Goal: Task Accomplishment & Management: Manage account settings

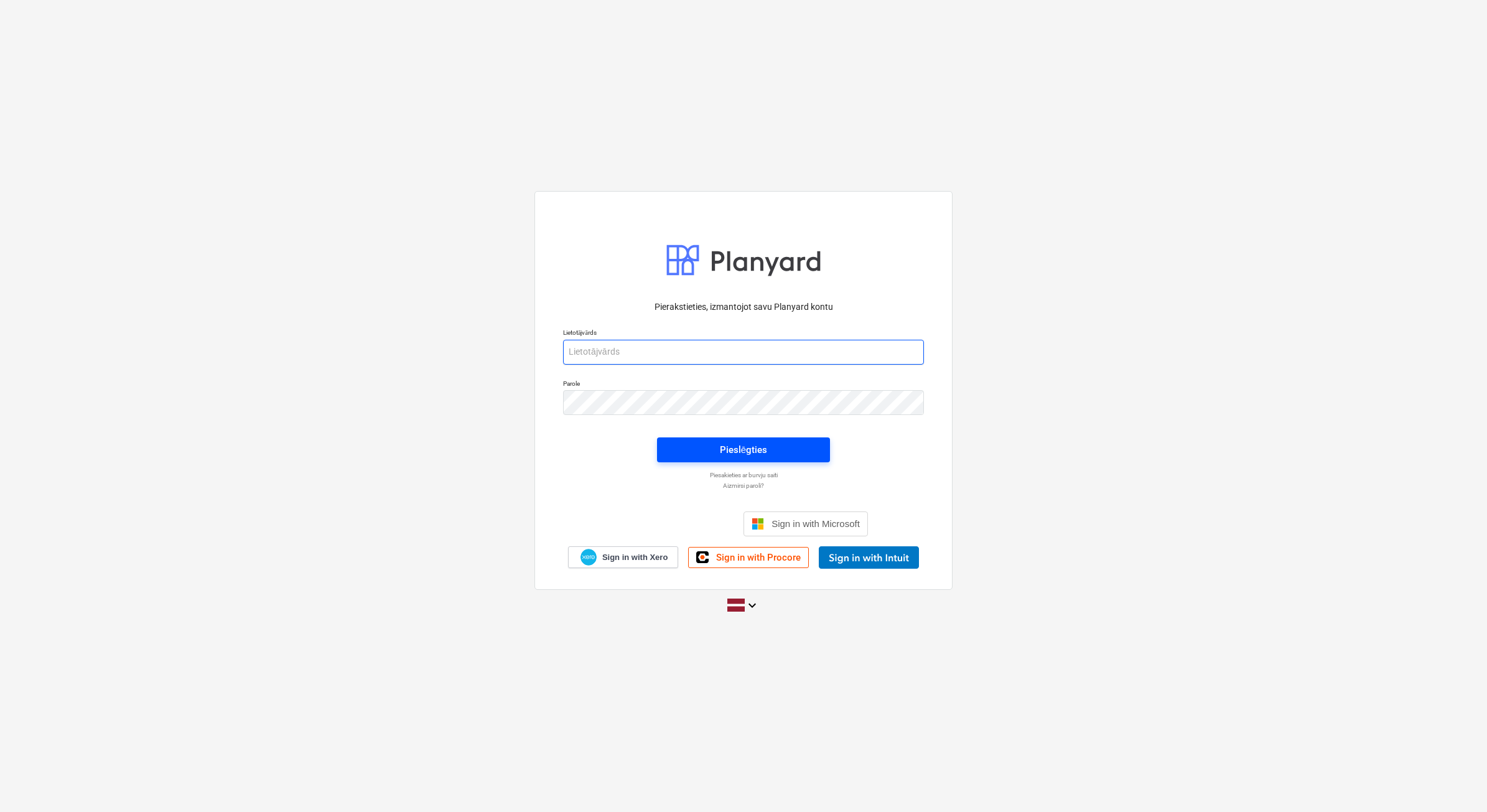
type input "[PERSON_NAME][EMAIL_ADDRESS][DOMAIN_NAME]"
click at [773, 456] on span "Pieslēgties" at bounding box center [744, 450] width 143 height 16
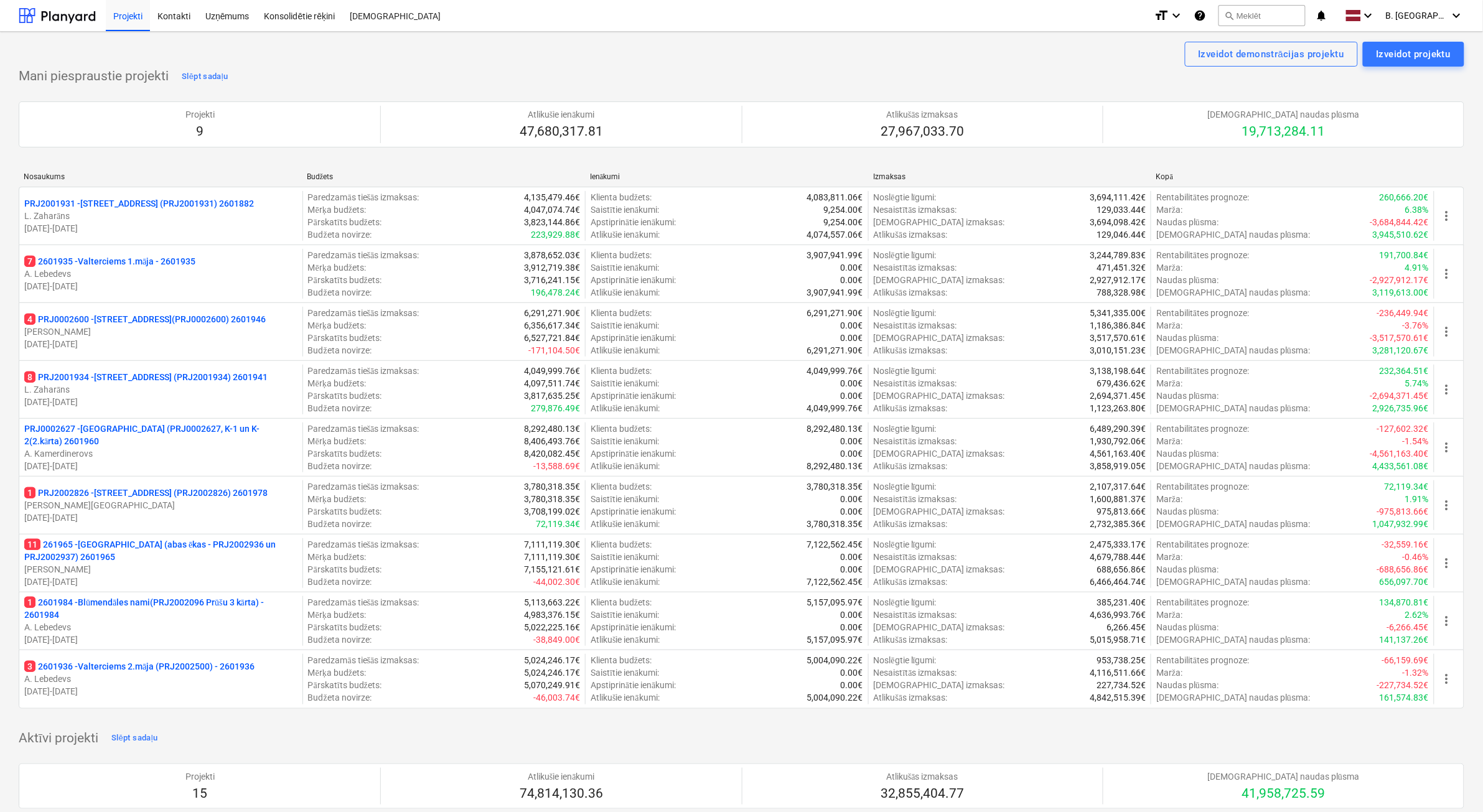
drag, startPoint x: 194, startPoint y: 559, endPoint x: 207, endPoint y: 546, distance: 18.4
click at [194, 559] on p "11 261965 - [GEOGRAPHIC_DATA] (abas ēkas - PRJ2002936 un PRJ2002937) 2601965" at bounding box center [161, 551] width 273 height 25
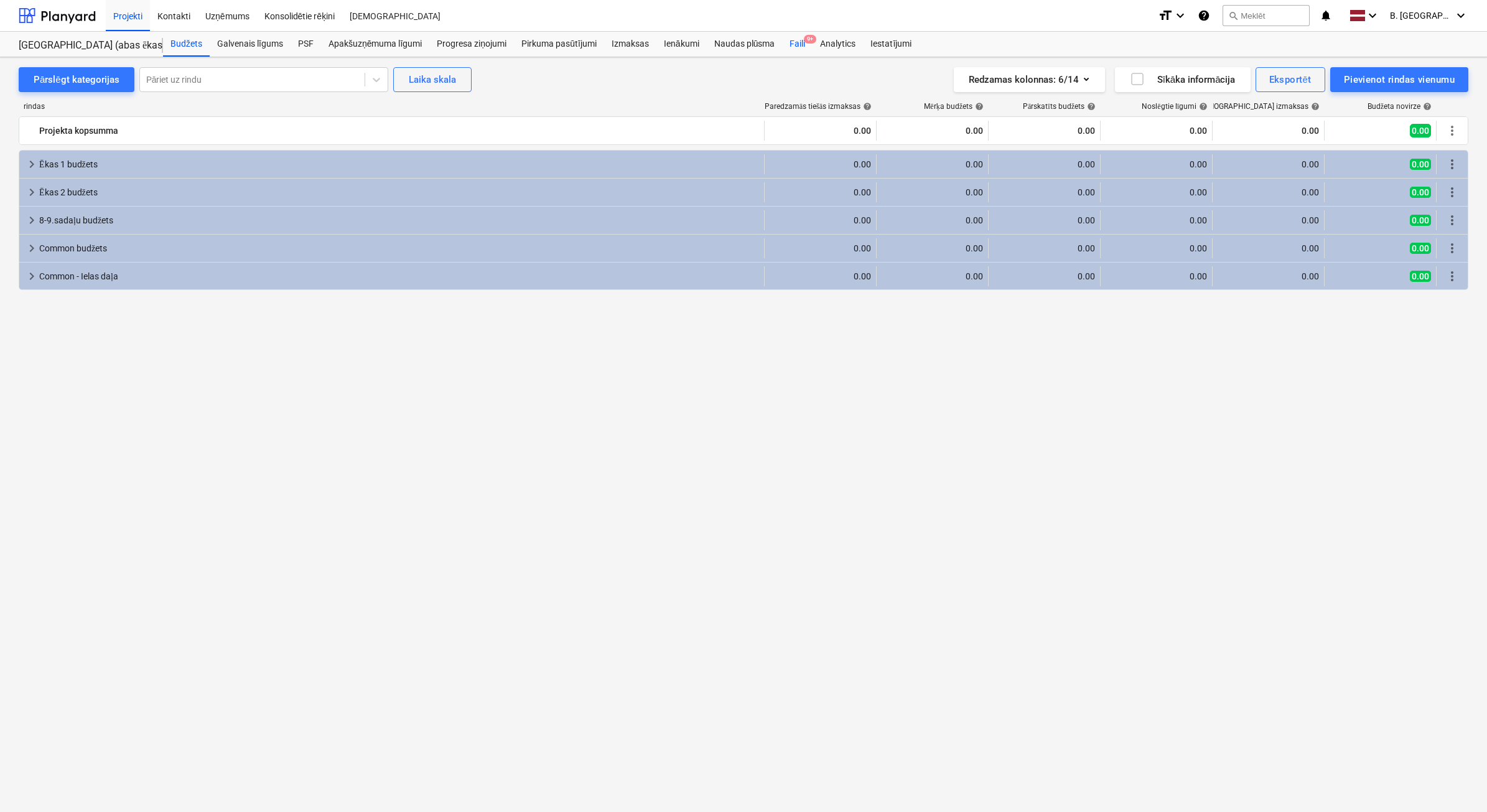
click at [803, 45] on div "Faili 9+" at bounding box center [797, 44] width 30 height 25
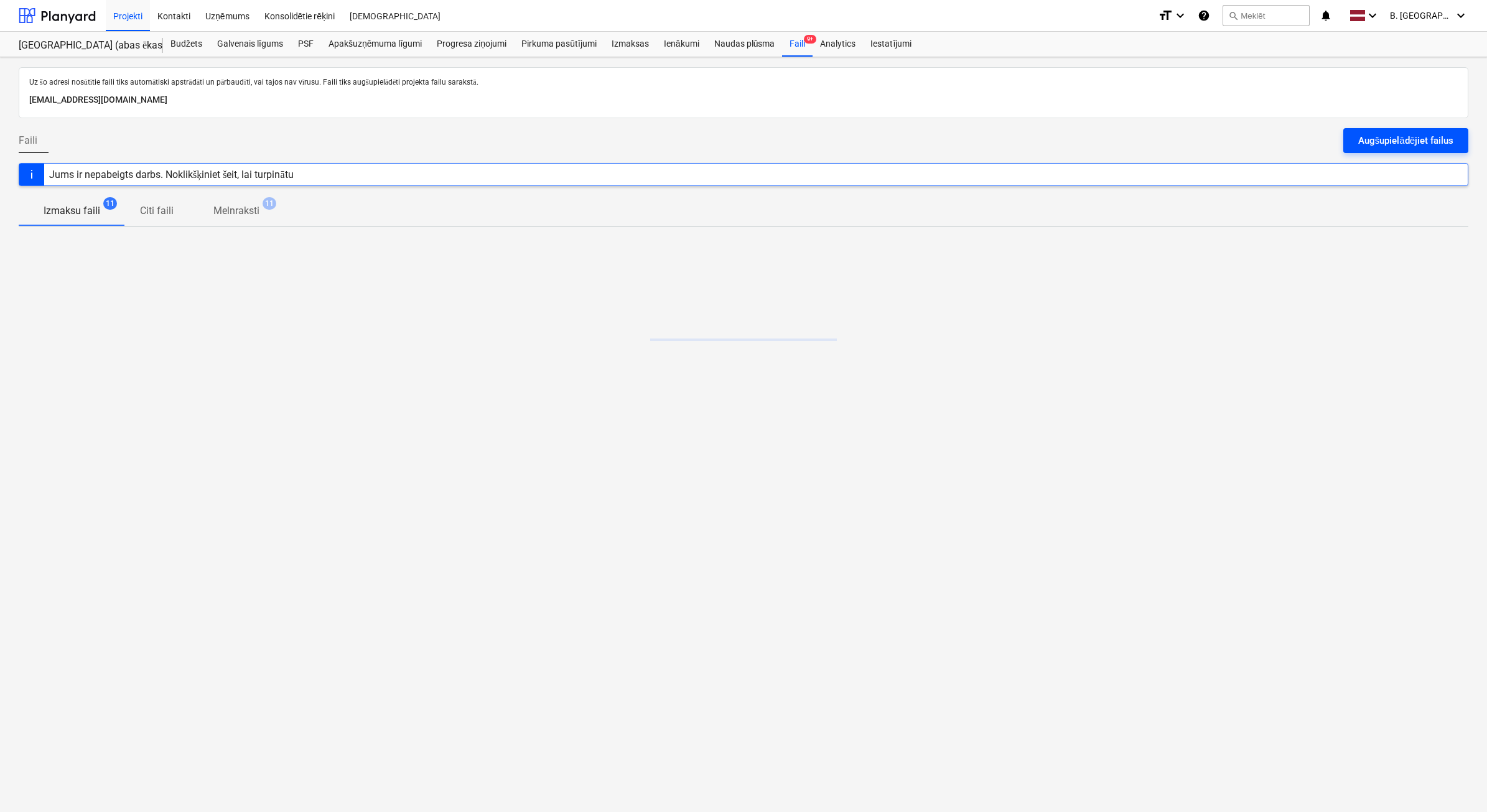
click at [1426, 138] on div "Augšupielādējiet failus" at bounding box center [1406, 140] width 95 height 16
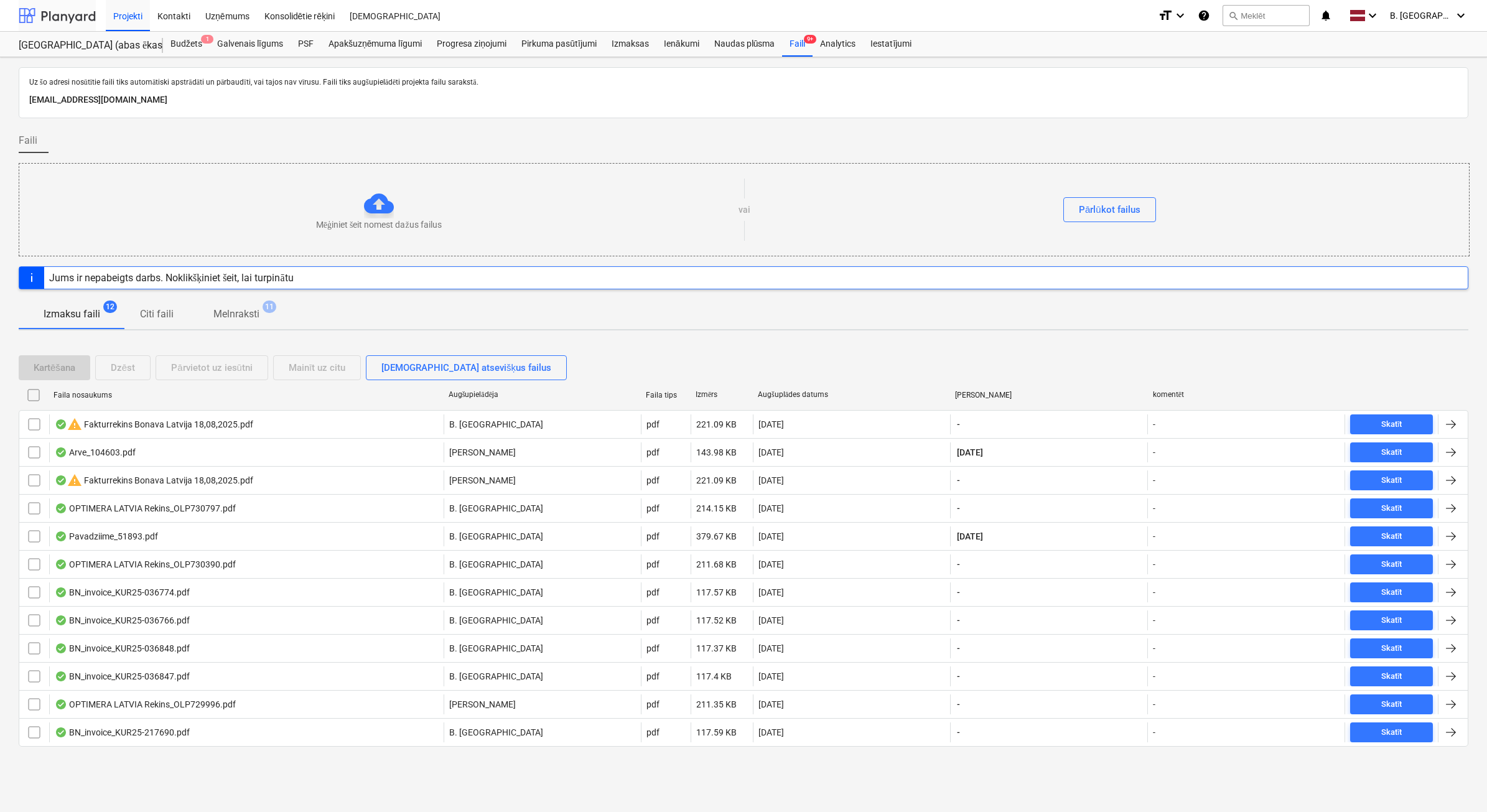
click at [77, 13] on div at bounding box center [57, 15] width 77 height 31
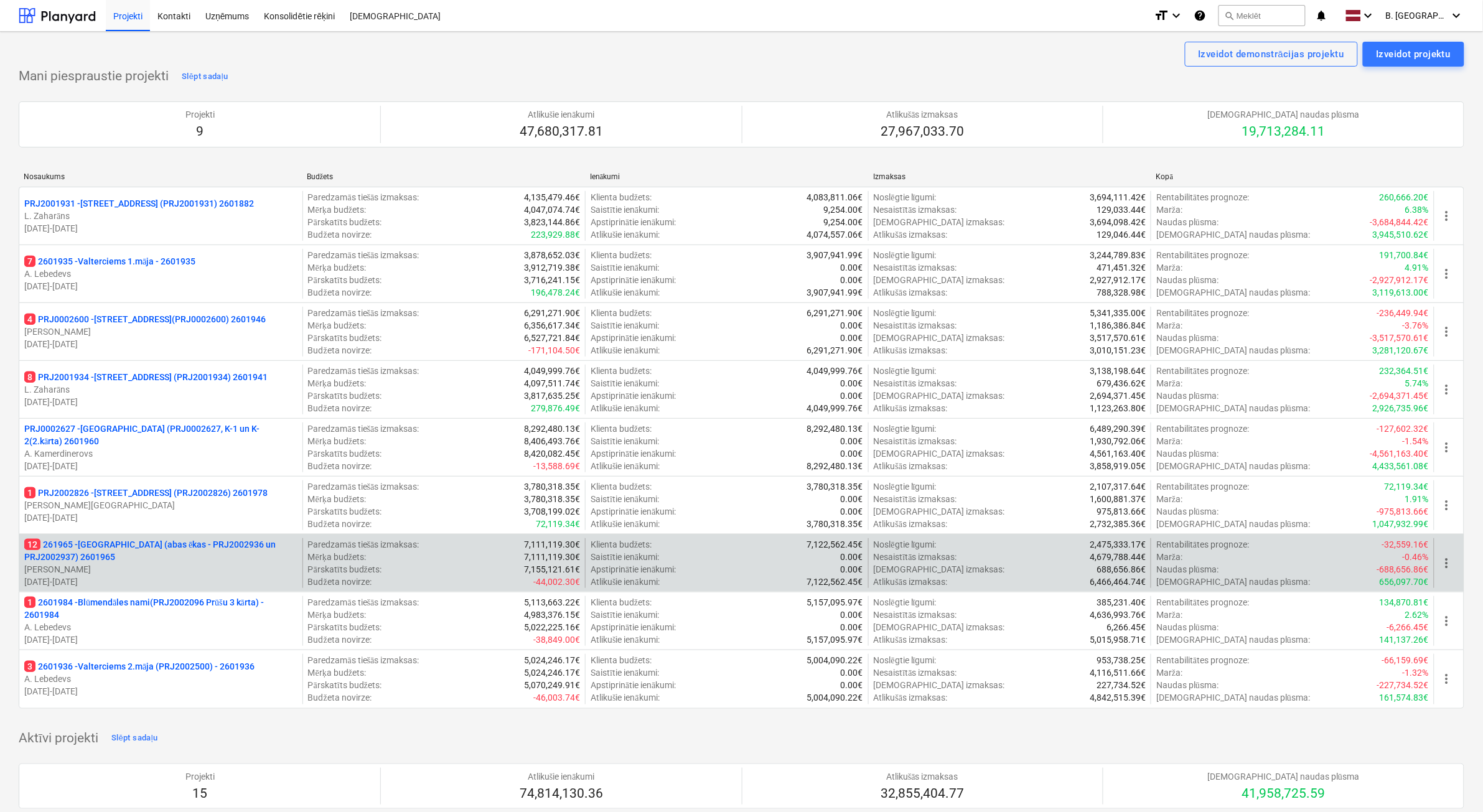
click at [224, 558] on p "12 261965 - [GEOGRAPHIC_DATA] (abas ēkas - PRJ2002936 un PRJ2002937) 2601965" at bounding box center [161, 551] width 273 height 25
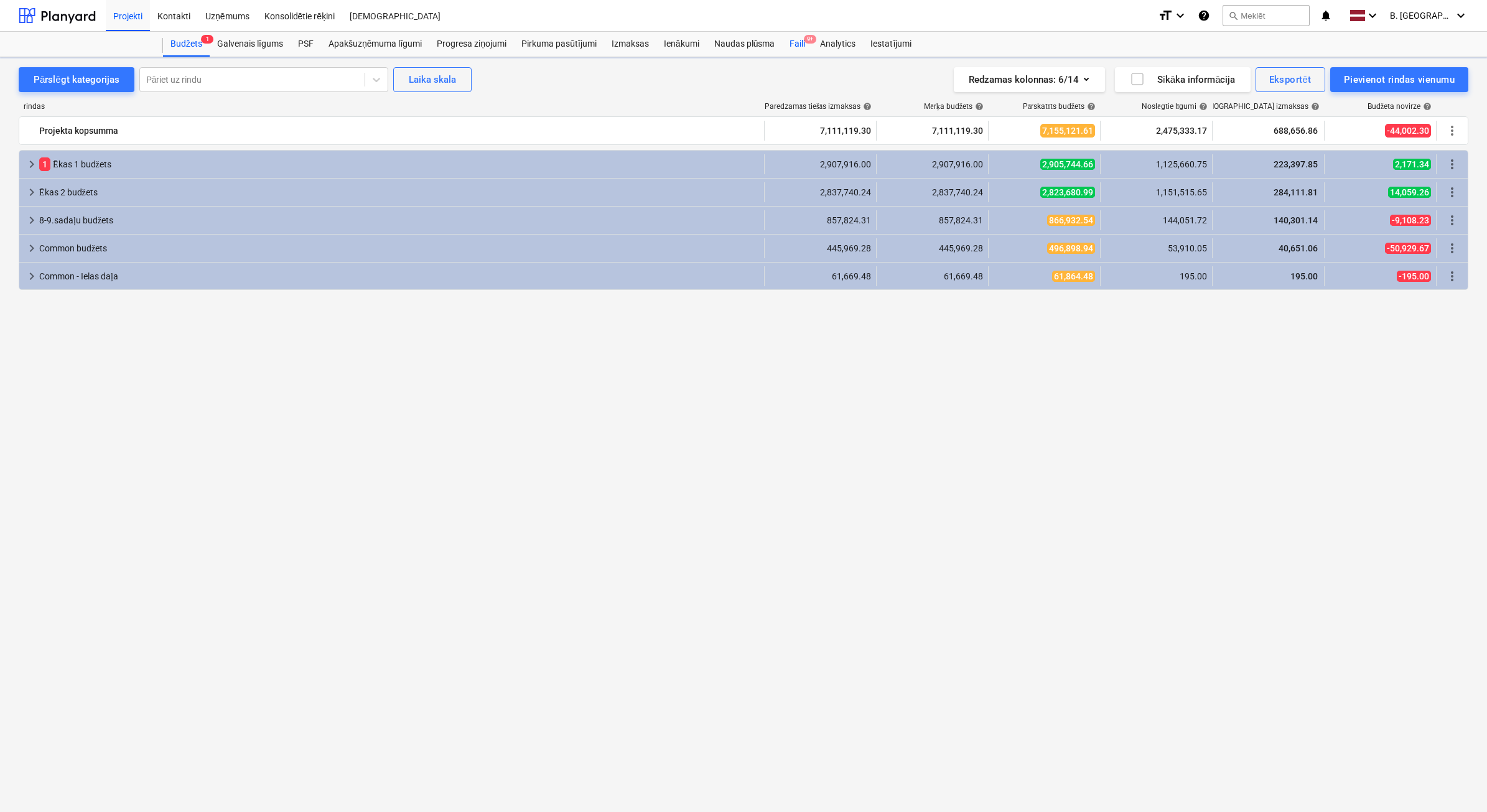
click at [795, 44] on div "Faili 9+" at bounding box center [797, 44] width 30 height 25
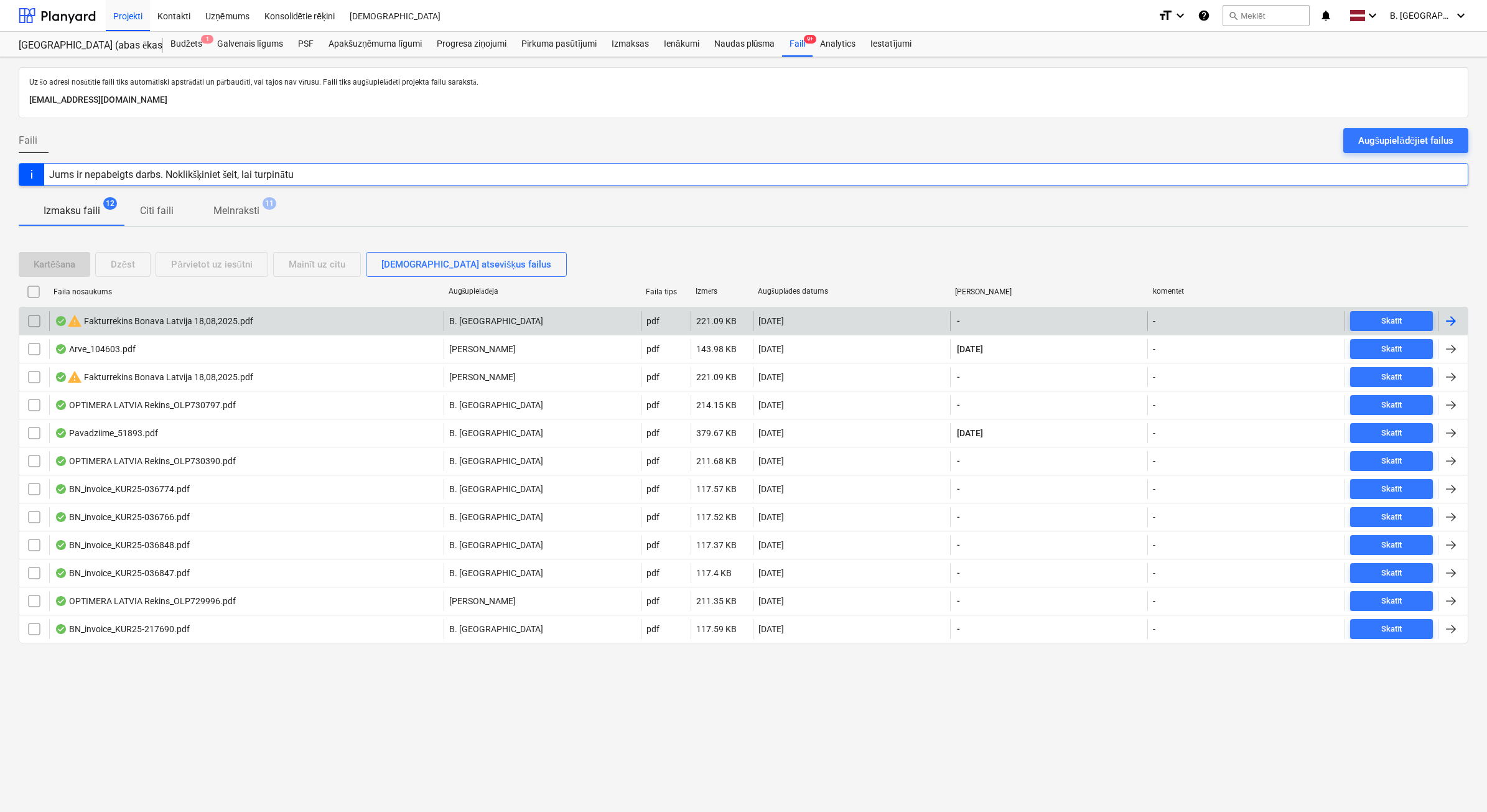
click at [38, 319] on input "checkbox" at bounding box center [34, 321] width 20 height 20
click at [132, 260] on div "Dzēst" at bounding box center [123, 264] width 24 height 16
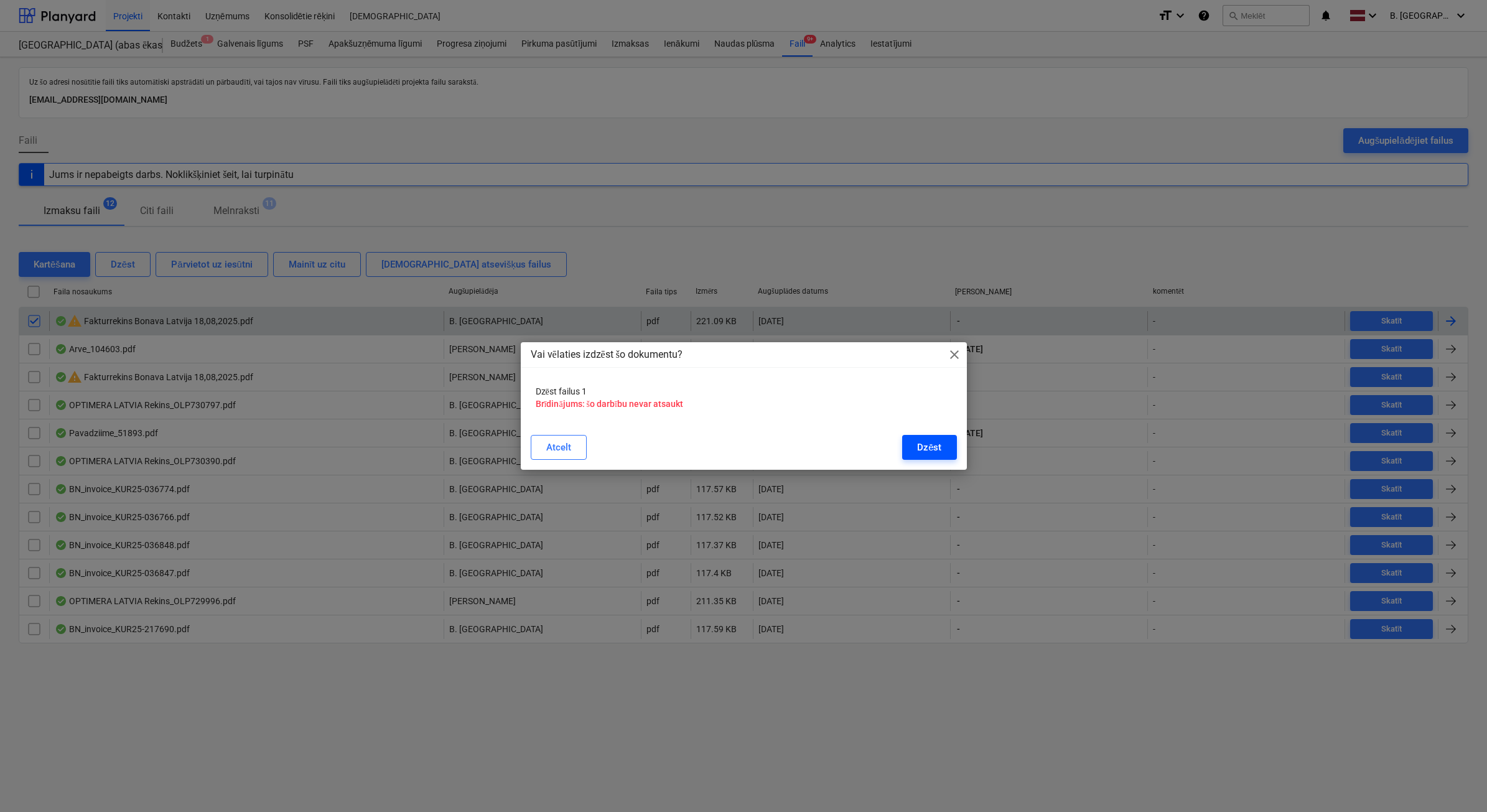
click at [940, 443] on div "Dzēst" at bounding box center [929, 447] width 24 height 16
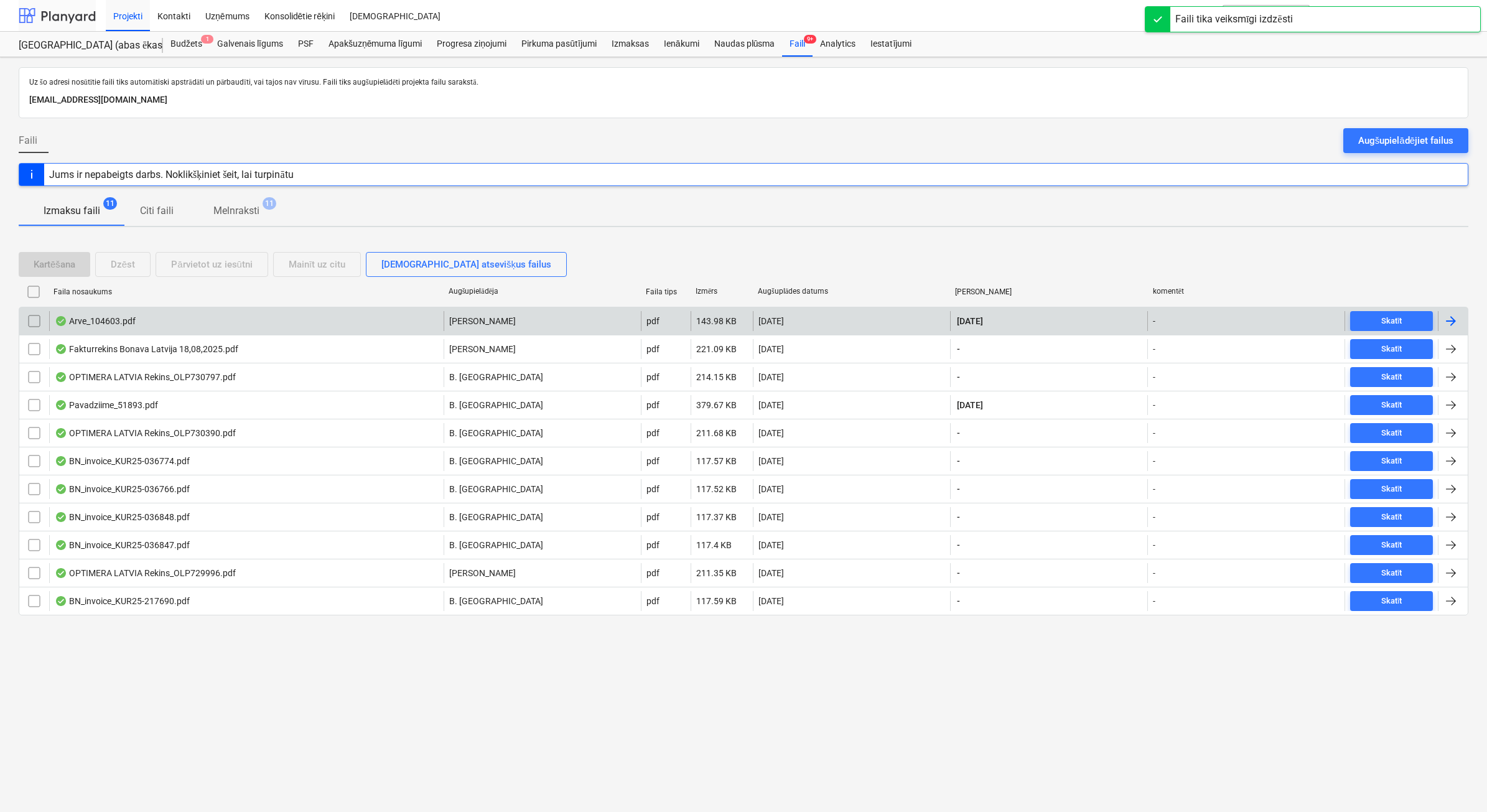
click at [52, 15] on div at bounding box center [57, 15] width 77 height 31
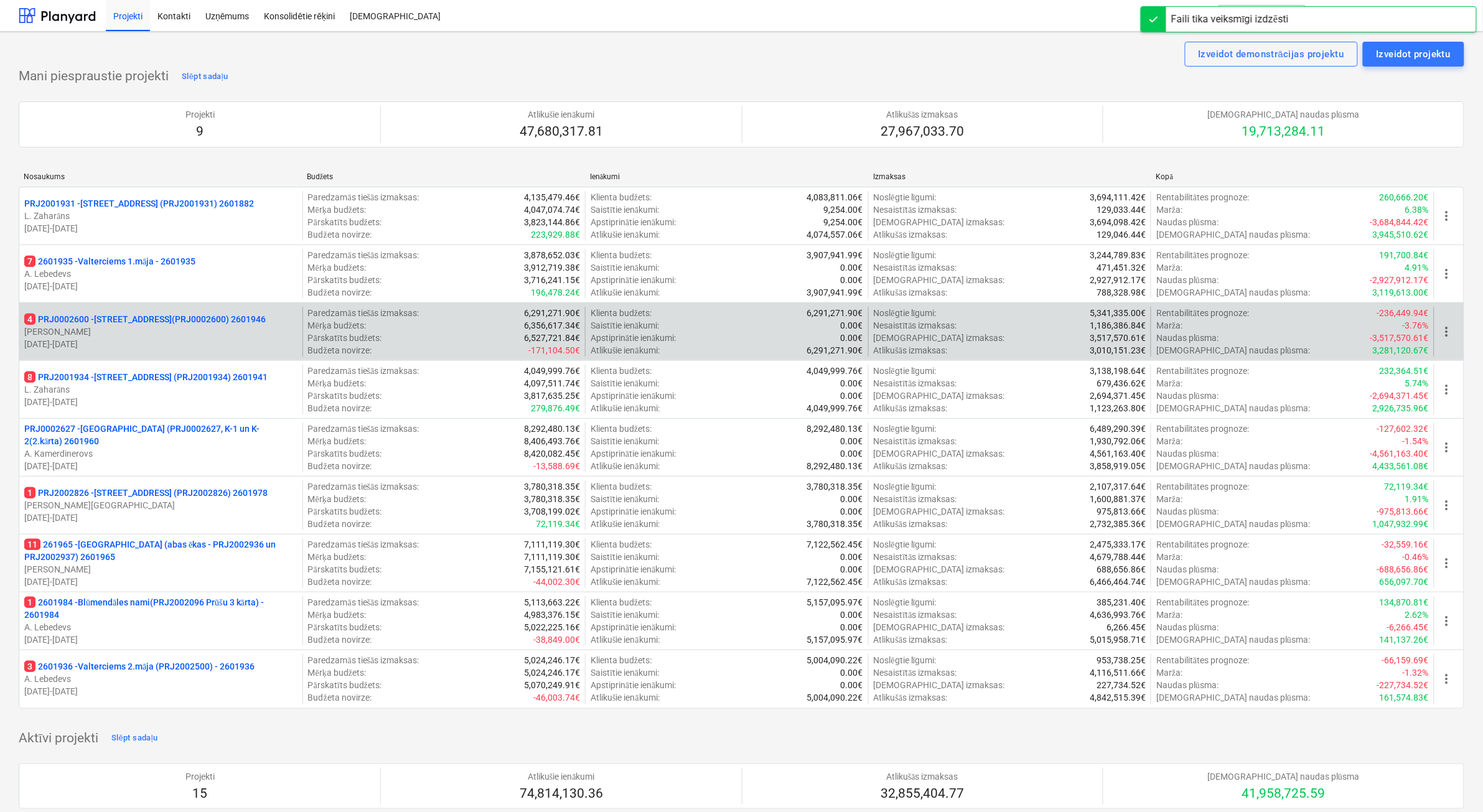
click at [190, 338] on p "[DATE] - [DATE]" at bounding box center [161, 344] width 273 height 13
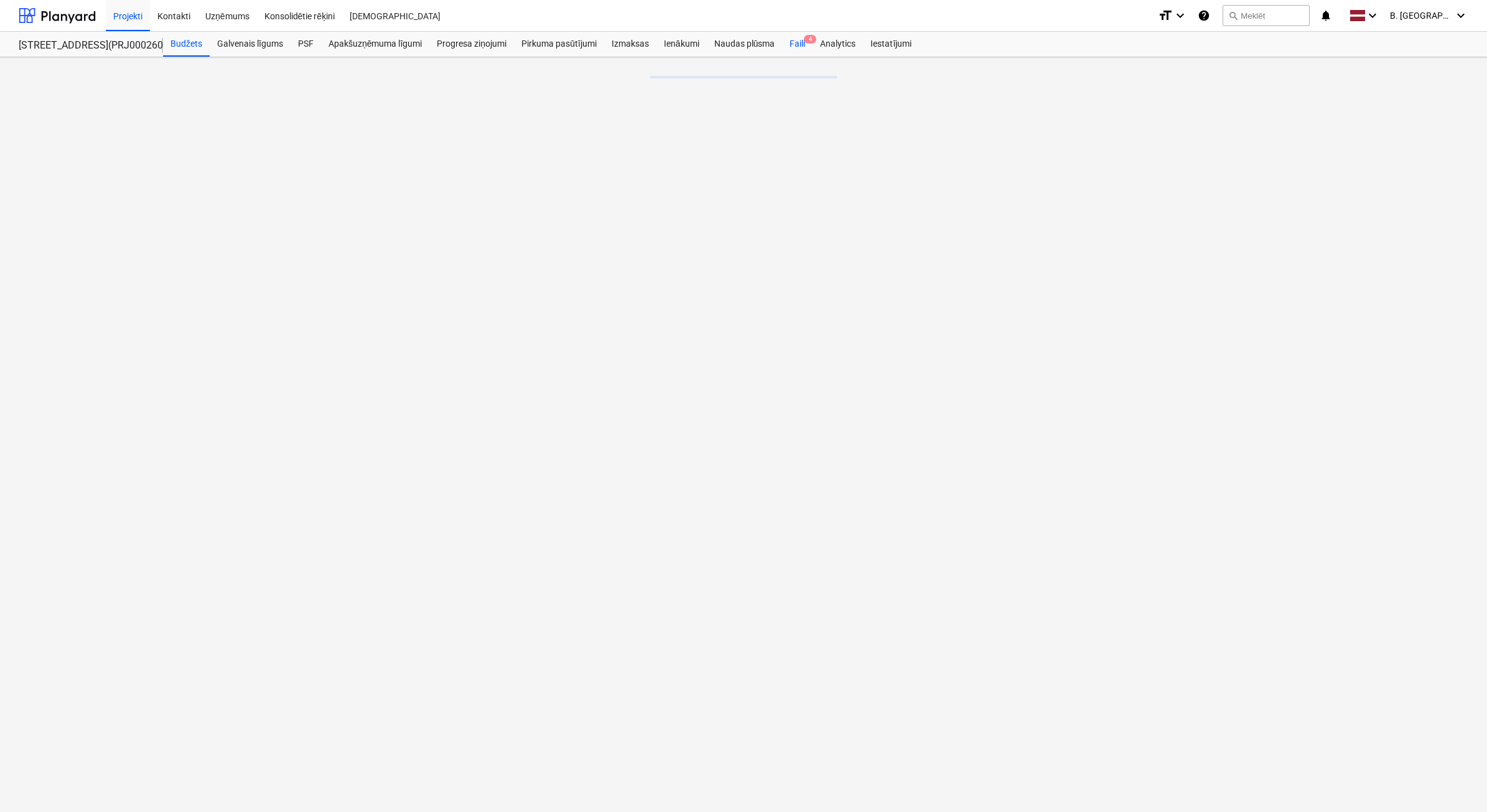
click at [793, 46] on div "Faili 4" at bounding box center [797, 44] width 30 height 25
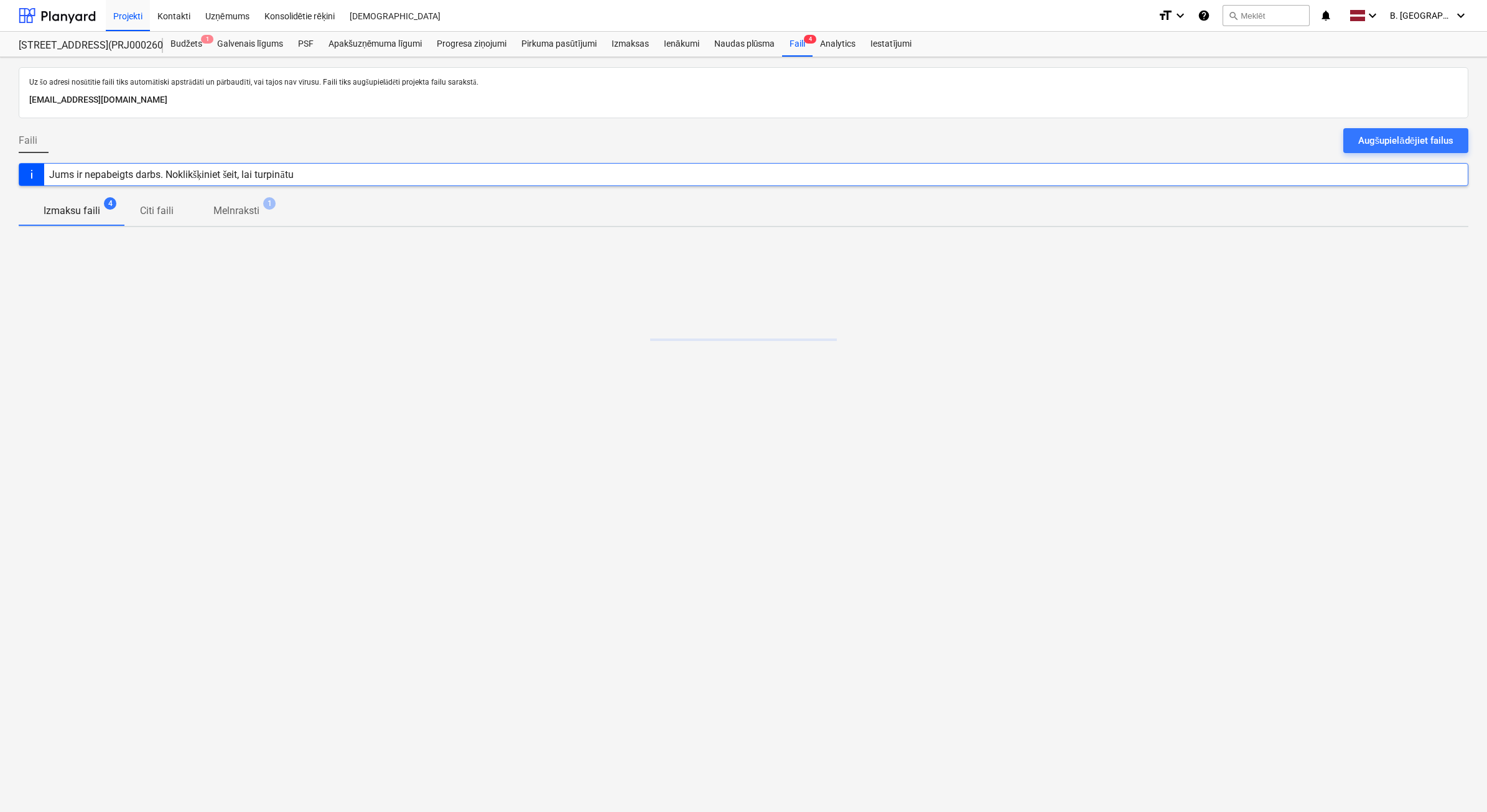
click at [1439, 138] on div "Augšupielādējiet failus" at bounding box center [1406, 140] width 95 height 16
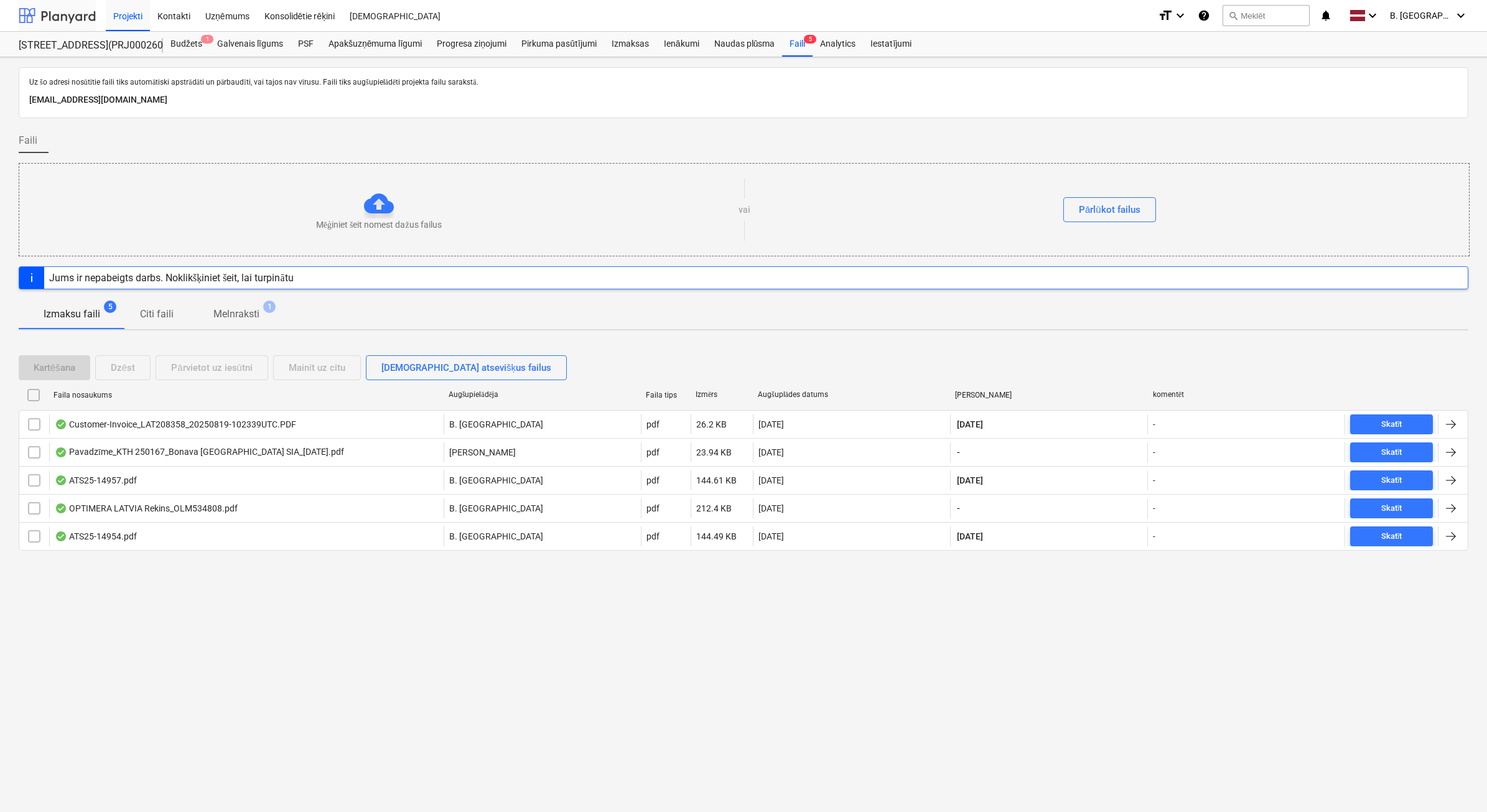
click at [63, 17] on div at bounding box center [57, 15] width 77 height 31
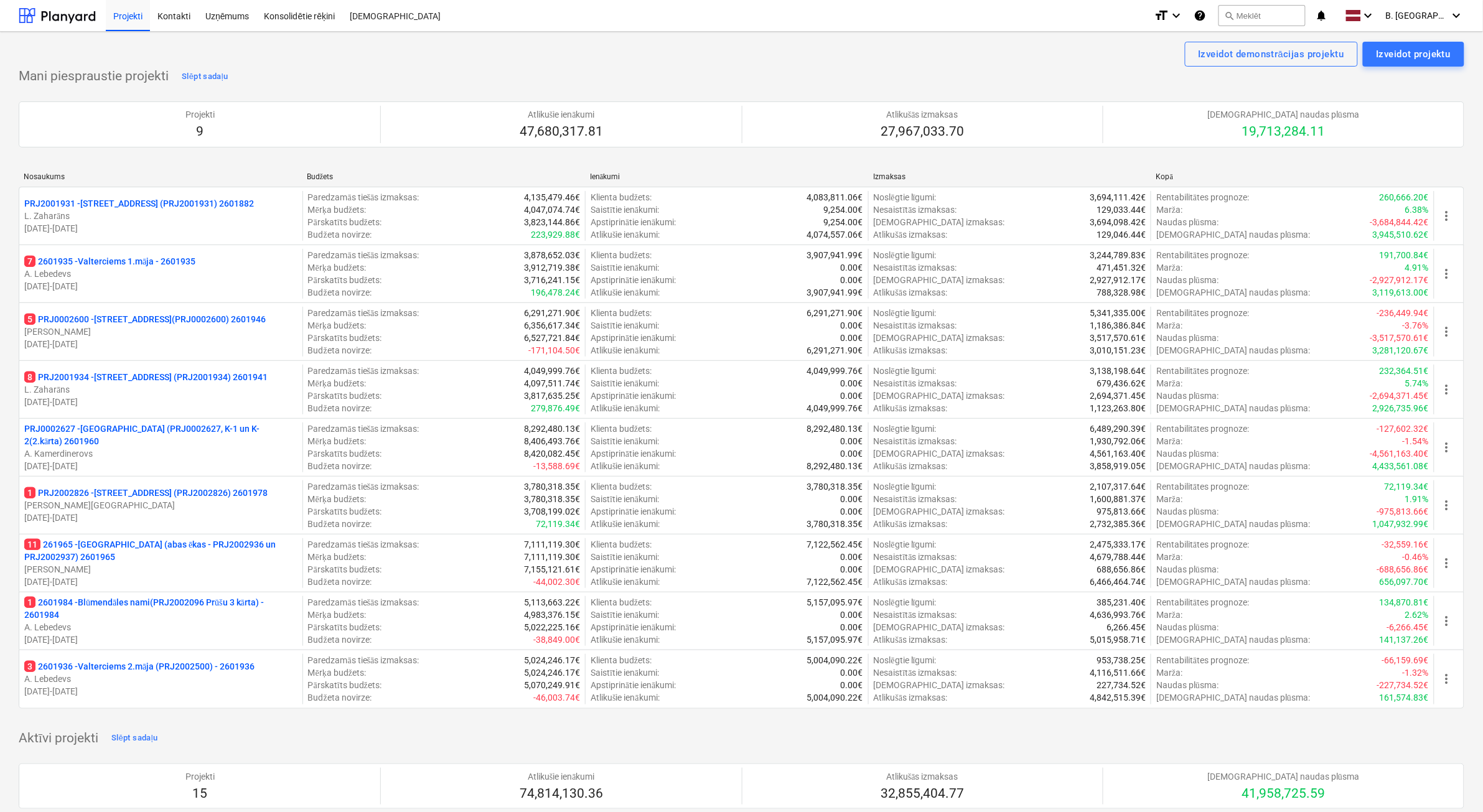
drag, startPoint x: 234, startPoint y: 509, endPoint x: 362, endPoint y: 284, distance: 258.9
click at [234, 508] on p "[PERSON_NAME][GEOGRAPHIC_DATA]" at bounding box center [161, 505] width 273 height 13
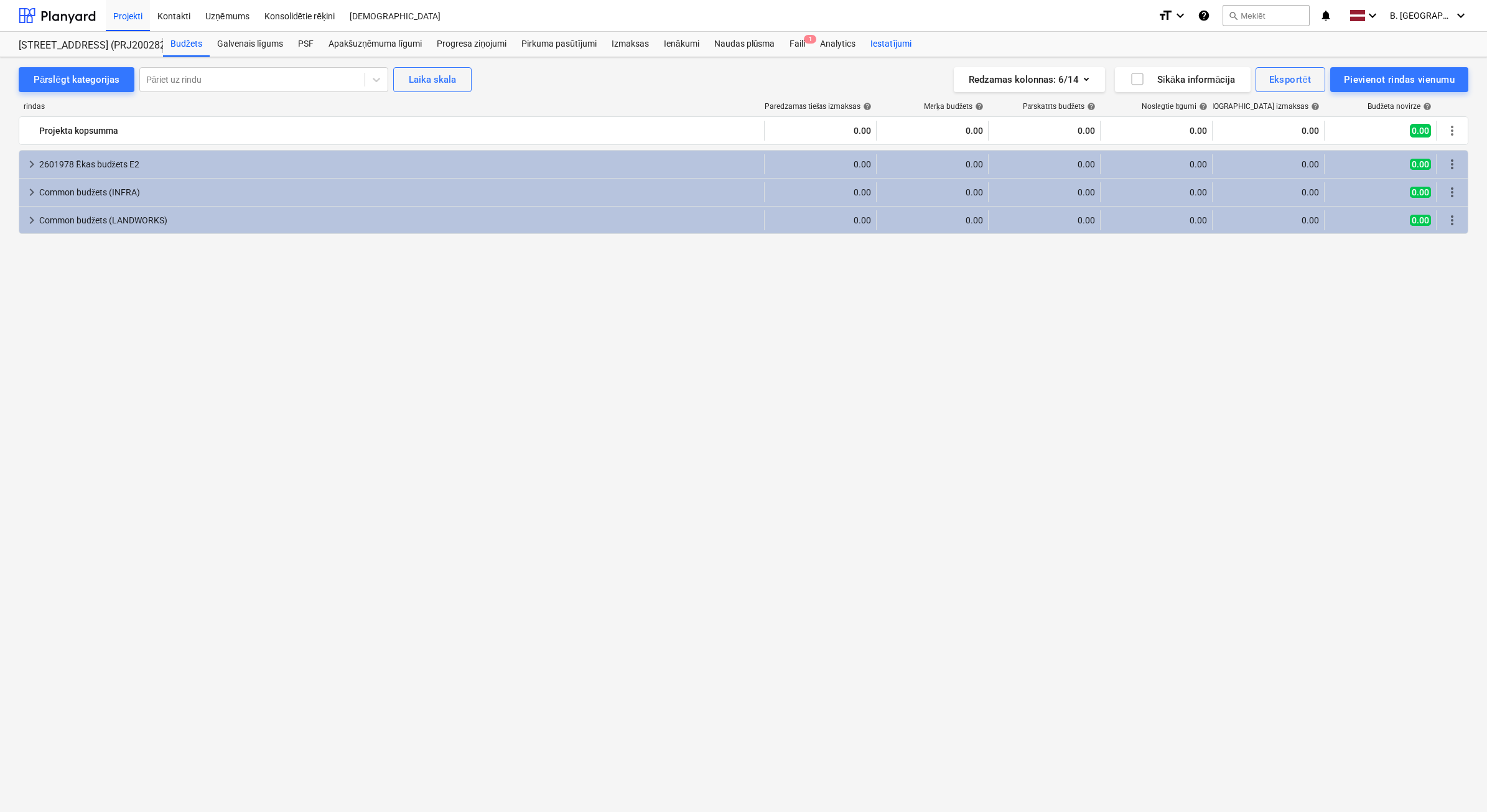
drag, startPoint x: 801, startPoint y: 44, endPoint x: 906, endPoint y: 47, distance: 105.0
click at [801, 44] on div "Faili 1" at bounding box center [797, 44] width 30 height 25
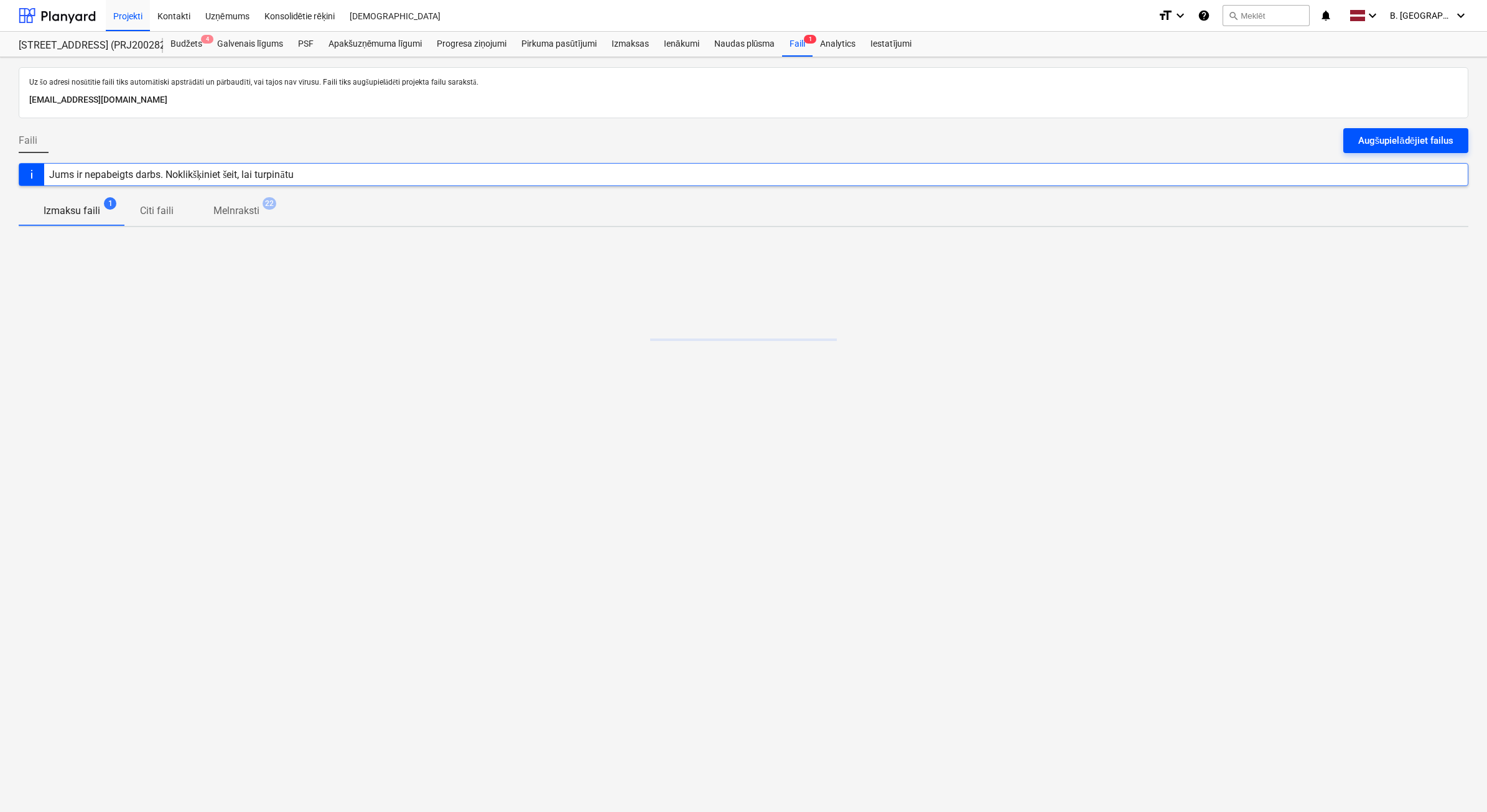
click at [1414, 135] on div "Augšupielādējiet failus" at bounding box center [1406, 140] width 95 height 16
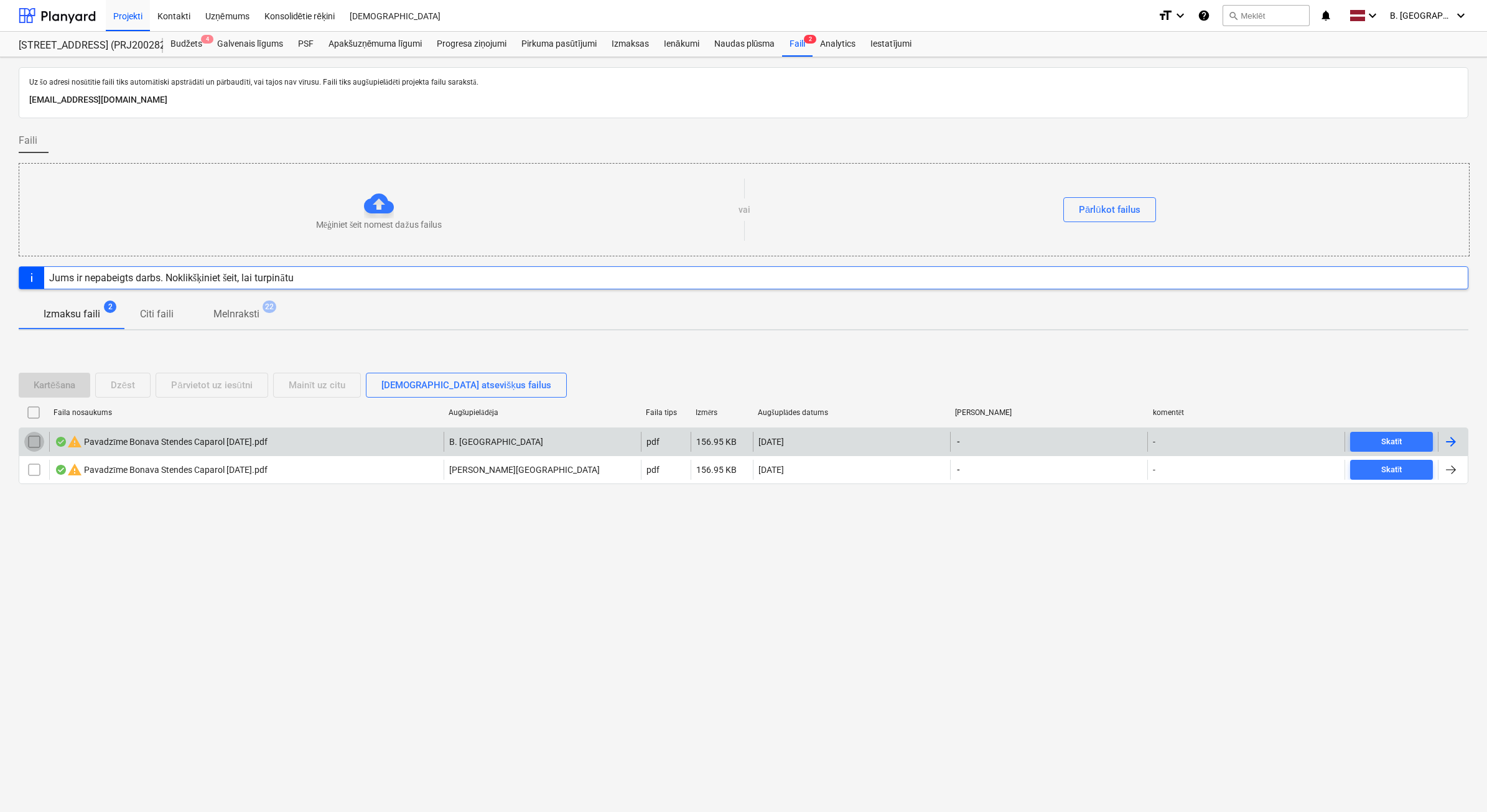
click at [26, 444] on input "checkbox" at bounding box center [34, 442] width 20 height 20
click at [138, 380] on button "Dzēst" at bounding box center [123, 384] width 55 height 25
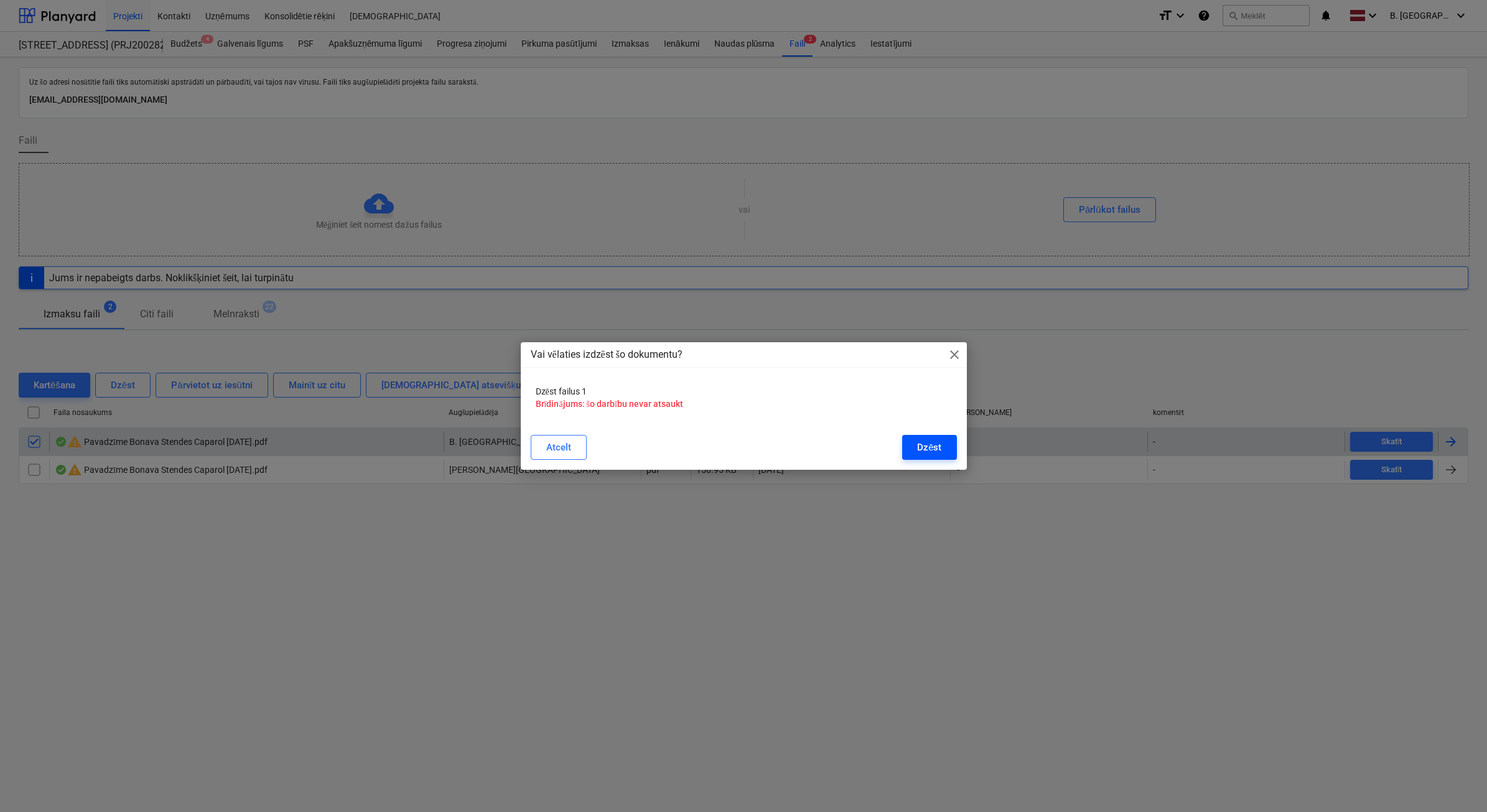
click at [934, 446] on div "Dzēst" at bounding box center [929, 447] width 24 height 16
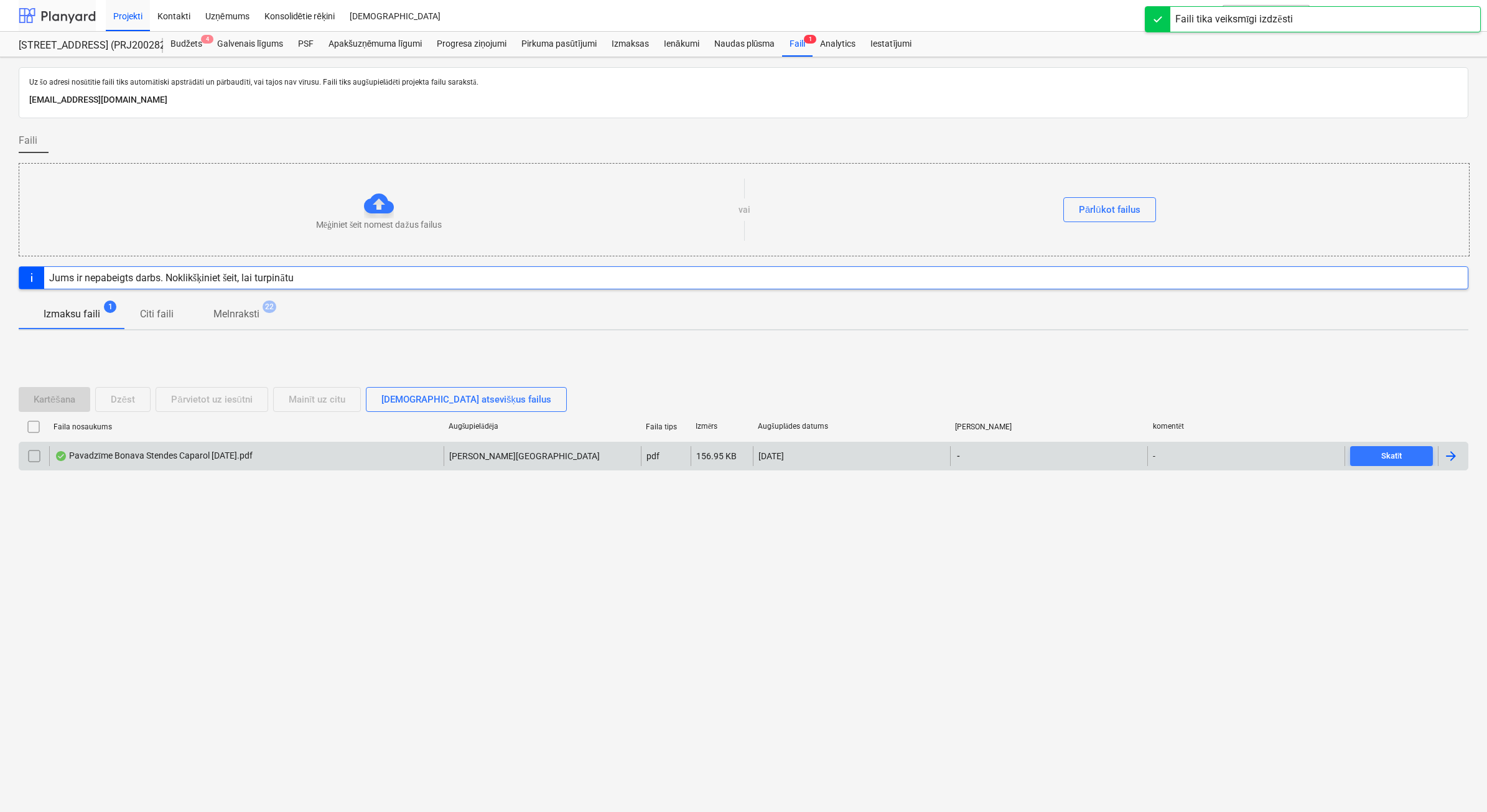
click at [85, 7] on div at bounding box center [57, 15] width 77 height 31
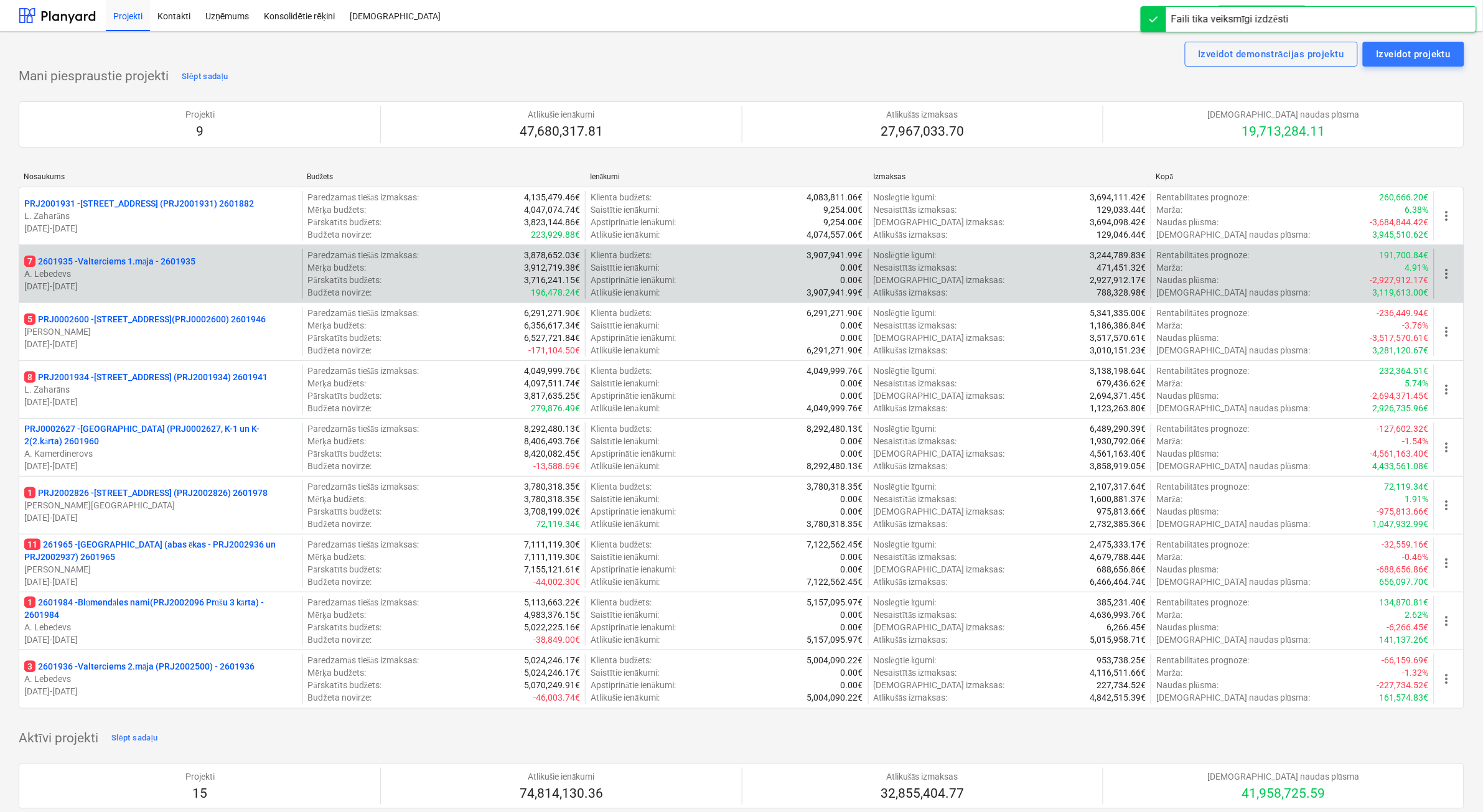
click at [173, 284] on p "[DATE] - [DATE]" at bounding box center [161, 286] width 273 height 13
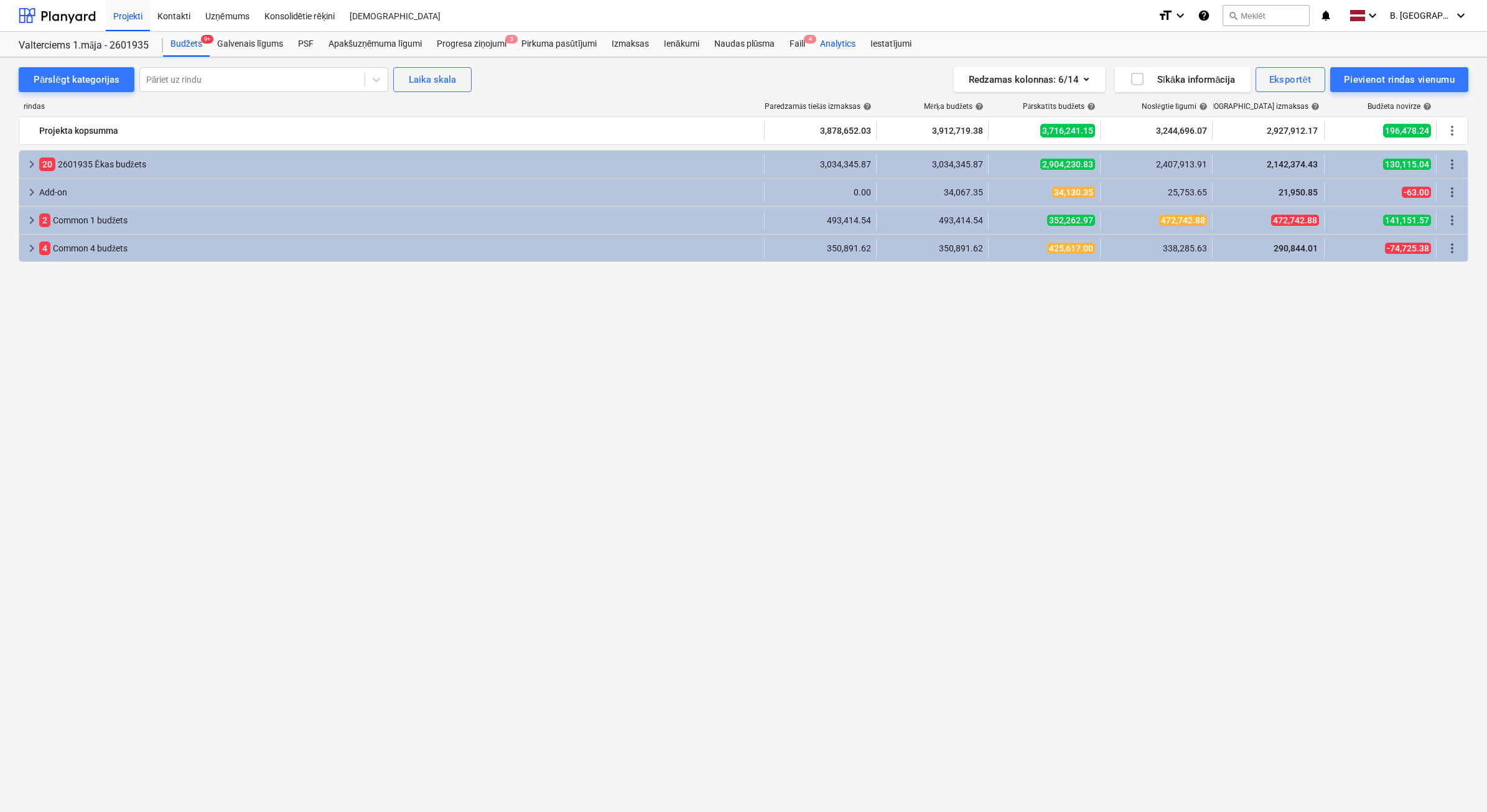
click at [810, 41] on span "4" at bounding box center [810, 39] width 13 height 9
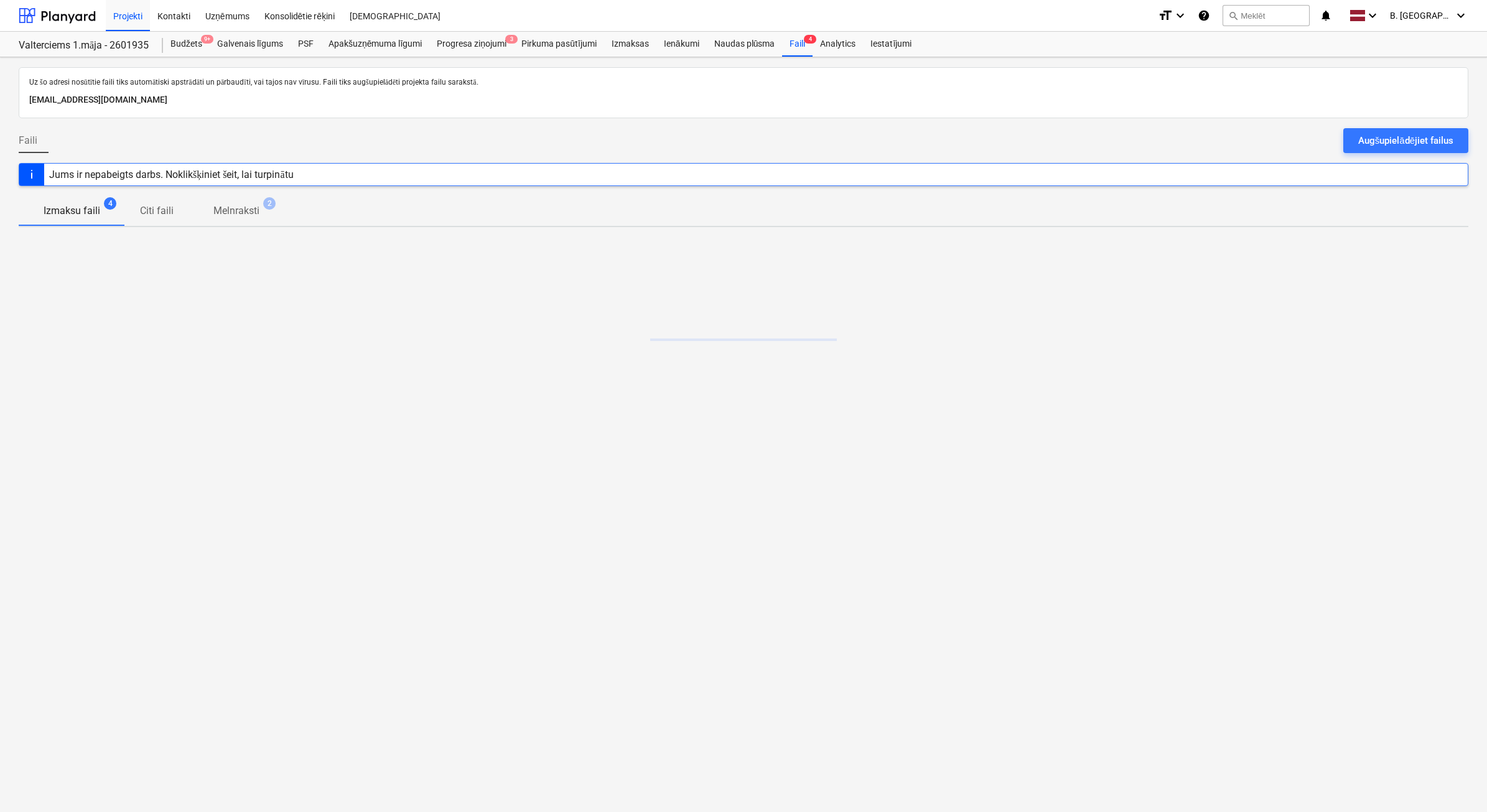
click at [1448, 150] on button "Augšupielādējiet failus" at bounding box center [1406, 140] width 125 height 25
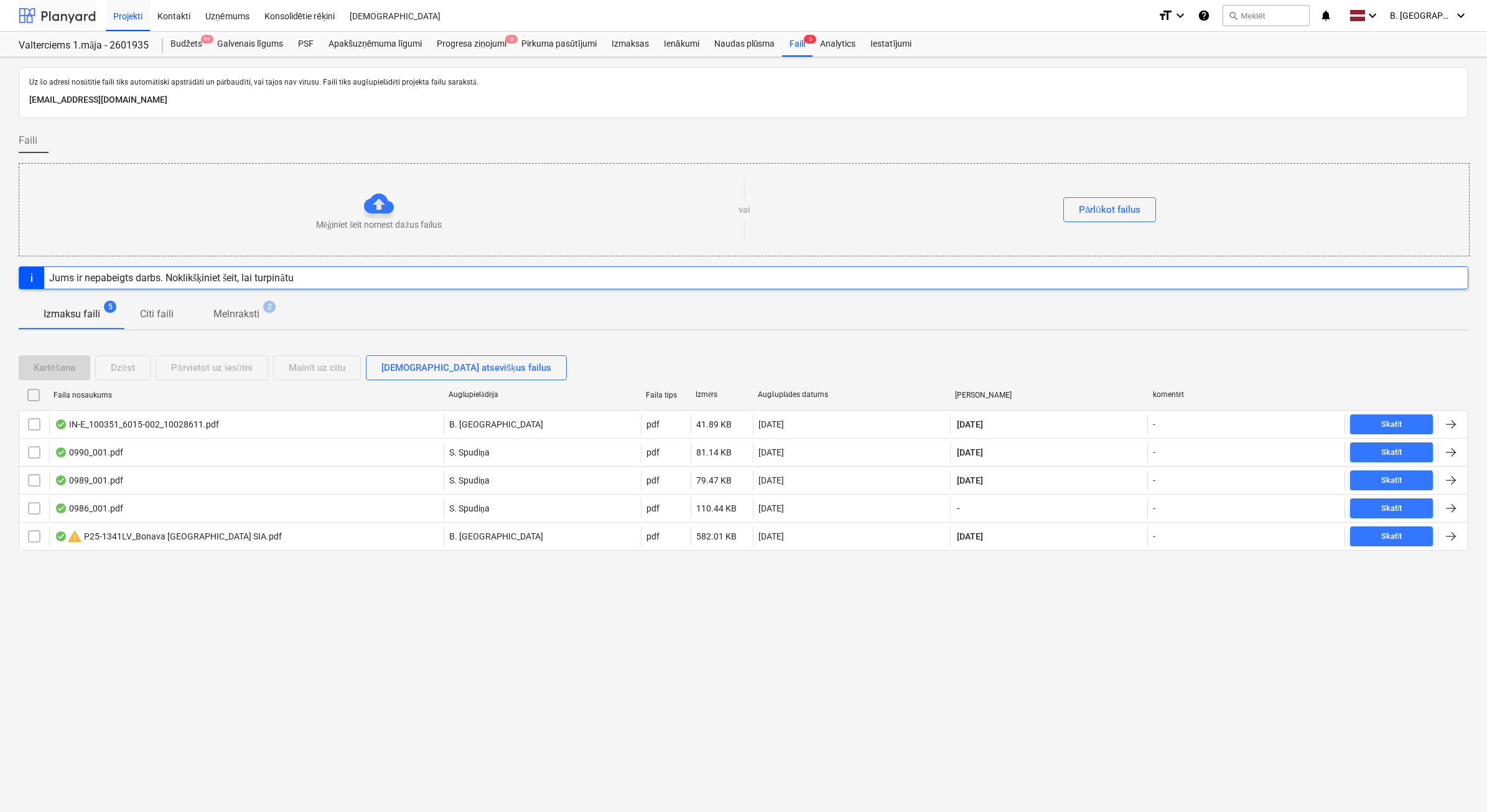
click at [54, 10] on div at bounding box center [57, 15] width 77 height 31
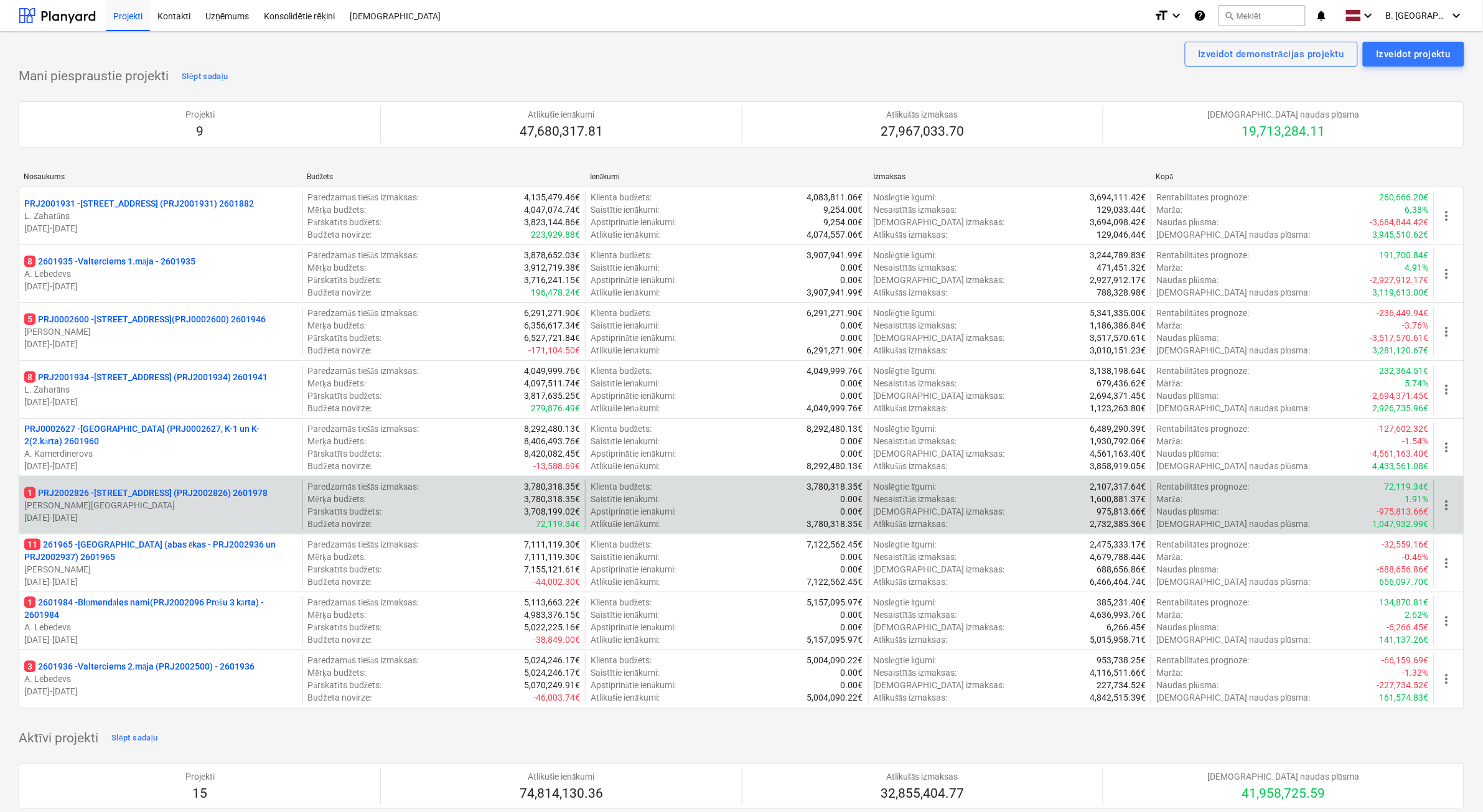
click at [186, 501] on p "[PERSON_NAME][GEOGRAPHIC_DATA]" at bounding box center [161, 505] width 273 height 13
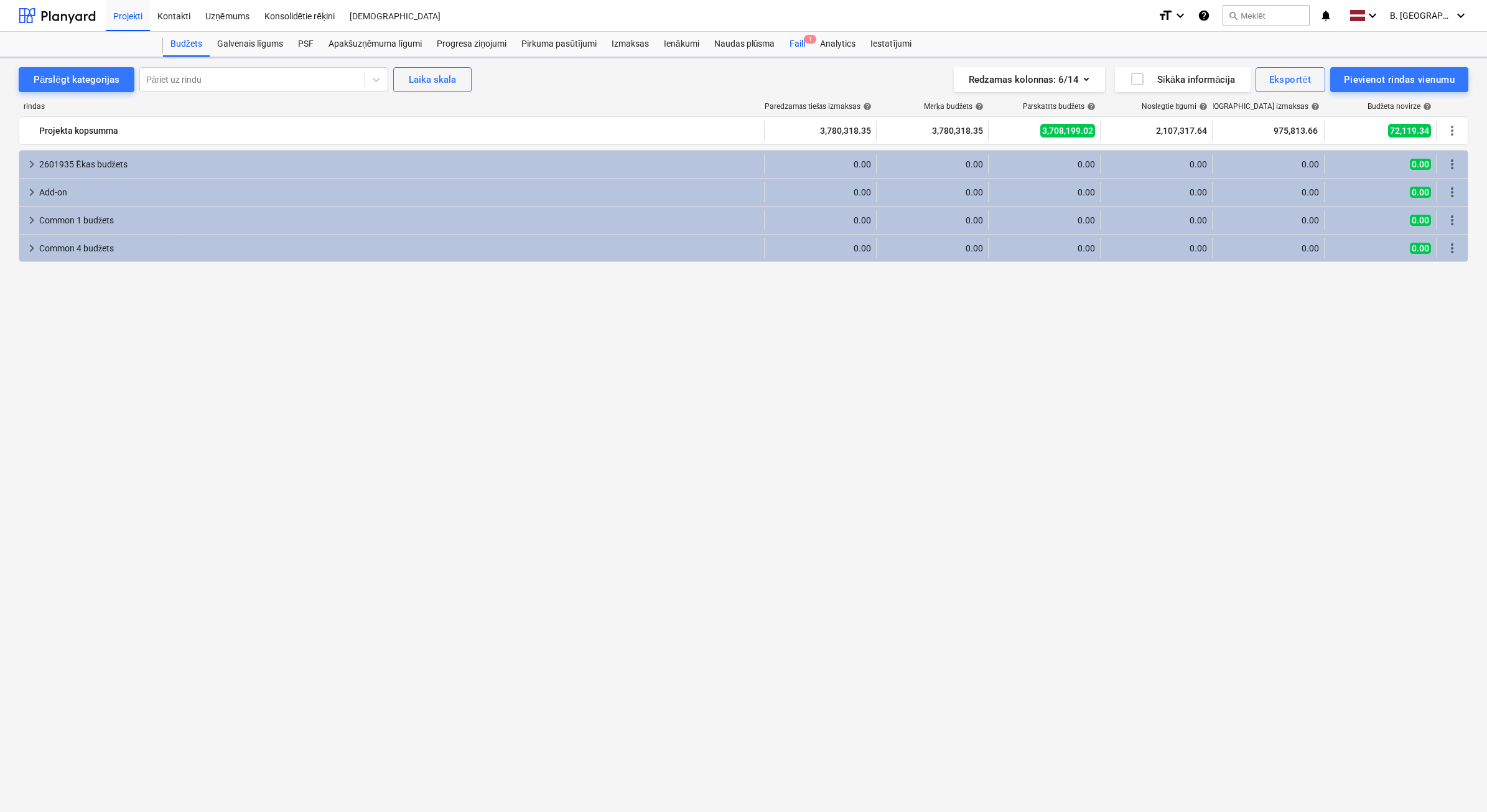
click at [789, 48] on div "Faili 1" at bounding box center [797, 44] width 30 height 25
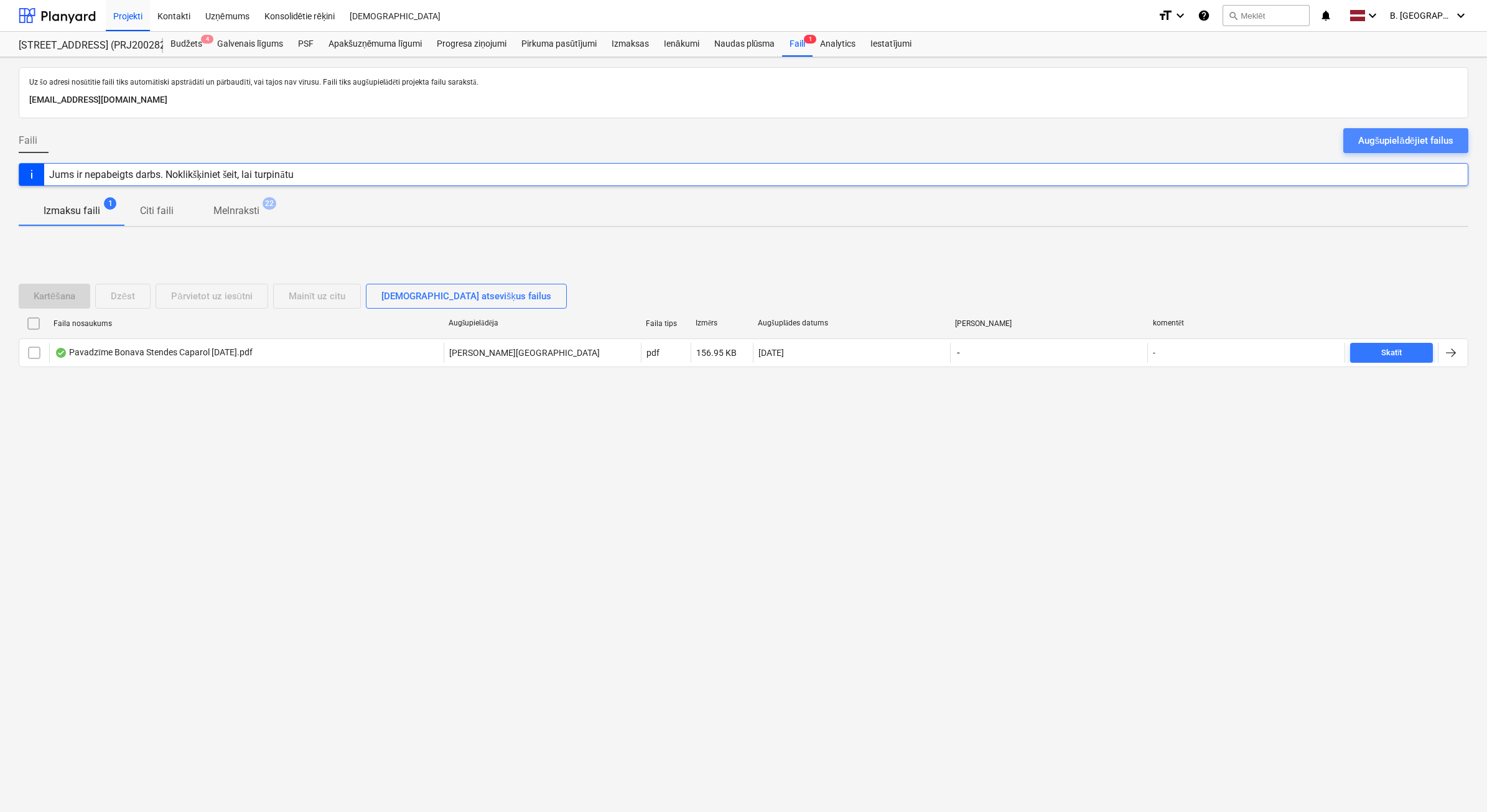
click at [1361, 131] on button "Augšupielādējiet failus" at bounding box center [1406, 140] width 125 height 25
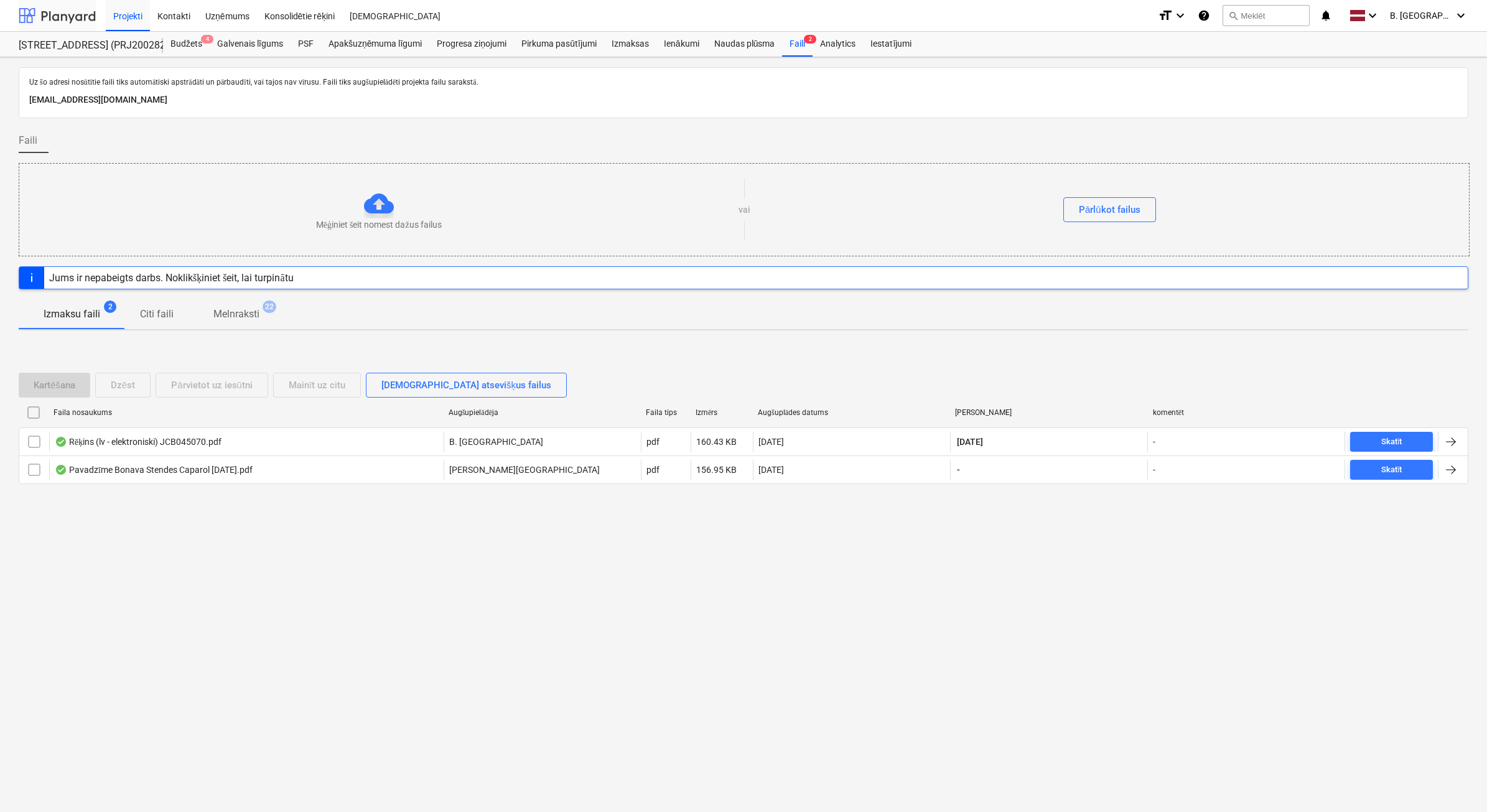
click at [73, 26] on div at bounding box center [57, 15] width 77 height 31
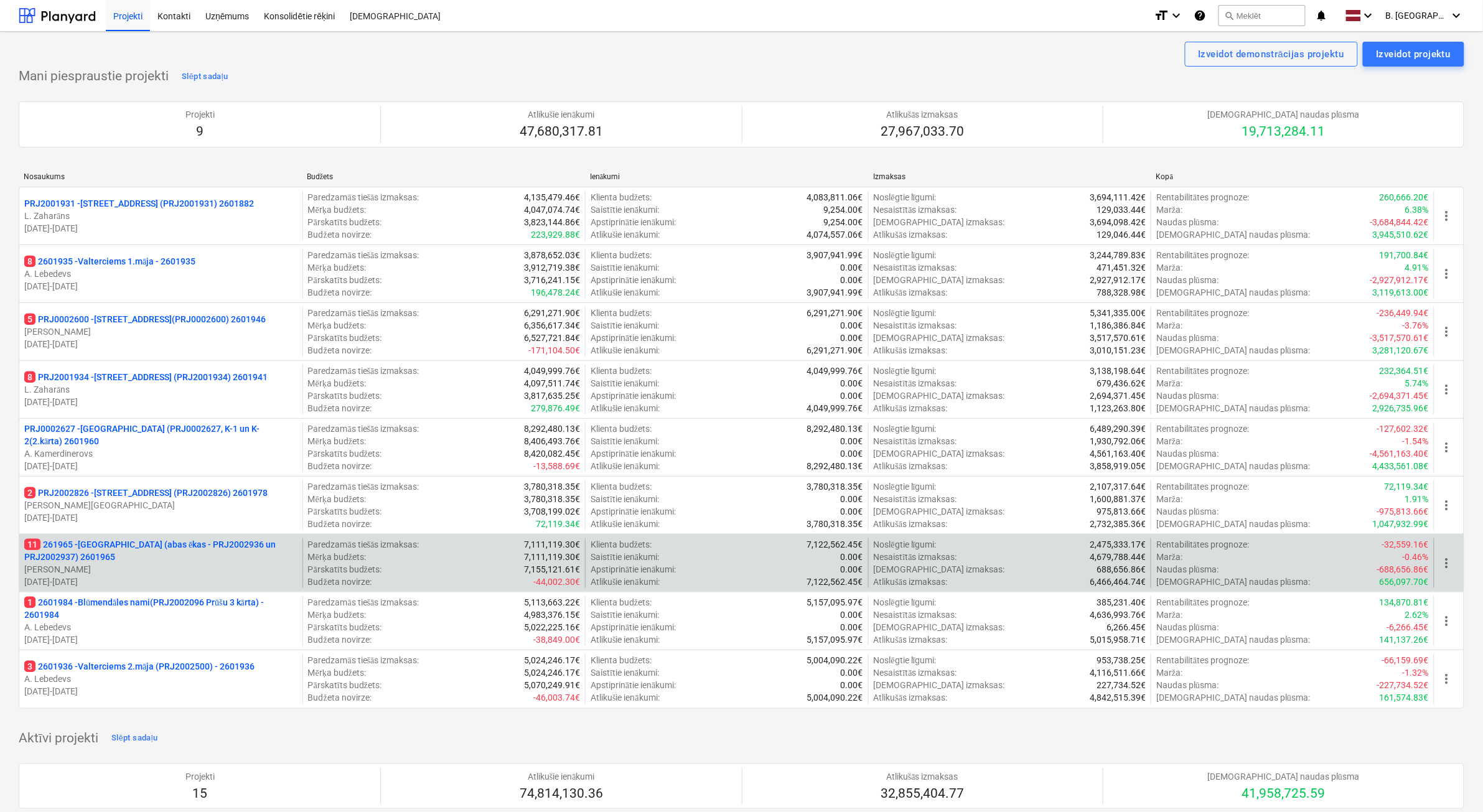
click at [210, 571] on p "[PERSON_NAME]" at bounding box center [161, 569] width 273 height 13
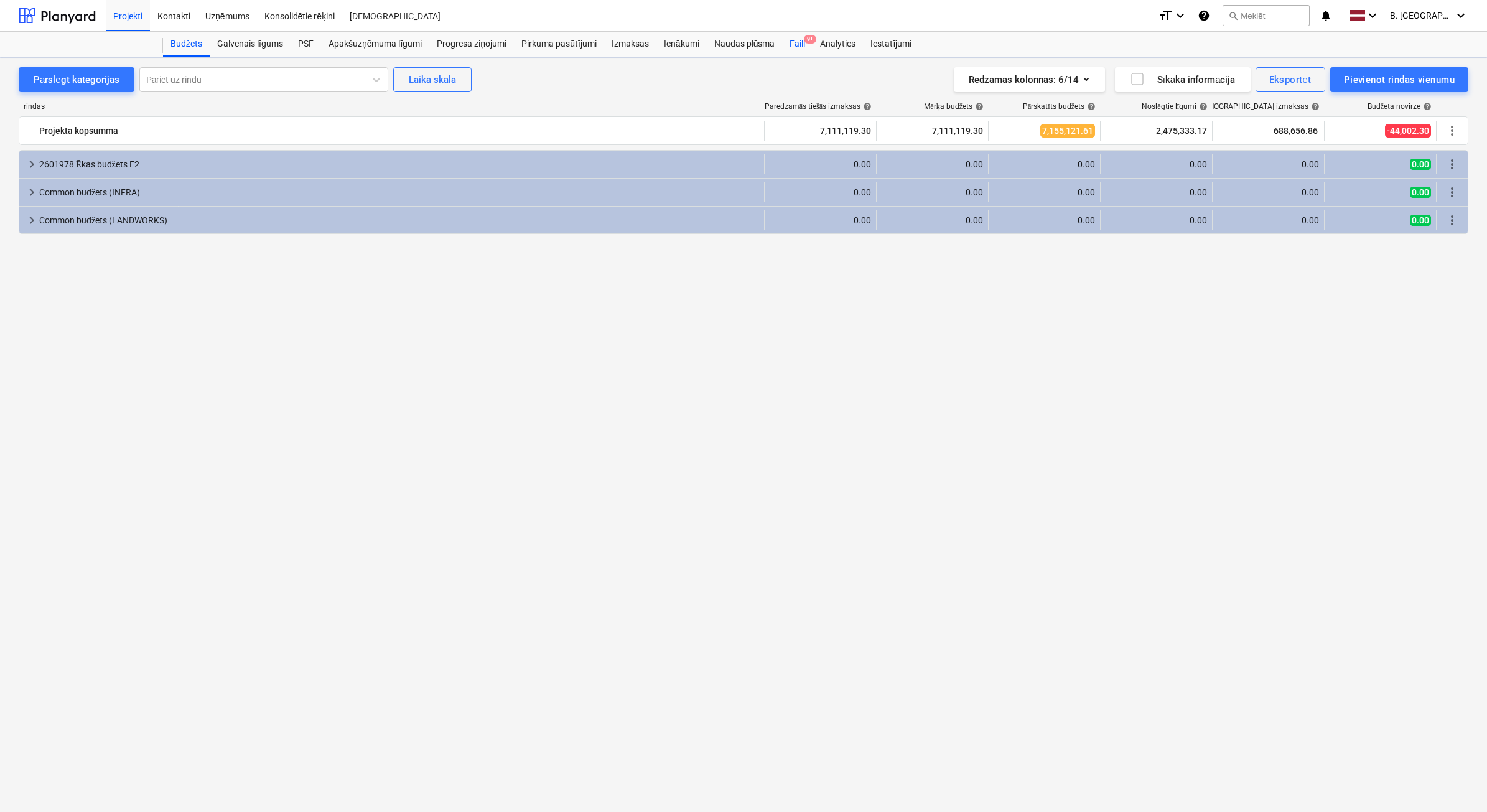
click at [803, 48] on div "Faili 9+" at bounding box center [797, 44] width 30 height 25
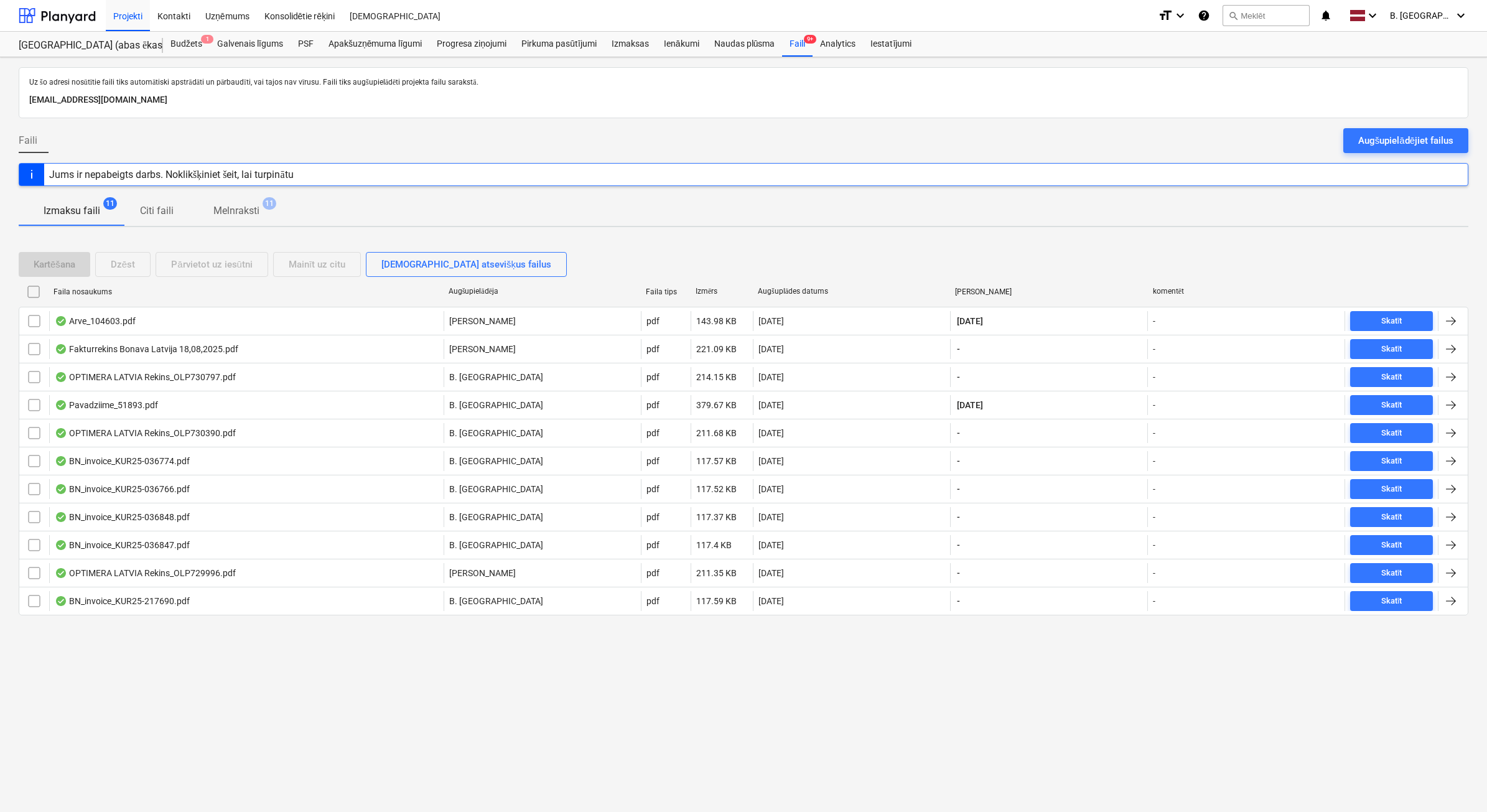
click at [1385, 130] on button "Augšupielādējiet failus" at bounding box center [1406, 140] width 125 height 25
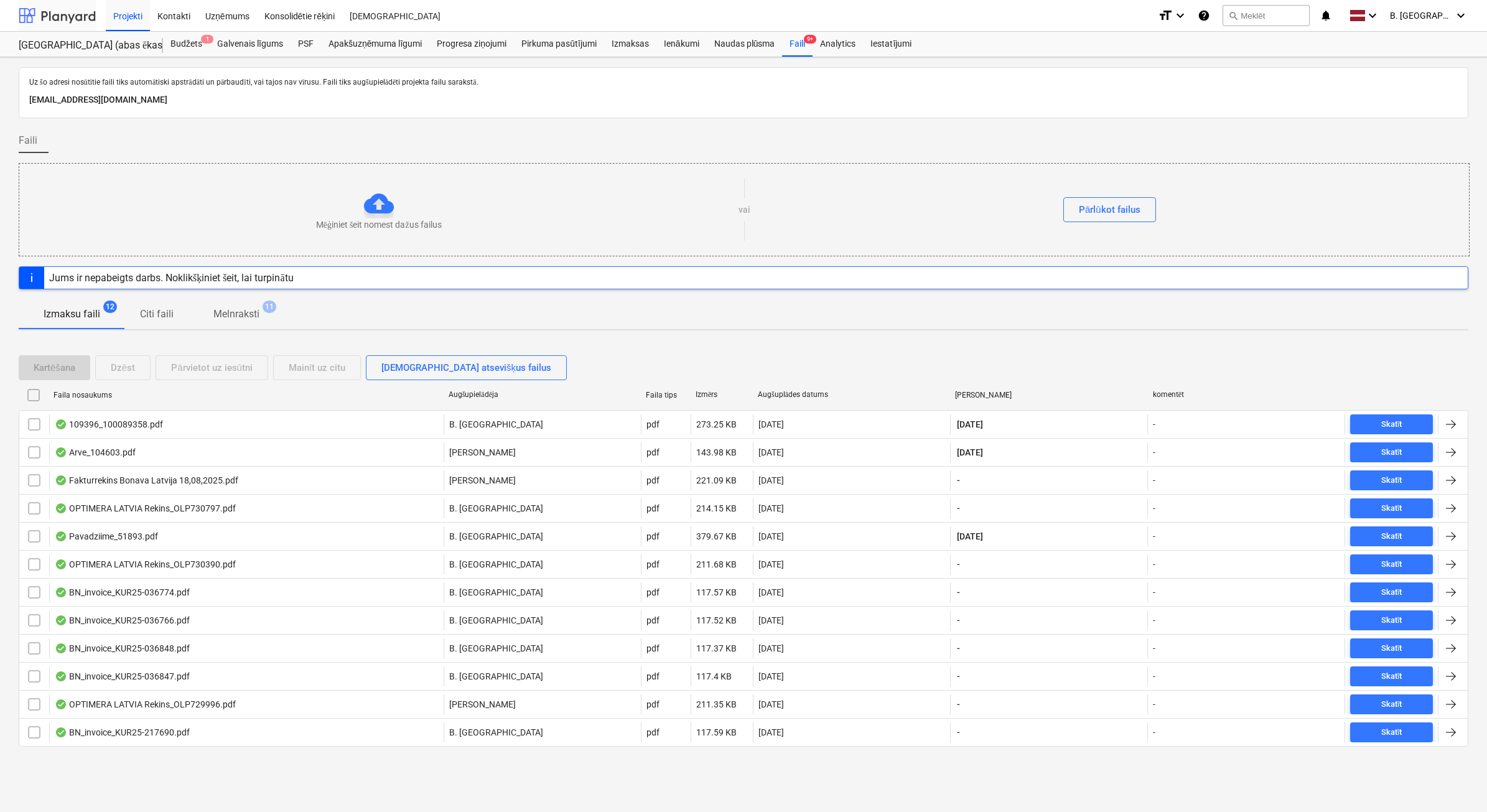
click at [63, 9] on div at bounding box center [57, 15] width 77 height 31
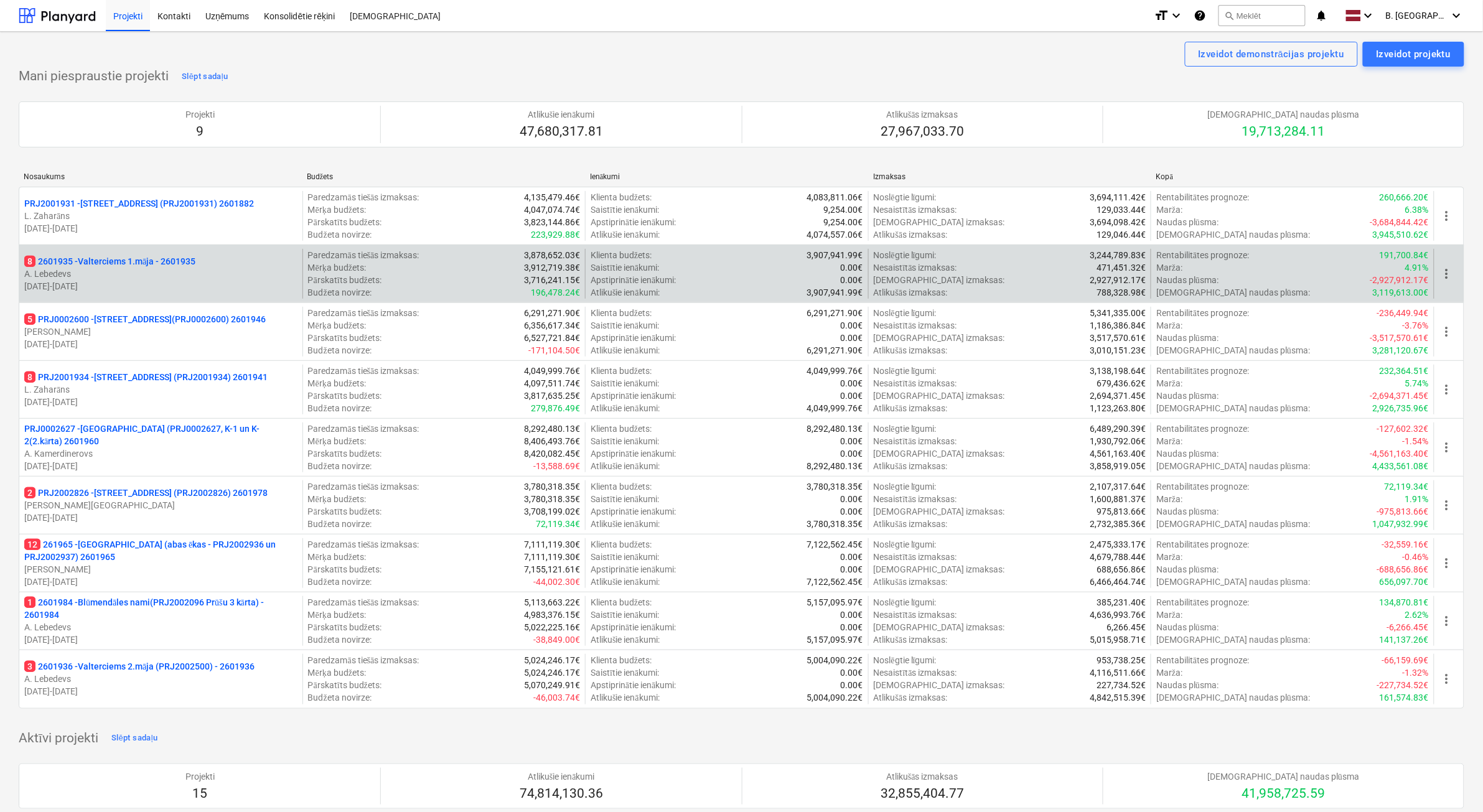
click at [169, 264] on p "8 2601935 - Valterciems 1.māja - 2601935" at bounding box center [110, 261] width 171 height 13
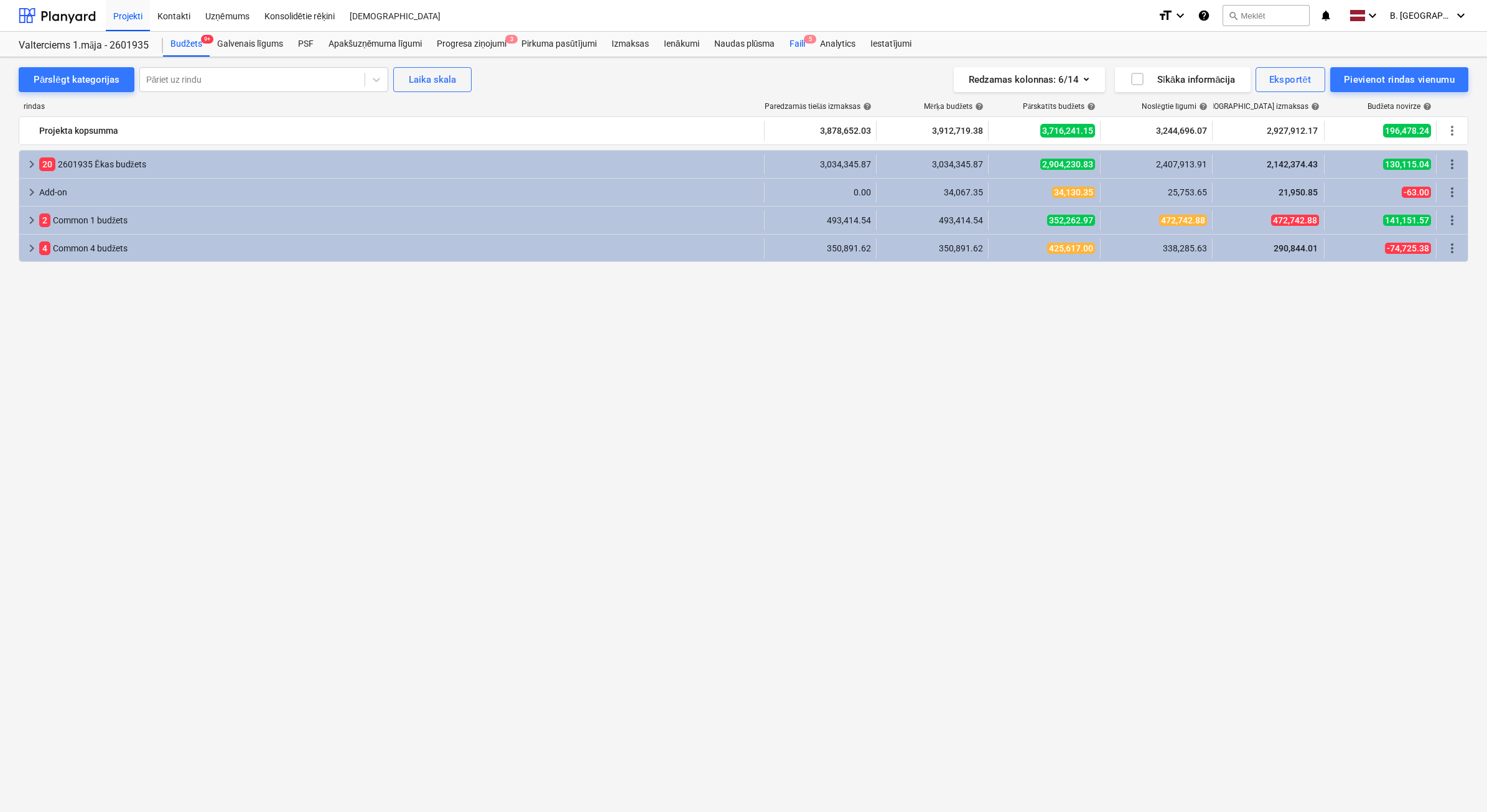
click at [804, 44] on div "Faili 5" at bounding box center [797, 44] width 30 height 25
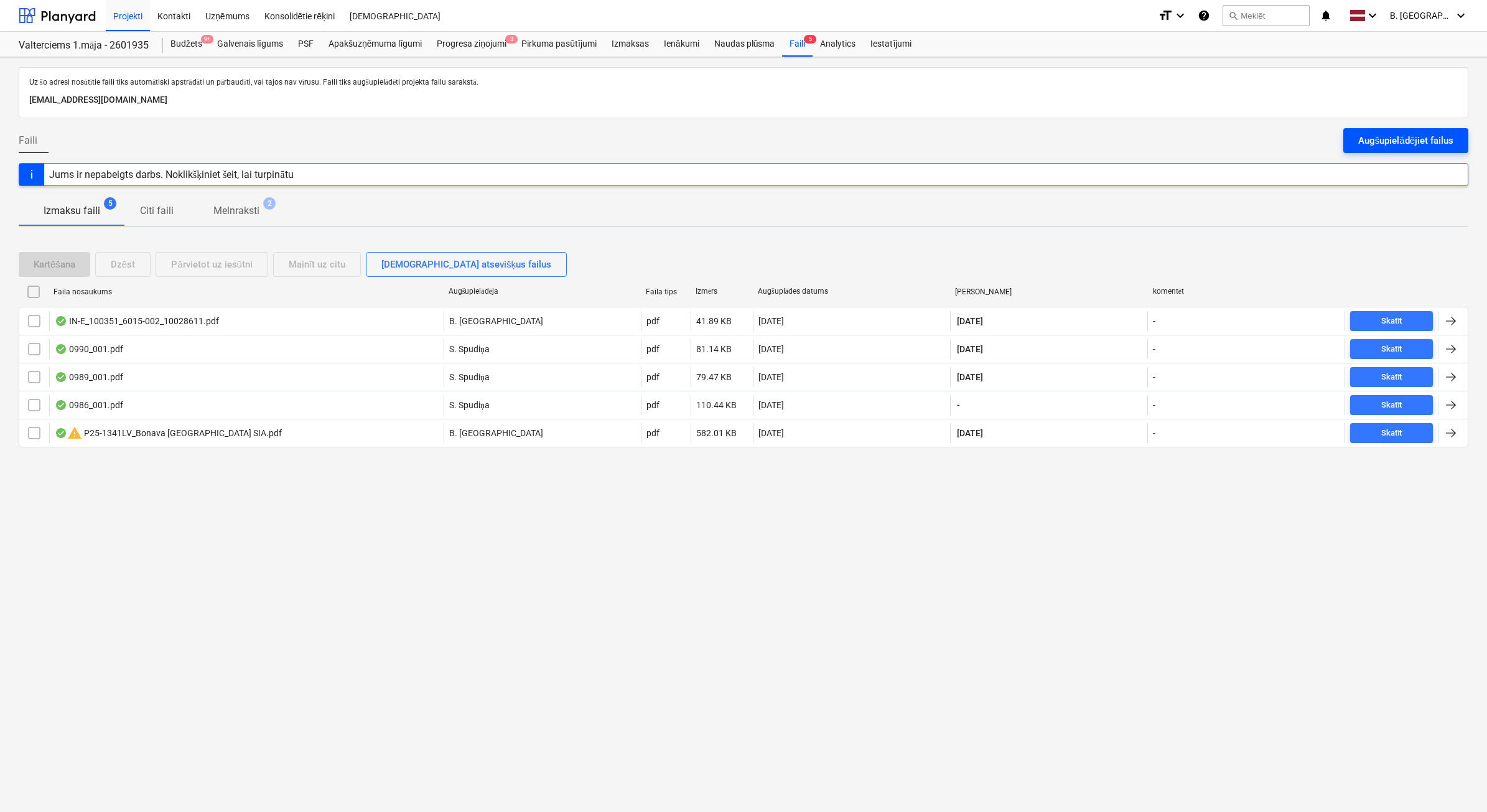
click at [1408, 147] on div "Augšupielādējiet failus" at bounding box center [1406, 140] width 95 height 16
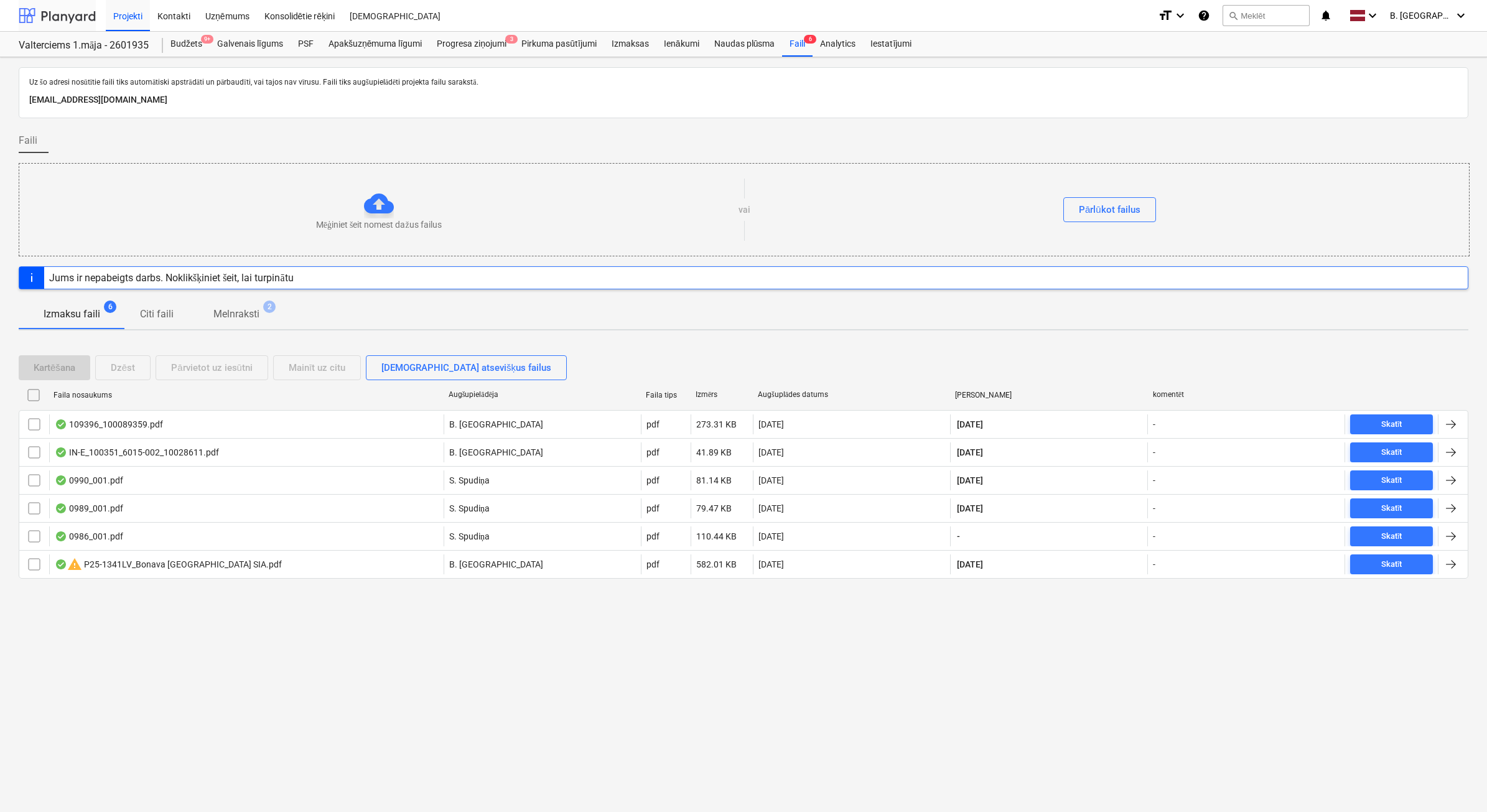
click at [76, 13] on div at bounding box center [57, 15] width 77 height 31
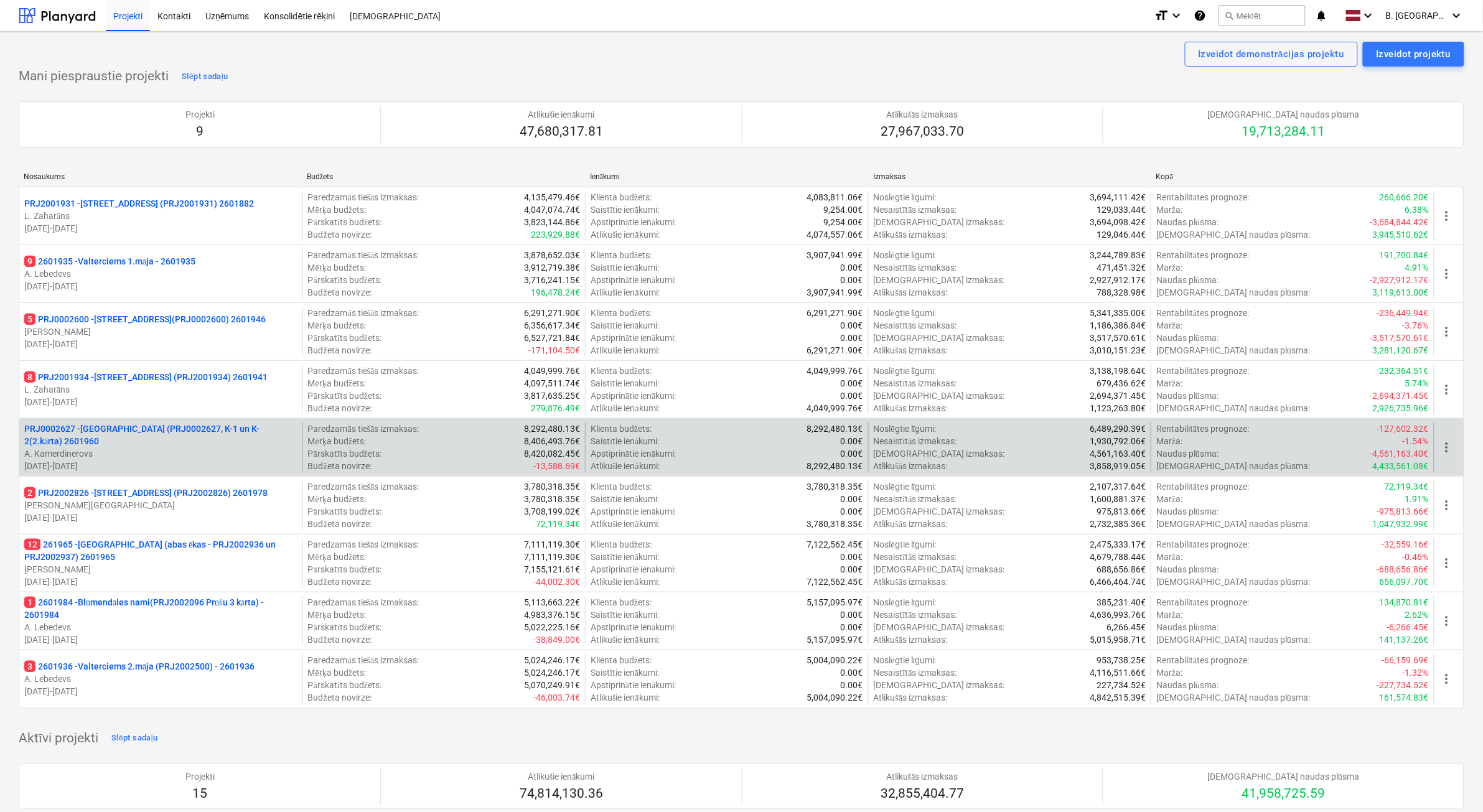
click at [205, 460] on p "[DATE] - [DATE]" at bounding box center [161, 466] width 273 height 13
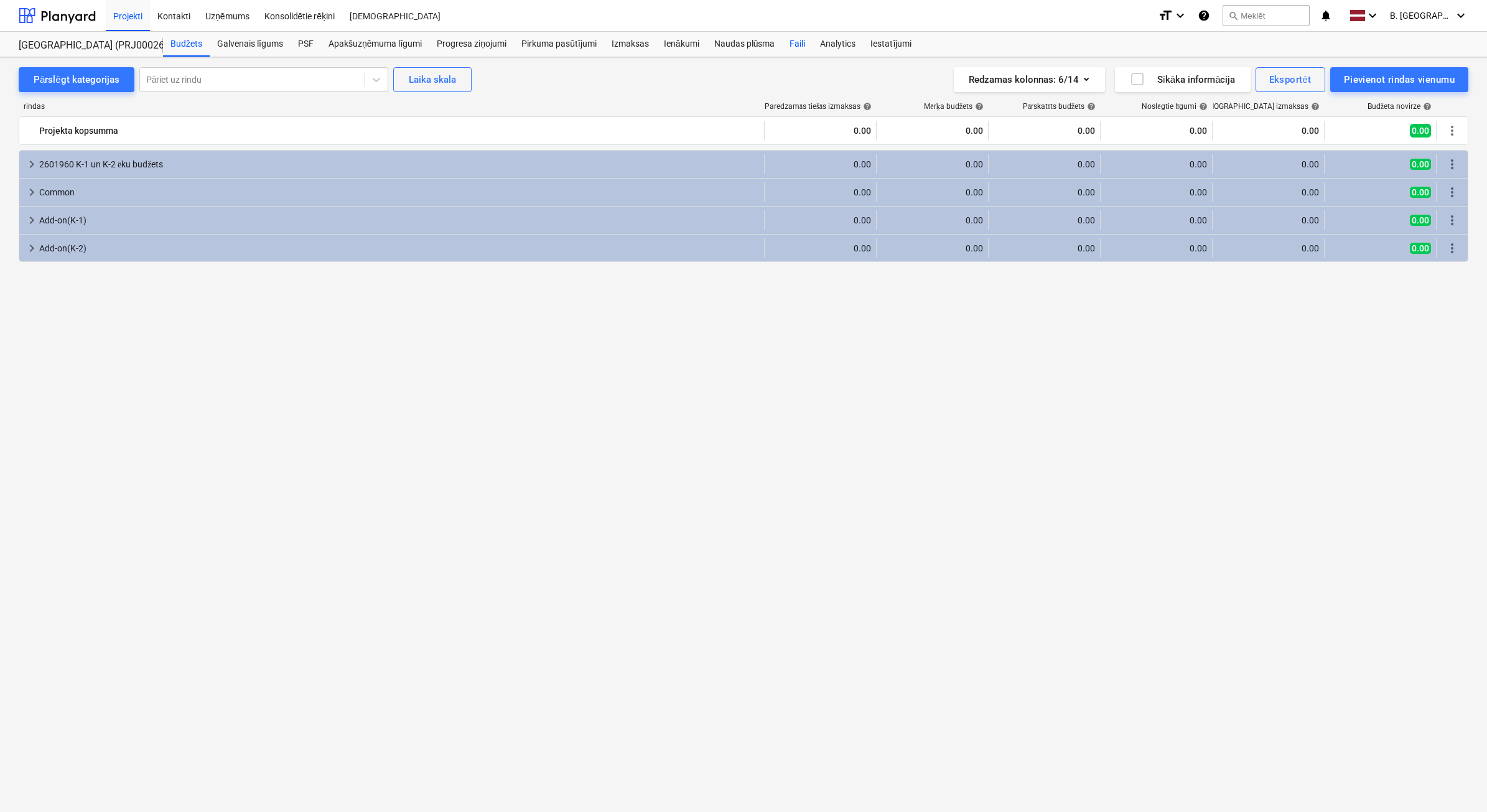
click at [791, 45] on div "Faili" at bounding box center [797, 44] width 30 height 25
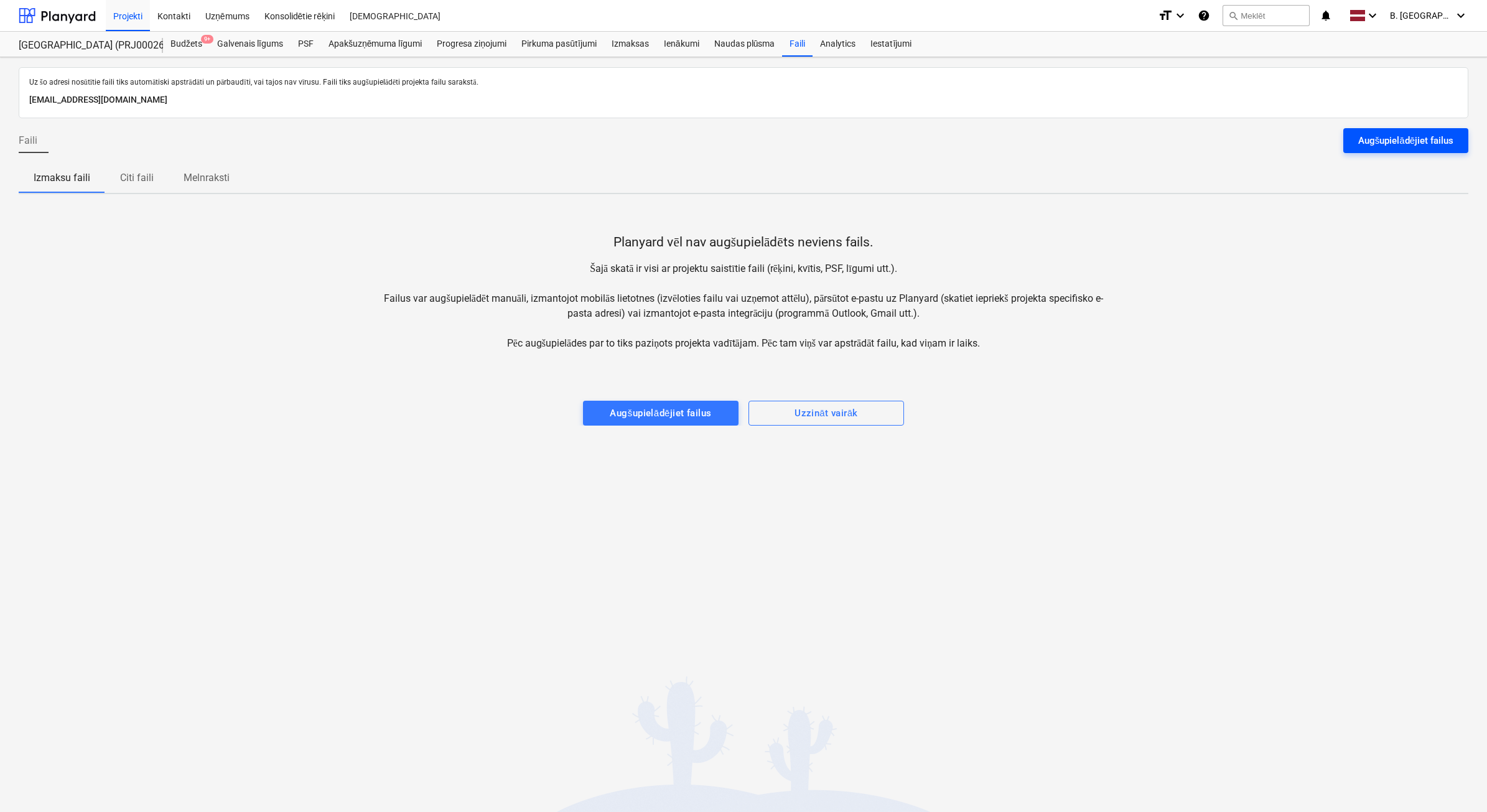
click at [1386, 145] on div "Augšupielādējiet failus" at bounding box center [1406, 140] width 95 height 16
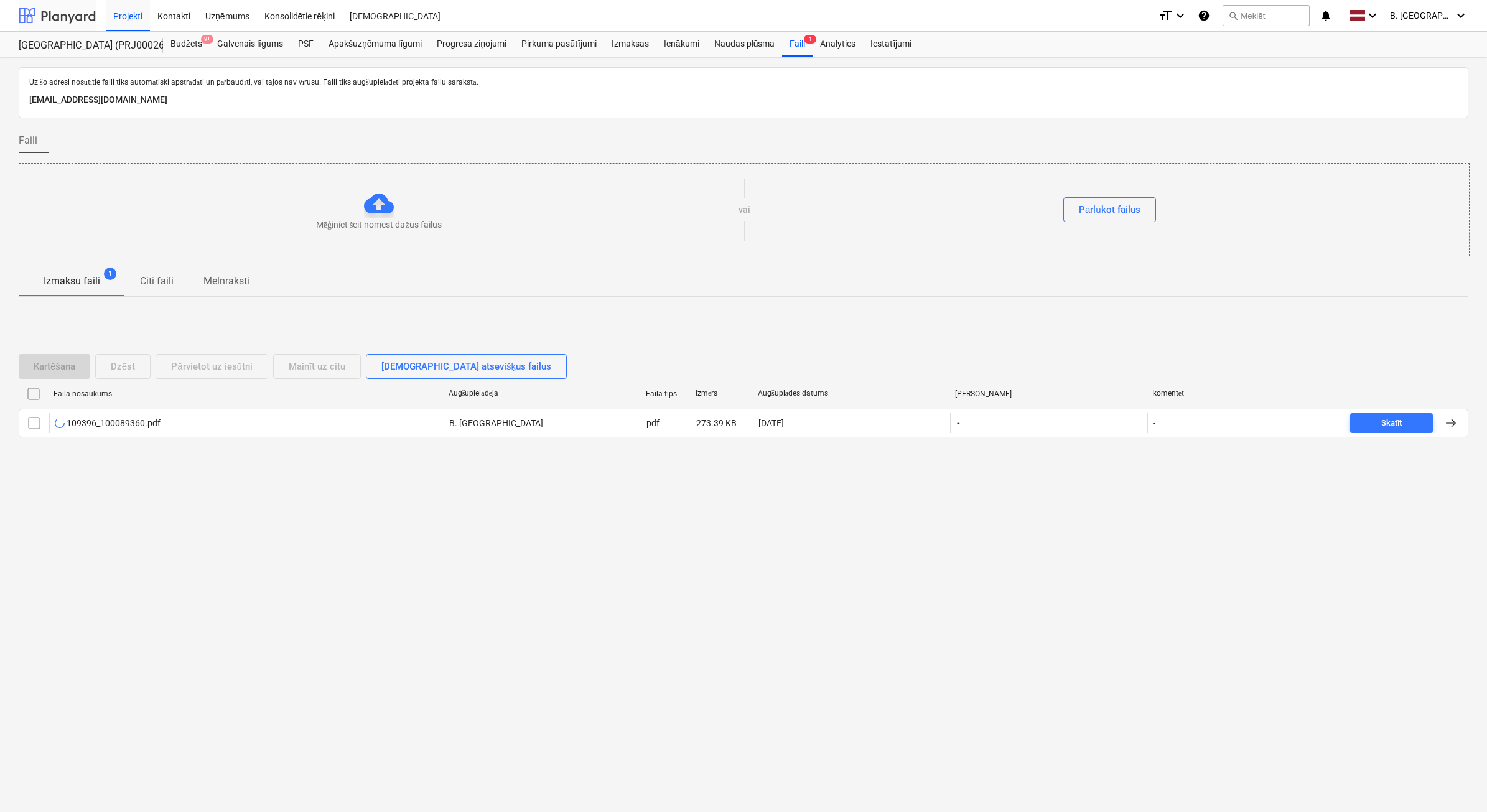
click at [67, 14] on div at bounding box center [57, 15] width 77 height 31
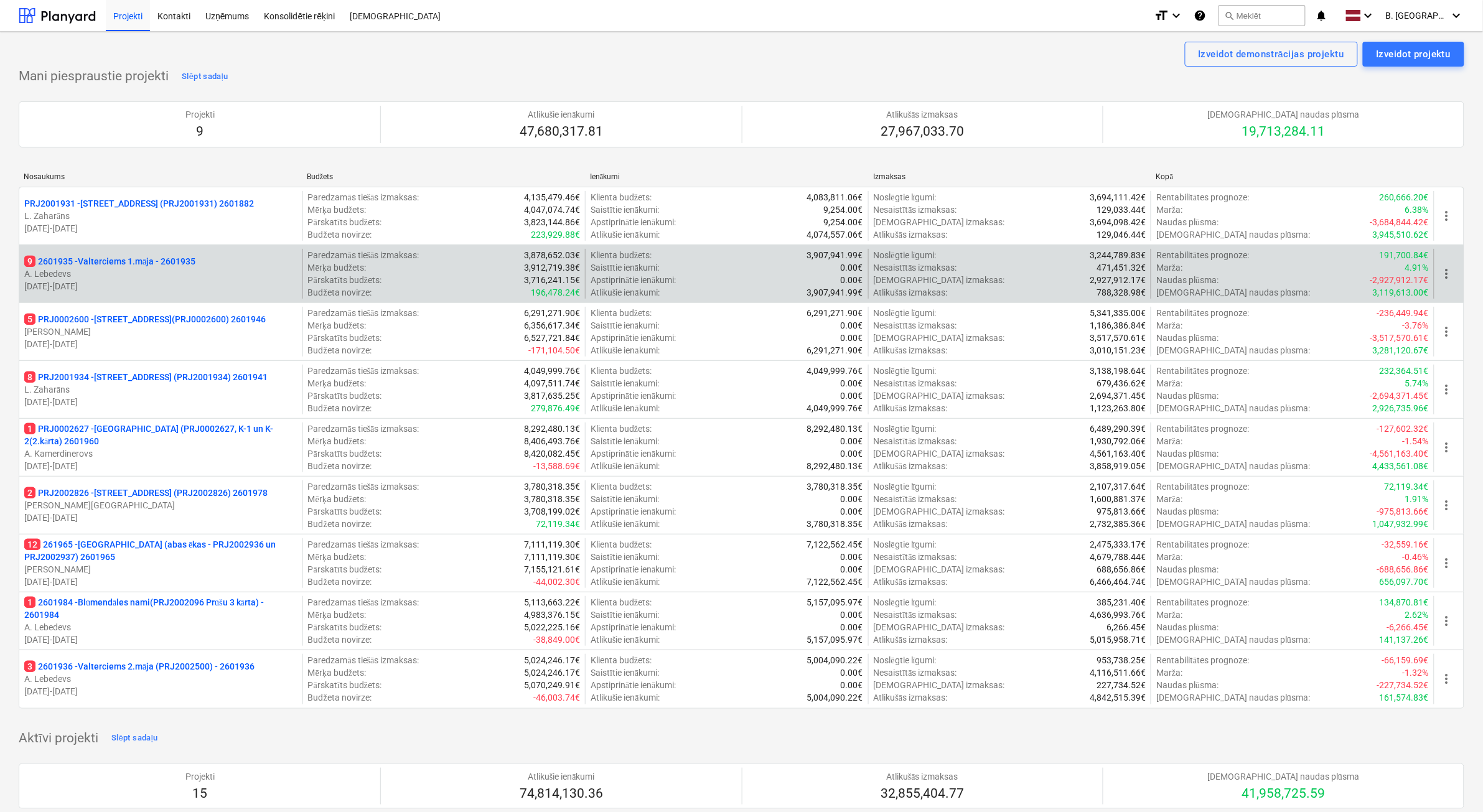
click at [195, 272] on p "A. Lebedevs" at bounding box center [161, 274] width 273 height 13
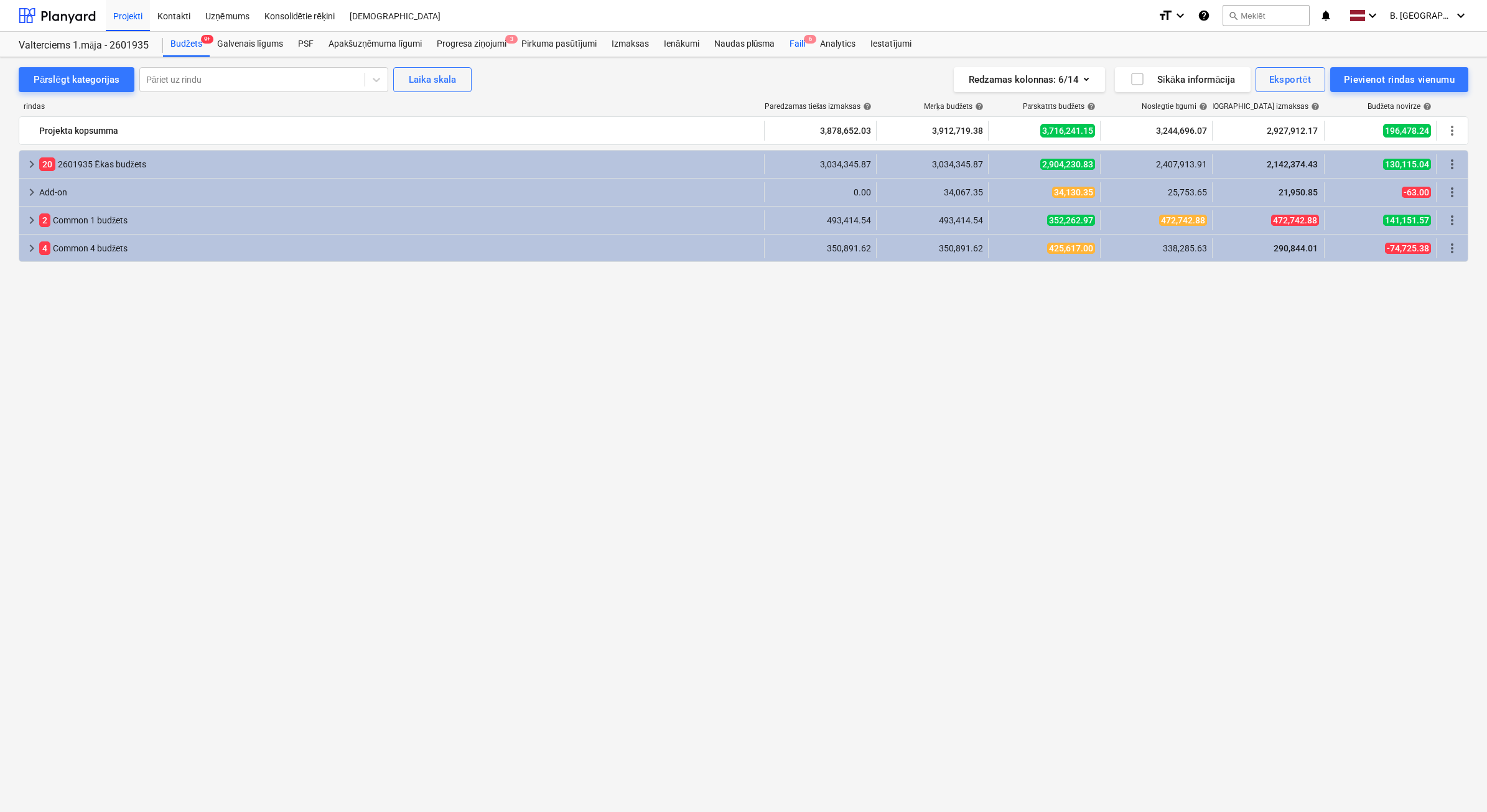
click at [786, 46] on div "Faili 6" at bounding box center [797, 44] width 30 height 25
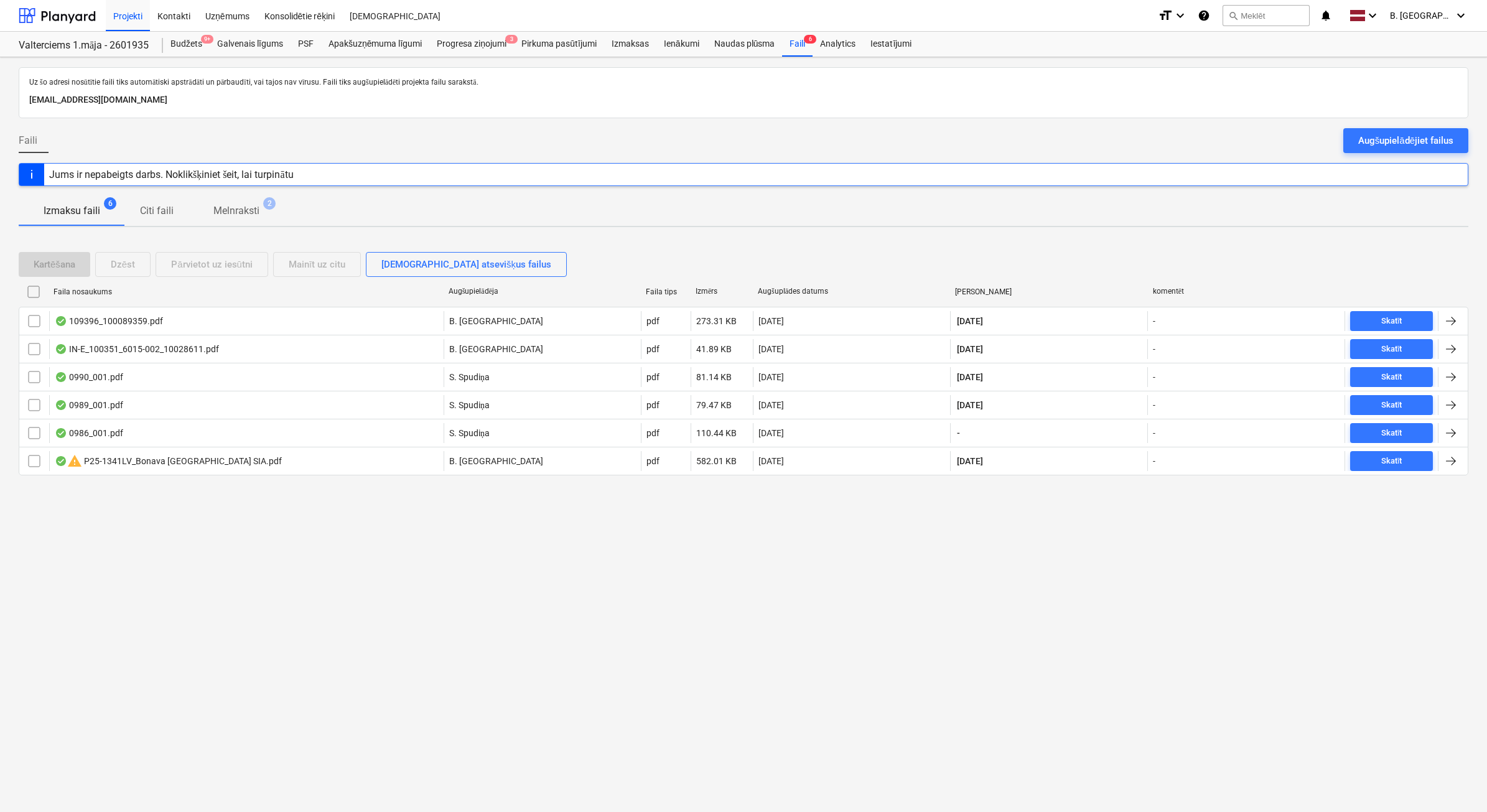
drag, startPoint x: 1383, startPoint y: 130, endPoint x: 1367, endPoint y: 126, distance: 16.5
click at [1383, 129] on button "Augšupielādējiet failus" at bounding box center [1406, 140] width 125 height 25
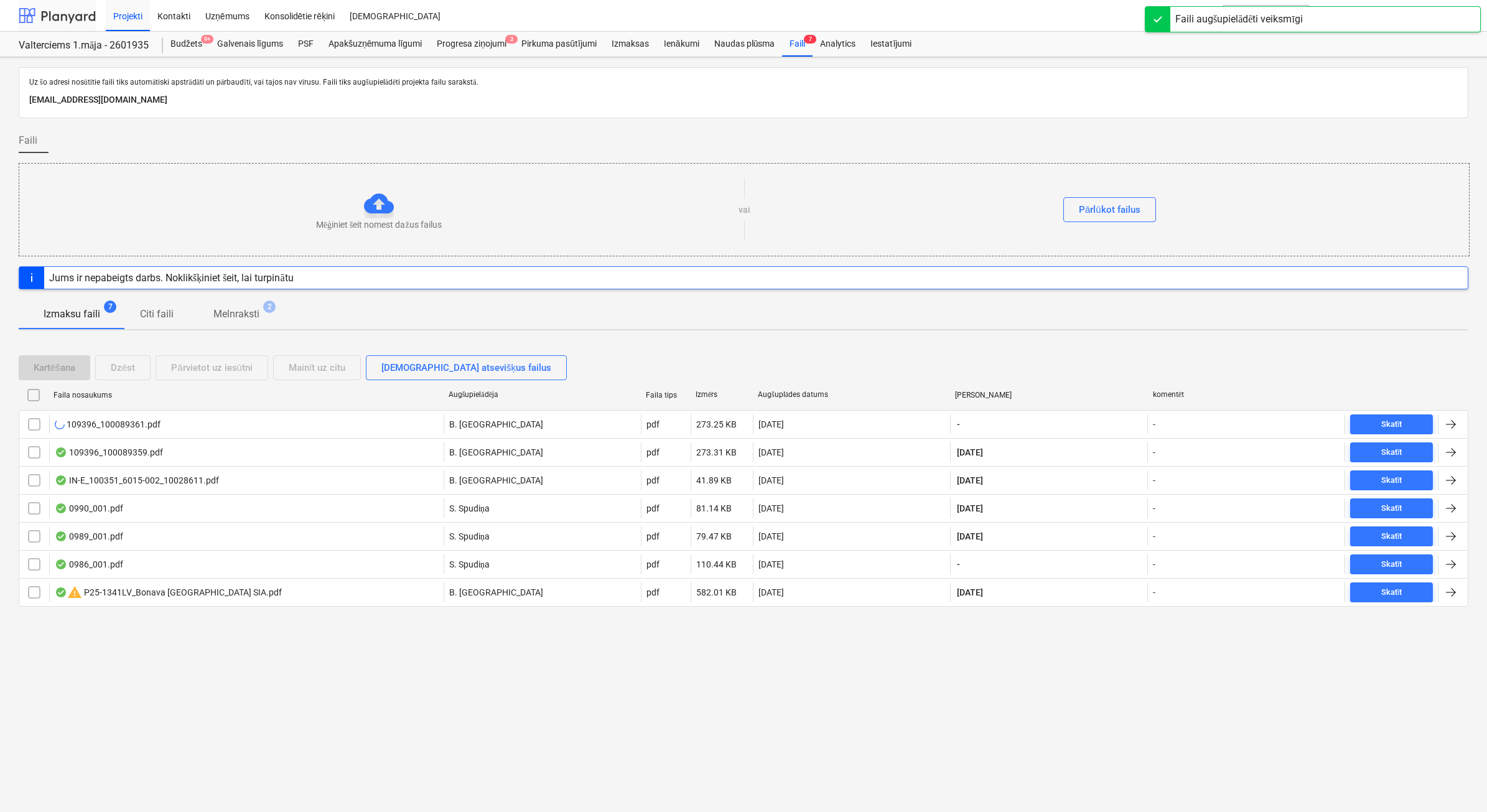
click at [42, 15] on div at bounding box center [57, 15] width 77 height 31
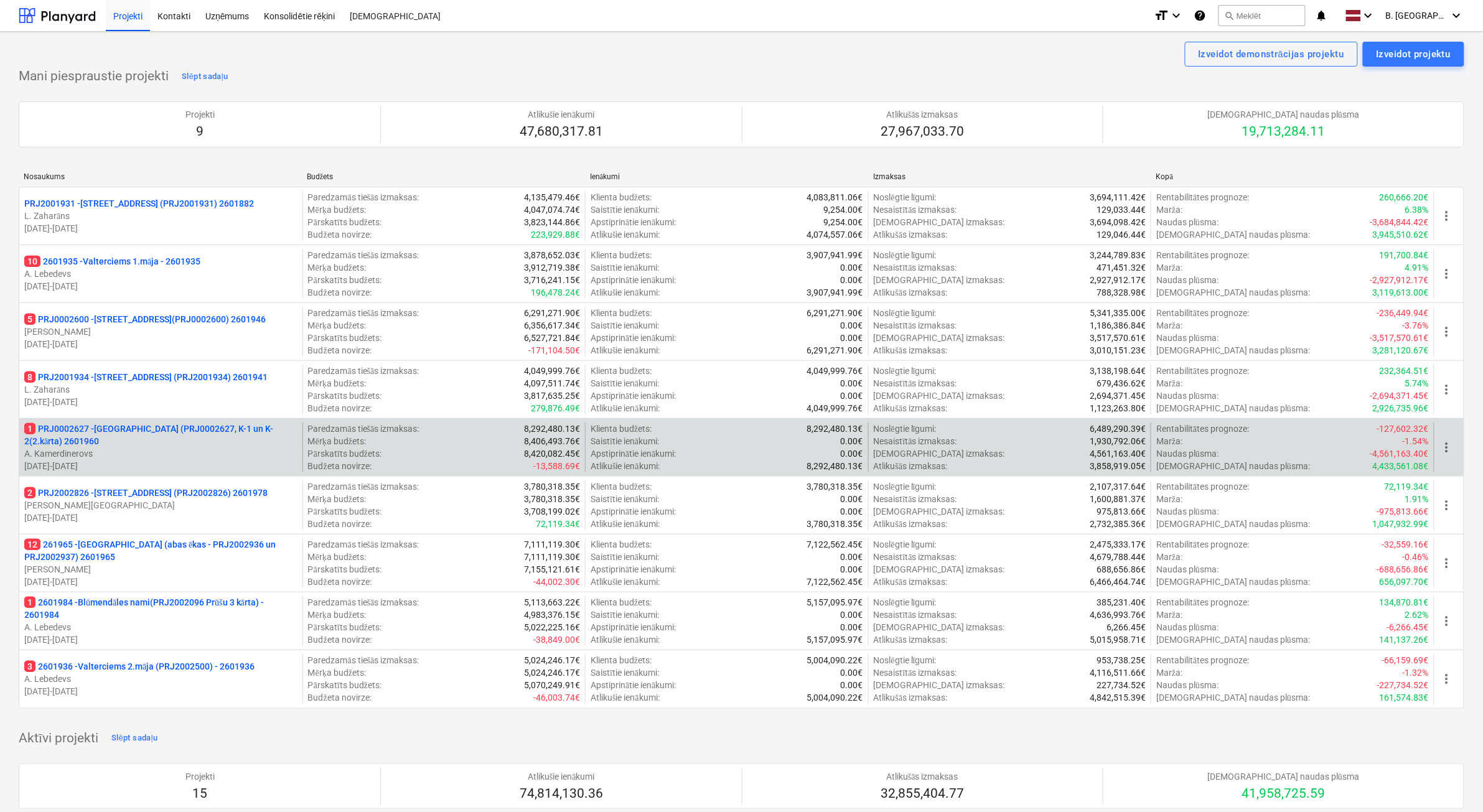
click at [165, 431] on p "1 PRJ0002627 - [GEOGRAPHIC_DATA] (PRJ0002627, K-1 un K-2(2.kārta) 2601960" at bounding box center [161, 434] width 273 height 25
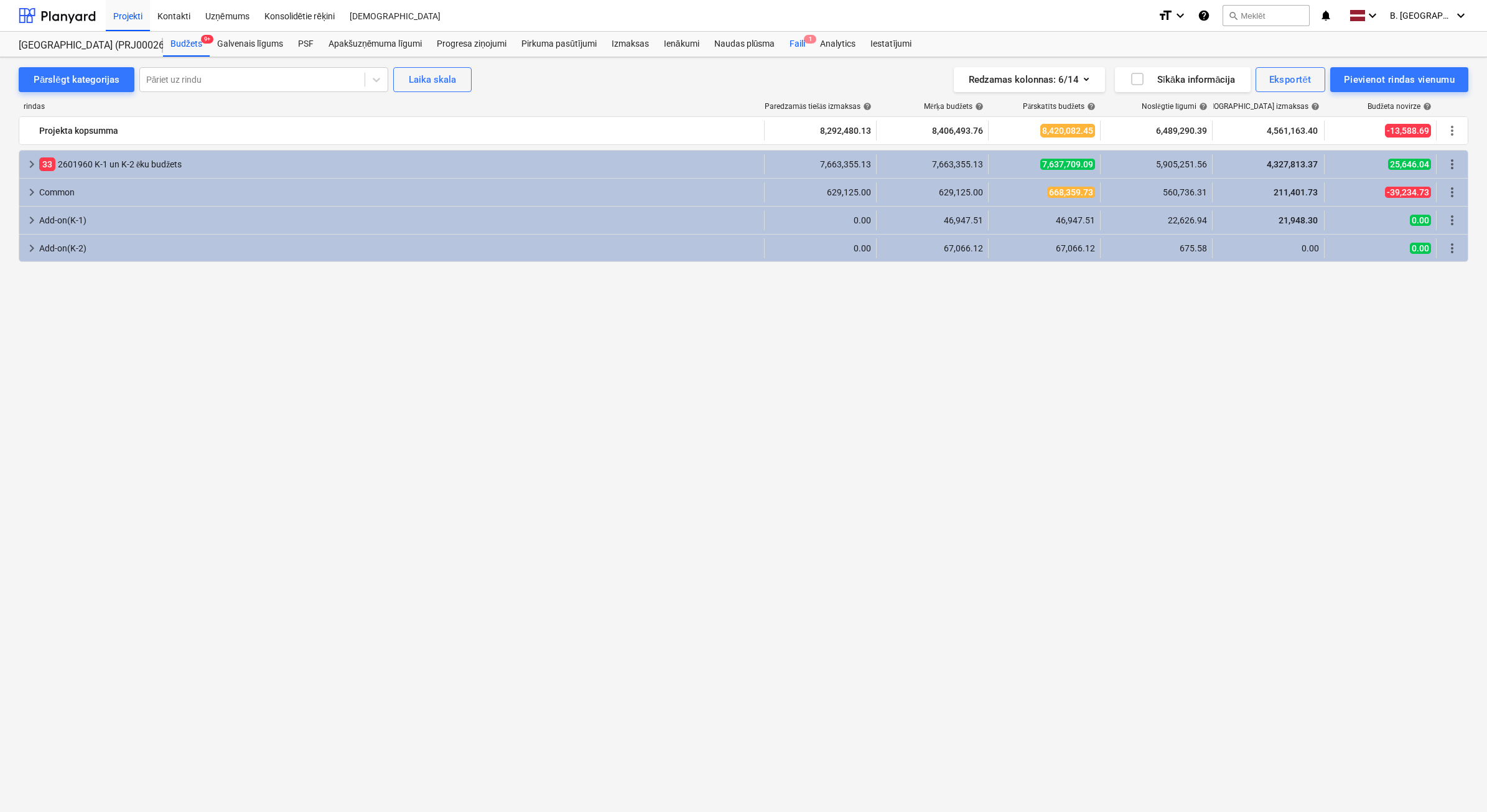
click at [807, 48] on div "Faili 1" at bounding box center [797, 44] width 30 height 25
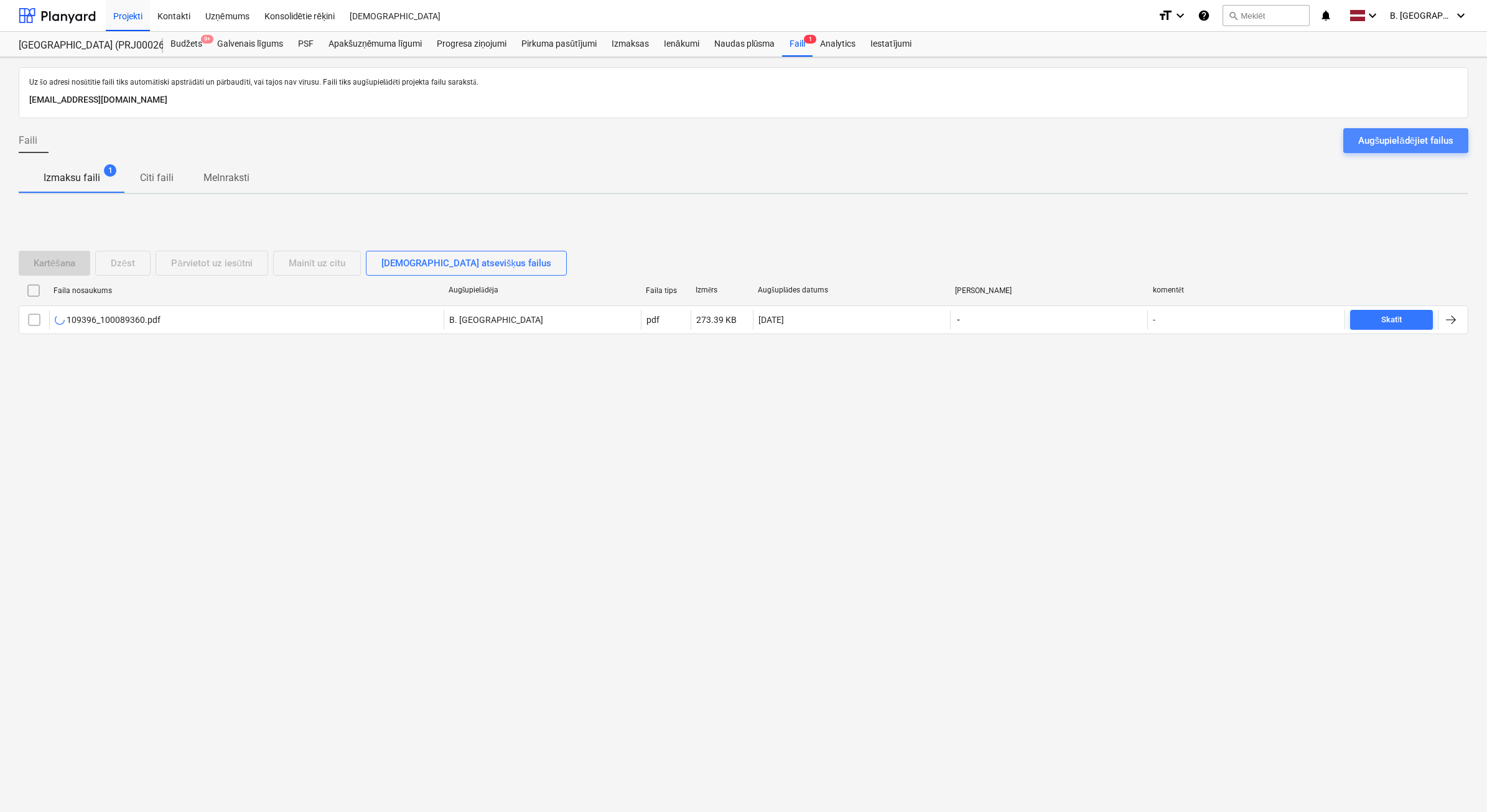
click at [1369, 140] on div "Augšupielādējiet failus" at bounding box center [1406, 140] width 95 height 16
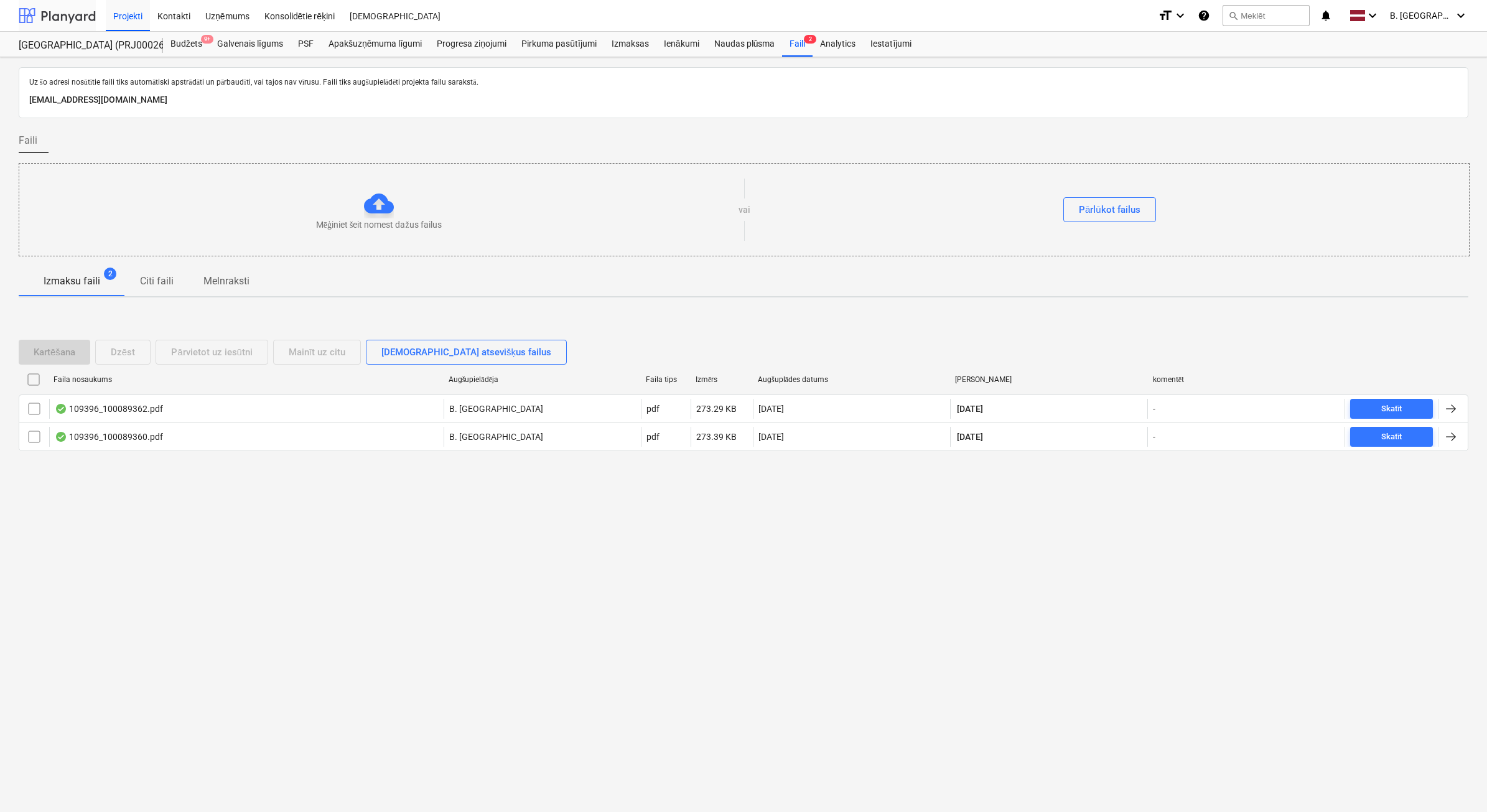
click at [64, 22] on div at bounding box center [57, 15] width 77 height 31
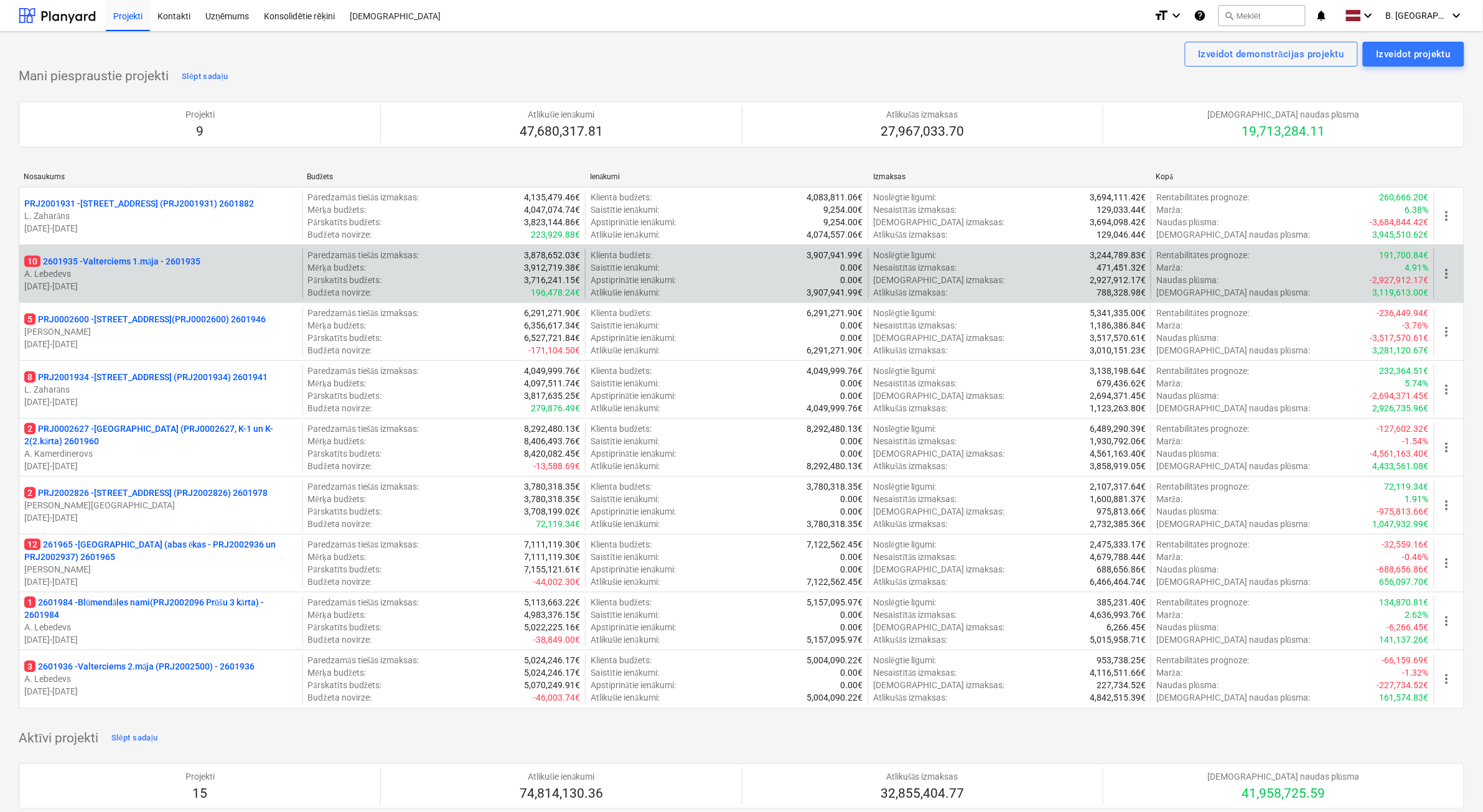
click at [206, 274] on p "A. Lebedevs" at bounding box center [161, 274] width 273 height 13
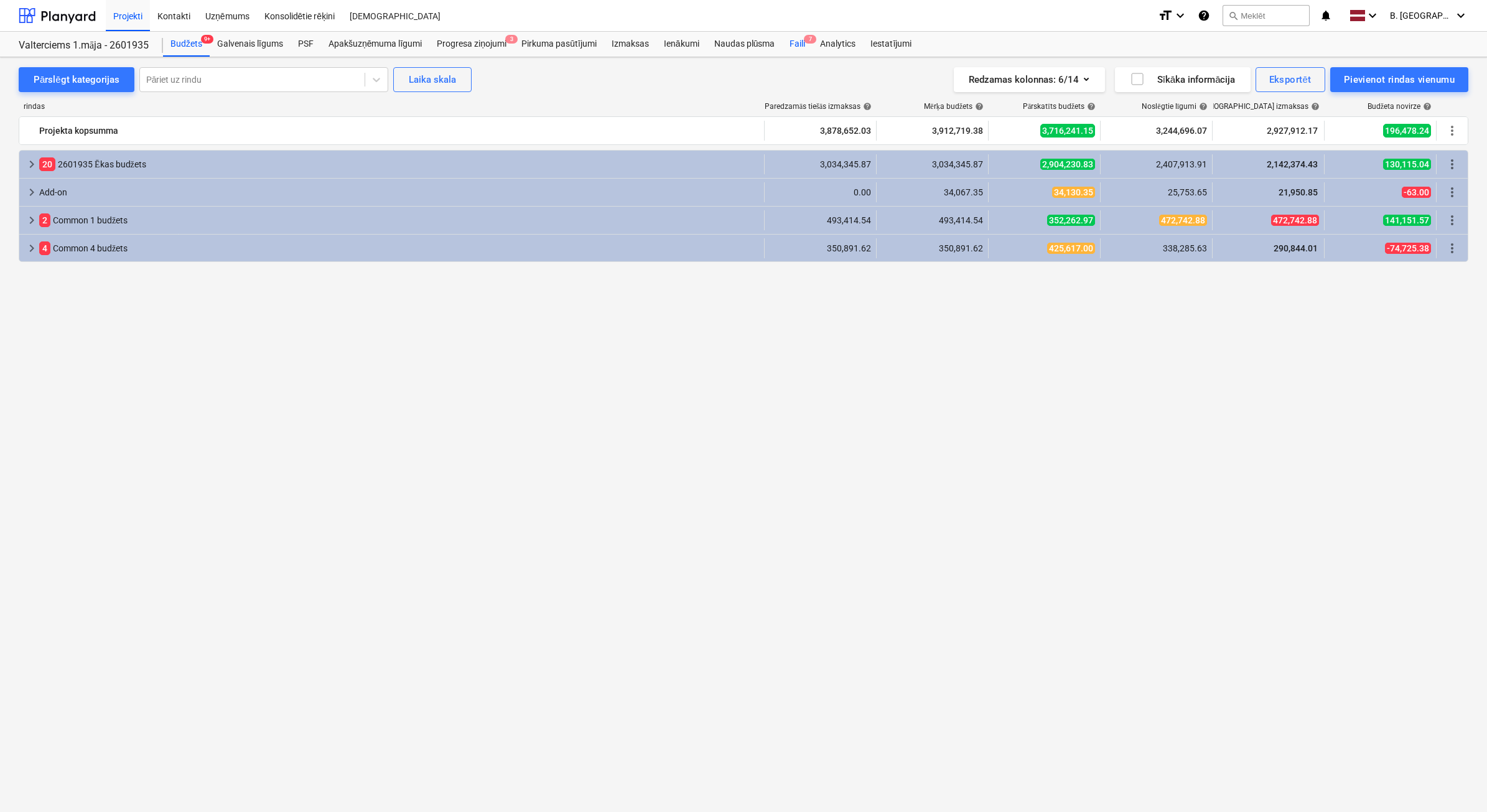
click at [799, 41] on div "Faili 7" at bounding box center [797, 44] width 30 height 25
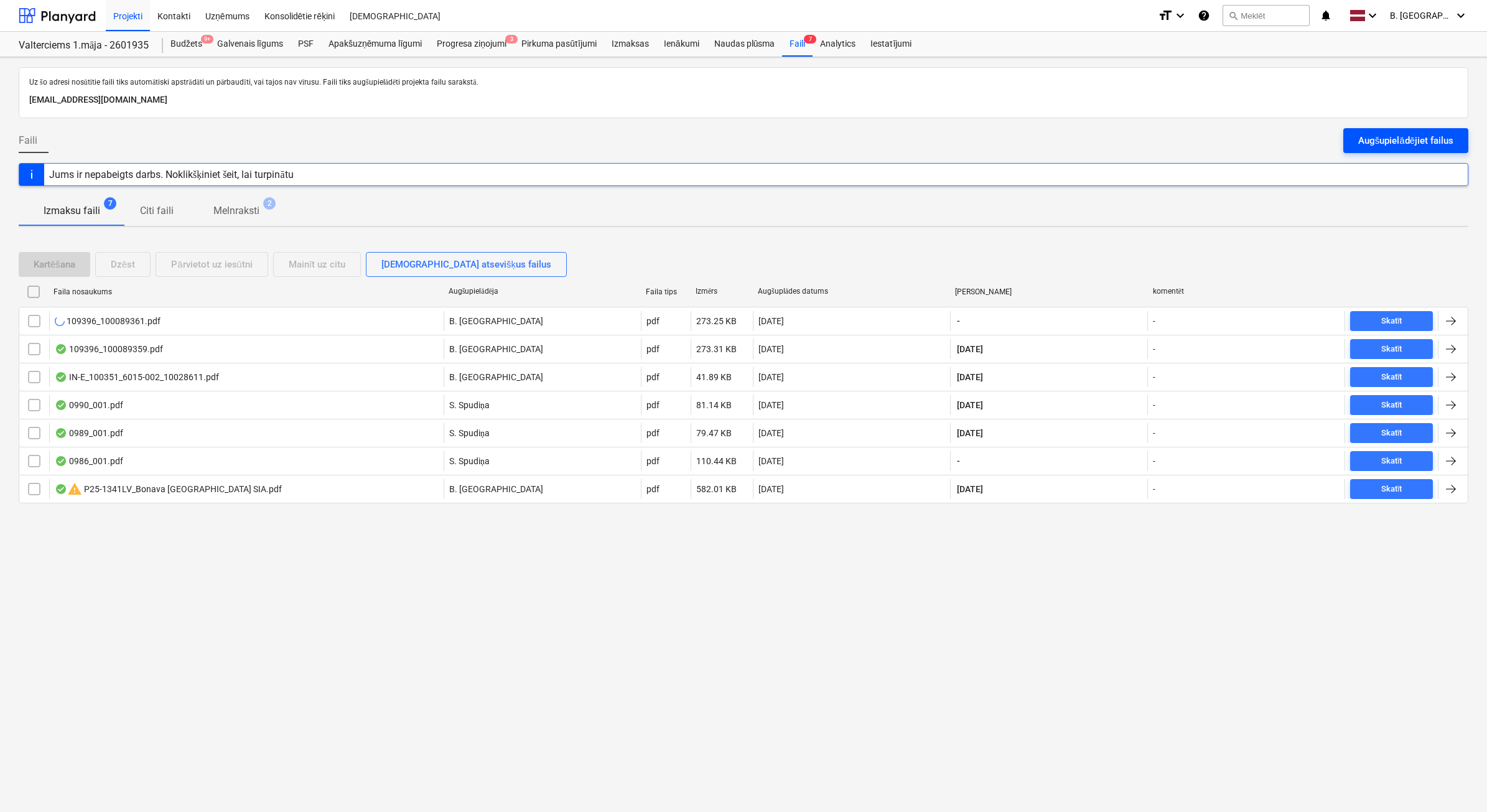
click at [1374, 143] on div "Augšupielādējiet failus" at bounding box center [1406, 140] width 95 height 16
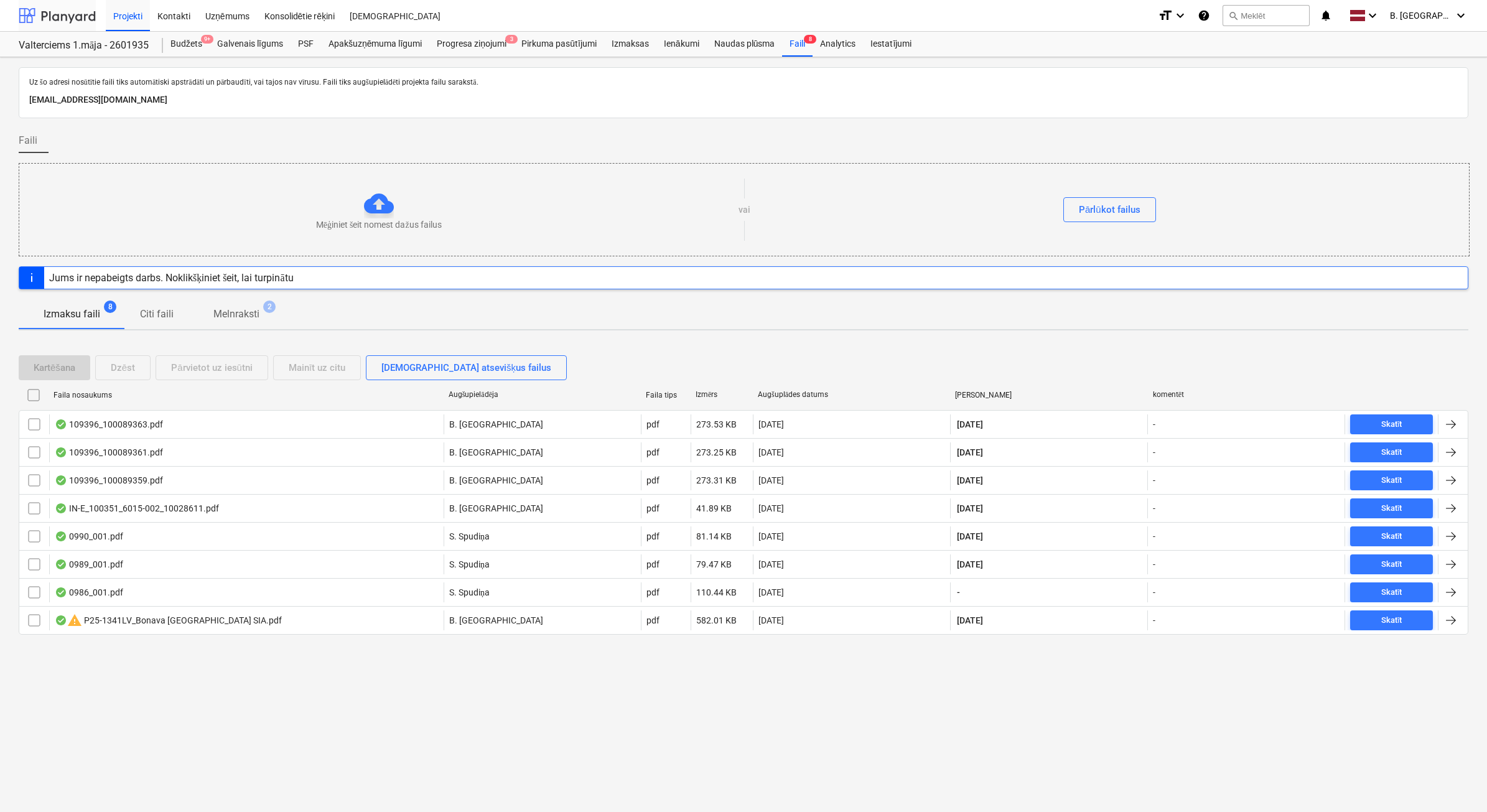
click at [77, 13] on div at bounding box center [57, 15] width 77 height 31
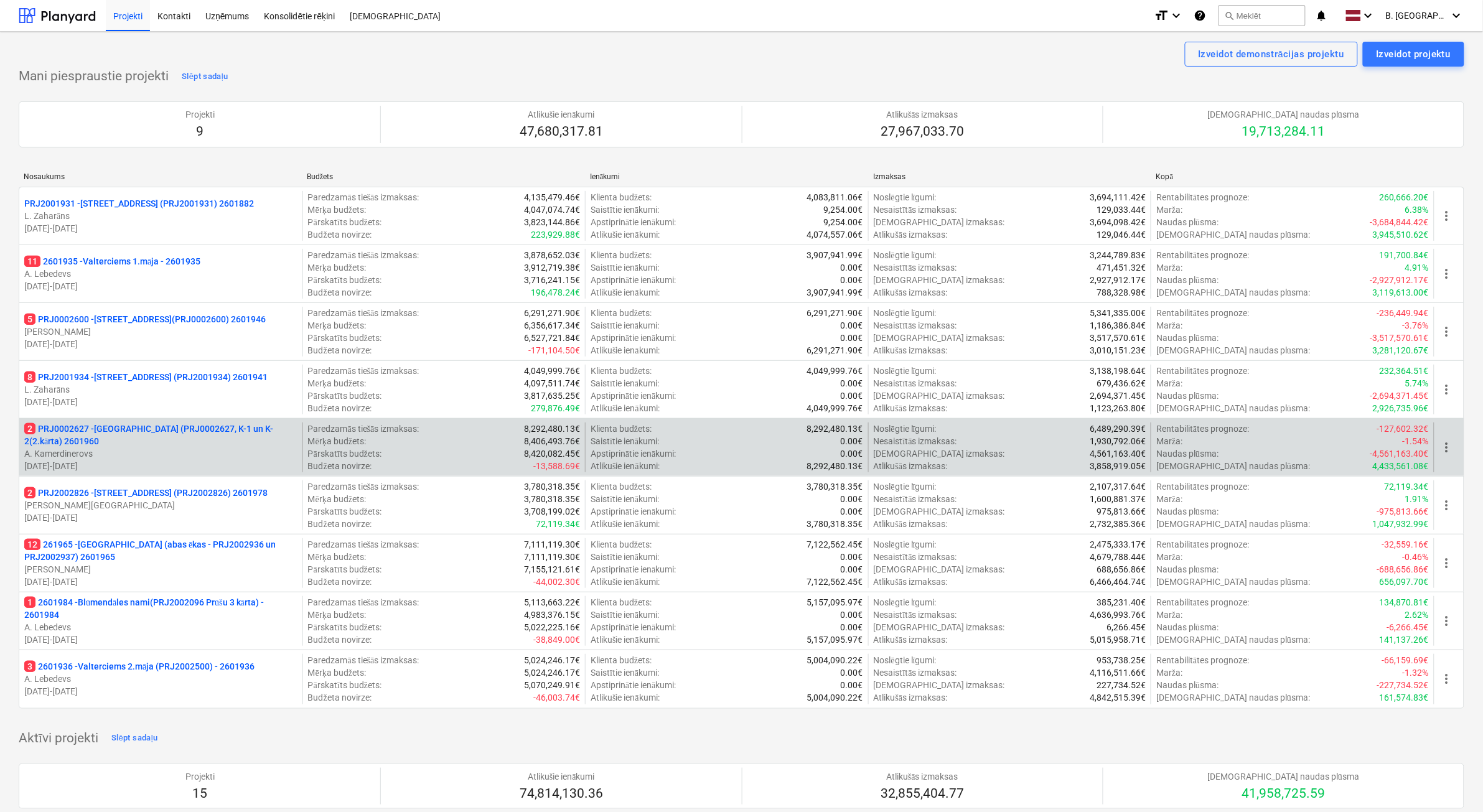
click at [151, 430] on p "2 PRJ0002627 - [GEOGRAPHIC_DATA] (PRJ0002627, K-1 un K-2(2.kārta) 2601960" at bounding box center [161, 434] width 273 height 25
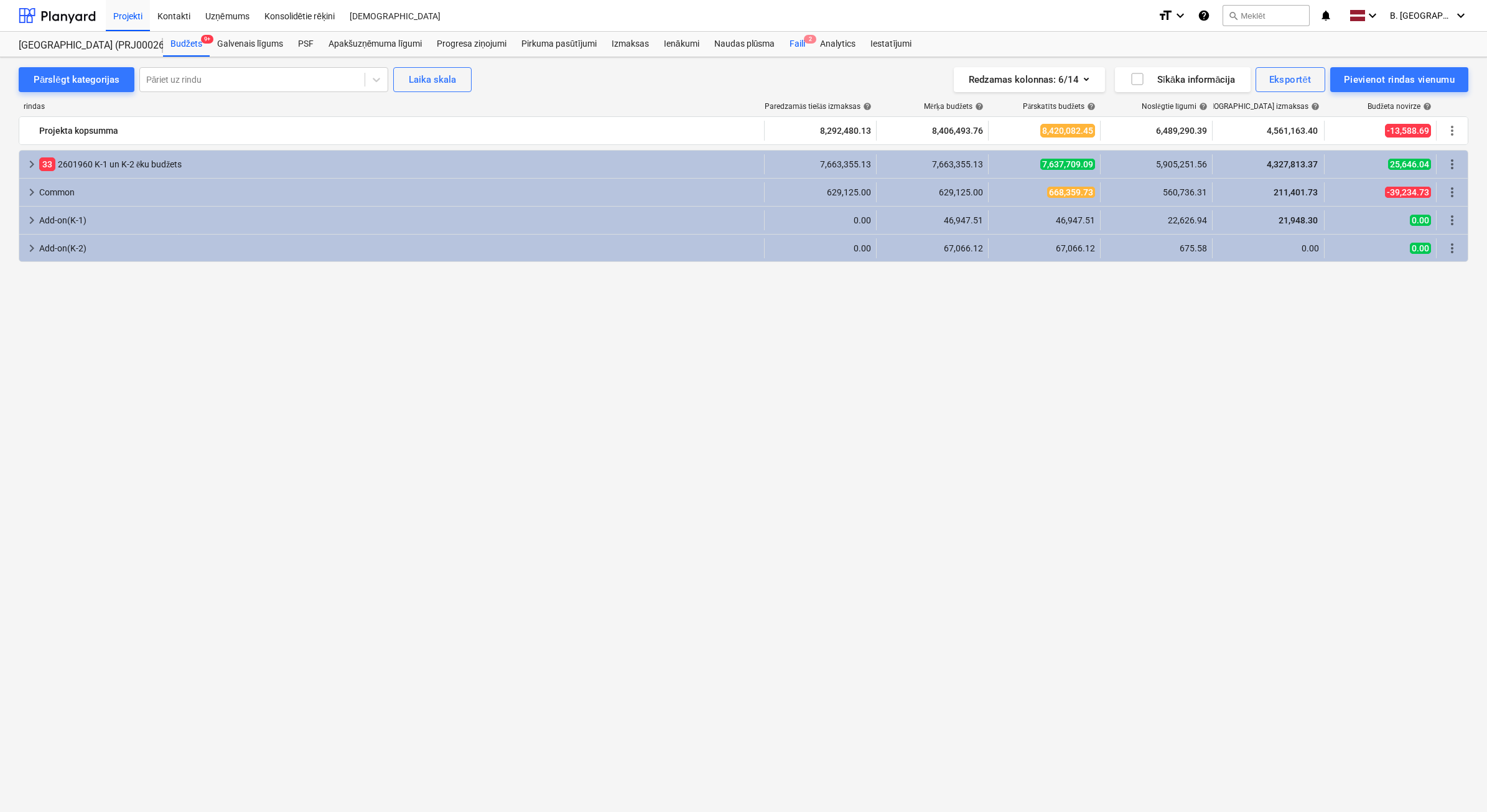
drag, startPoint x: 797, startPoint y: 36, endPoint x: 809, endPoint y: 39, distance: 12.4
click at [797, 36] on div "Faili 2" at bounding box center [797, 44] width 30 height 25
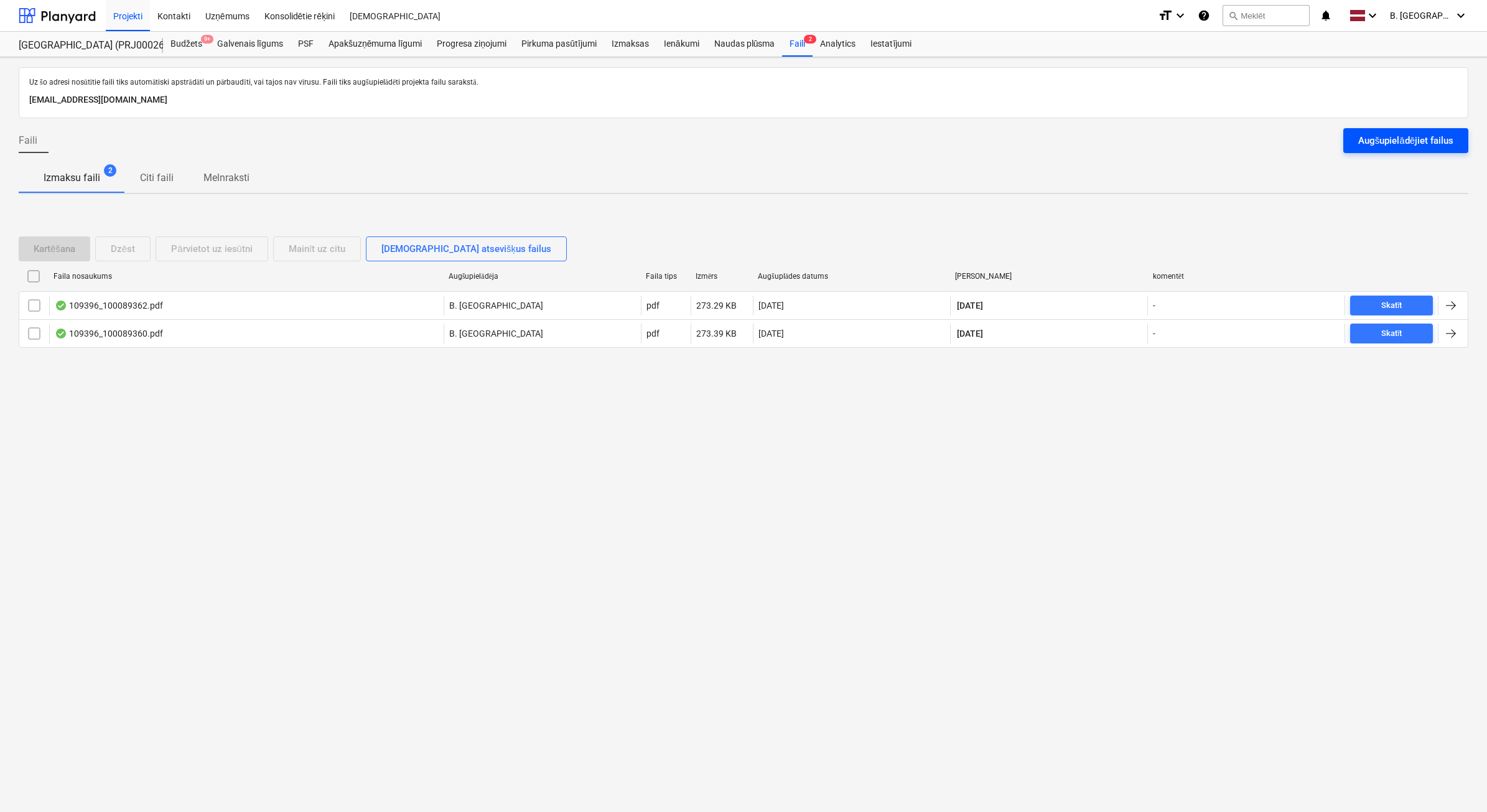
click at [1403, 131] on button "Augšupielādējiet failus" at bounding box center [1406, 140] width 125 height 25
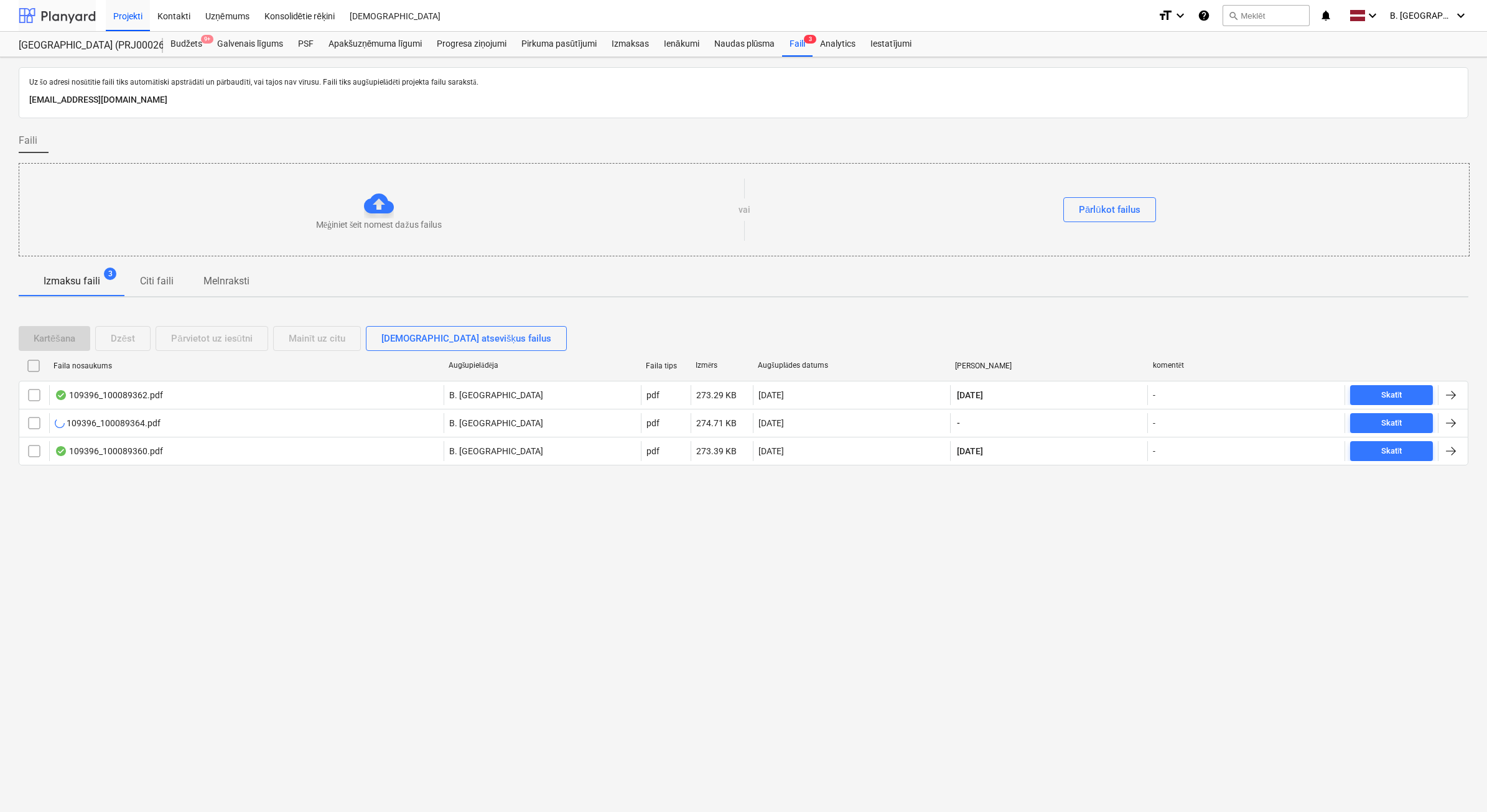
click at [73, 13] on div at bounding box center [57, 15] width 77 height 31
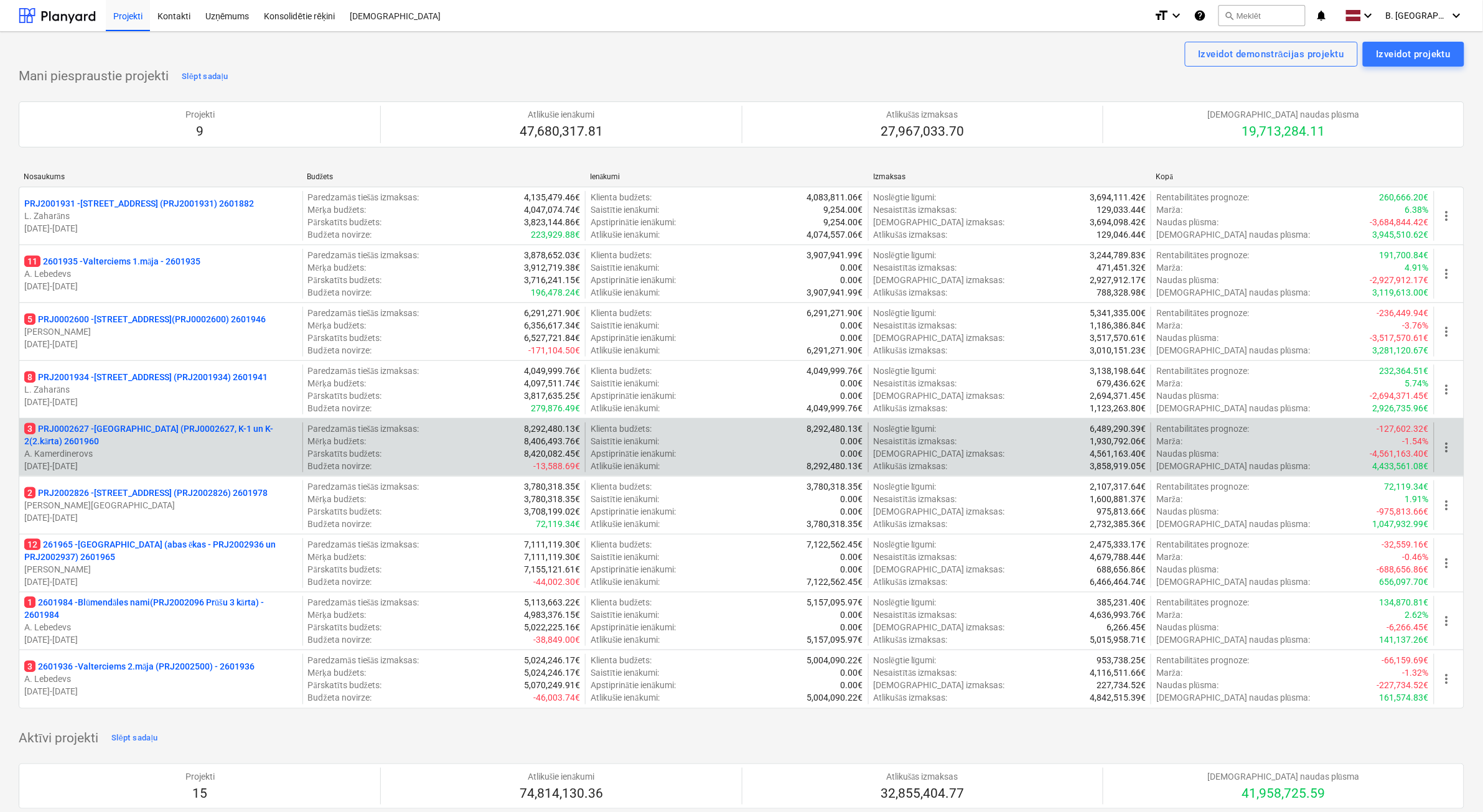
click at [259, 457] on p "A. Kamerdinerovs" at bounding box center [161, 454] width 273 height 13
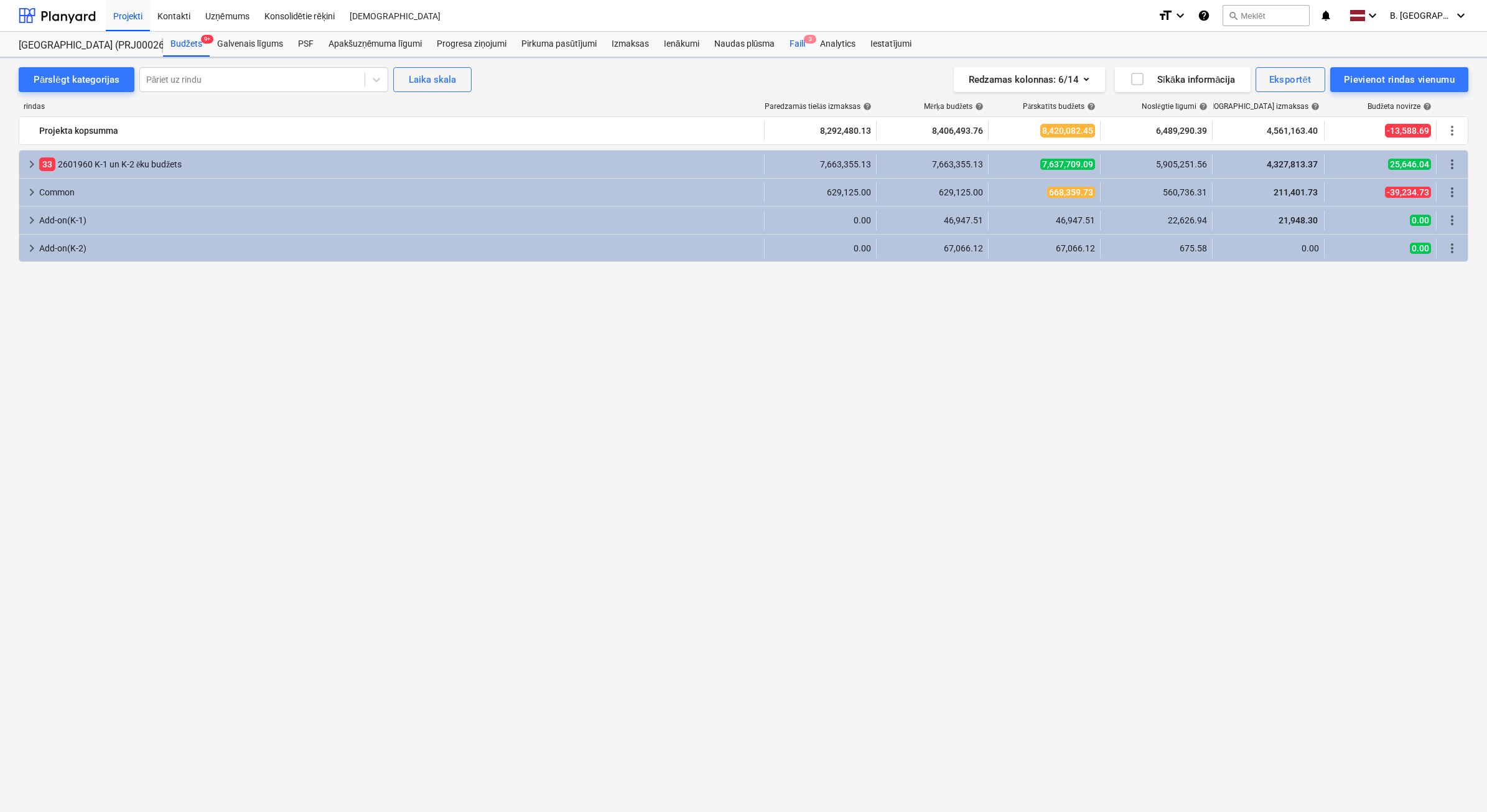
click at [807, 48] on div "Faili 3" at bounding box center [797, 44] width 30 height 25
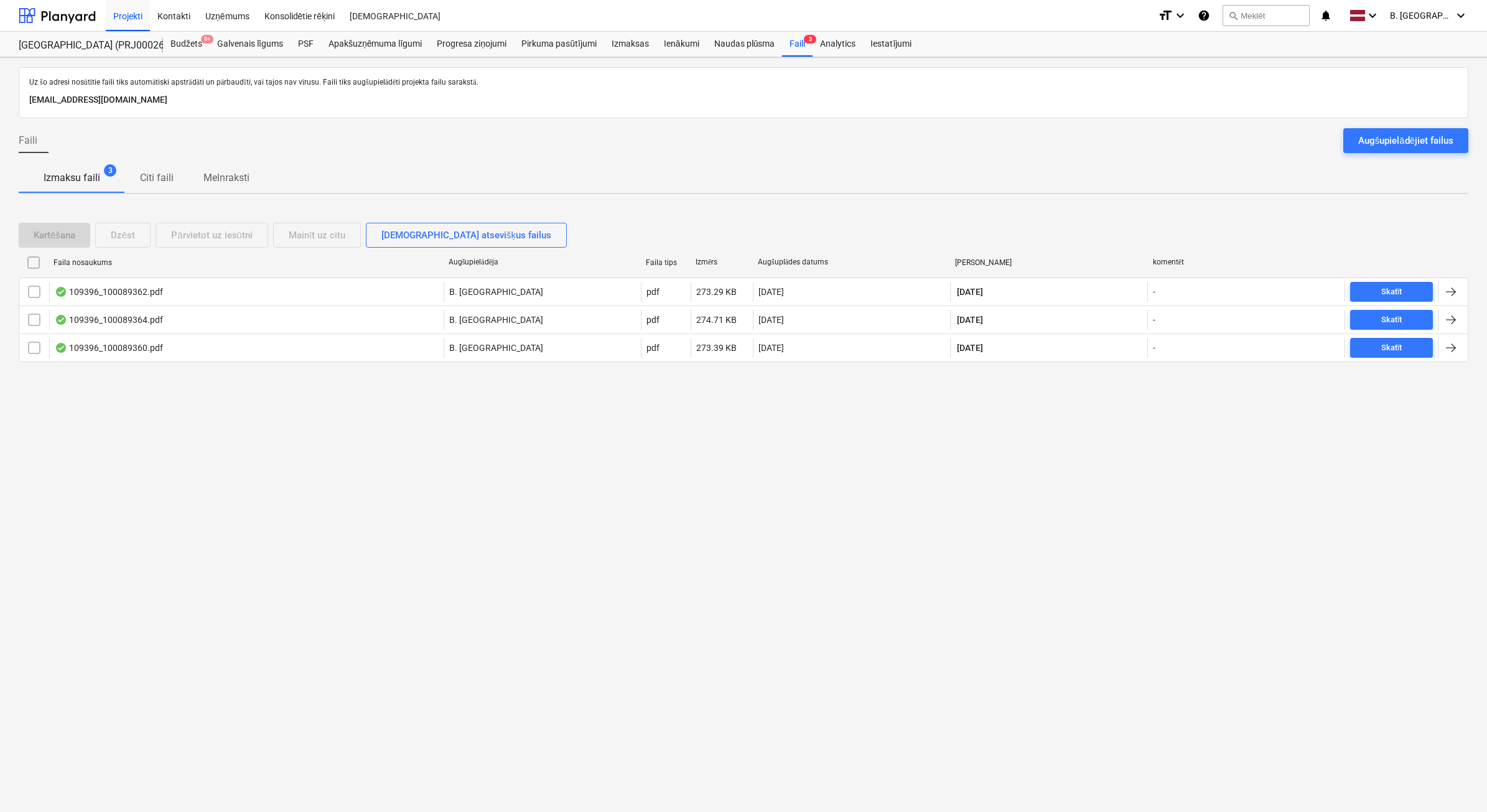
click at [1450, 140] on div "Augšupielādējiet failus" at bounding box center [1406, 140] width 95 height 16
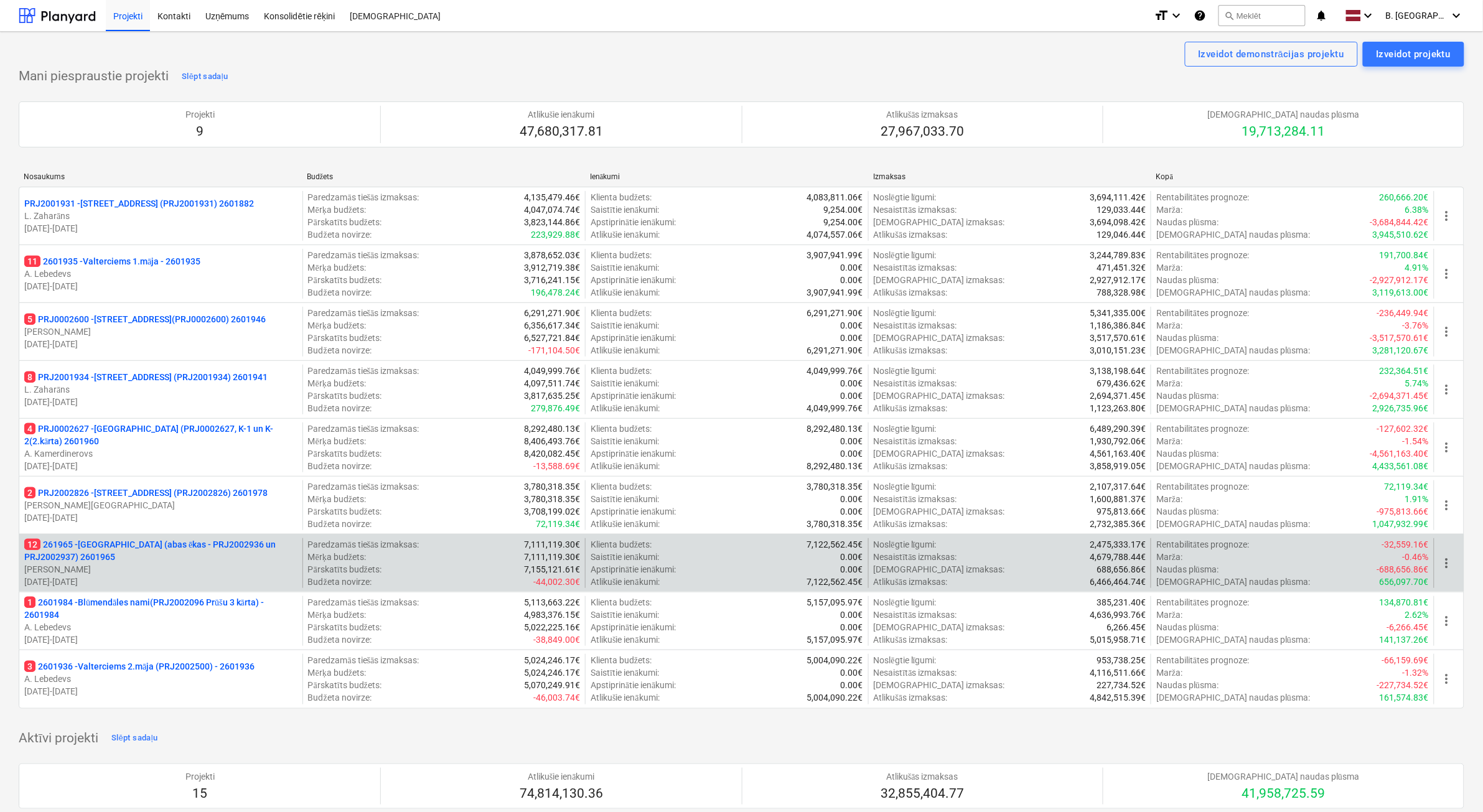
click at [172, 555] on p "12 261965 - [GEOGRAPHIC_DATA] (abas ēkas - PRJ2002936 un PRJ2002937) 2601965" at bounding box center [161, 551] width 273 height 25
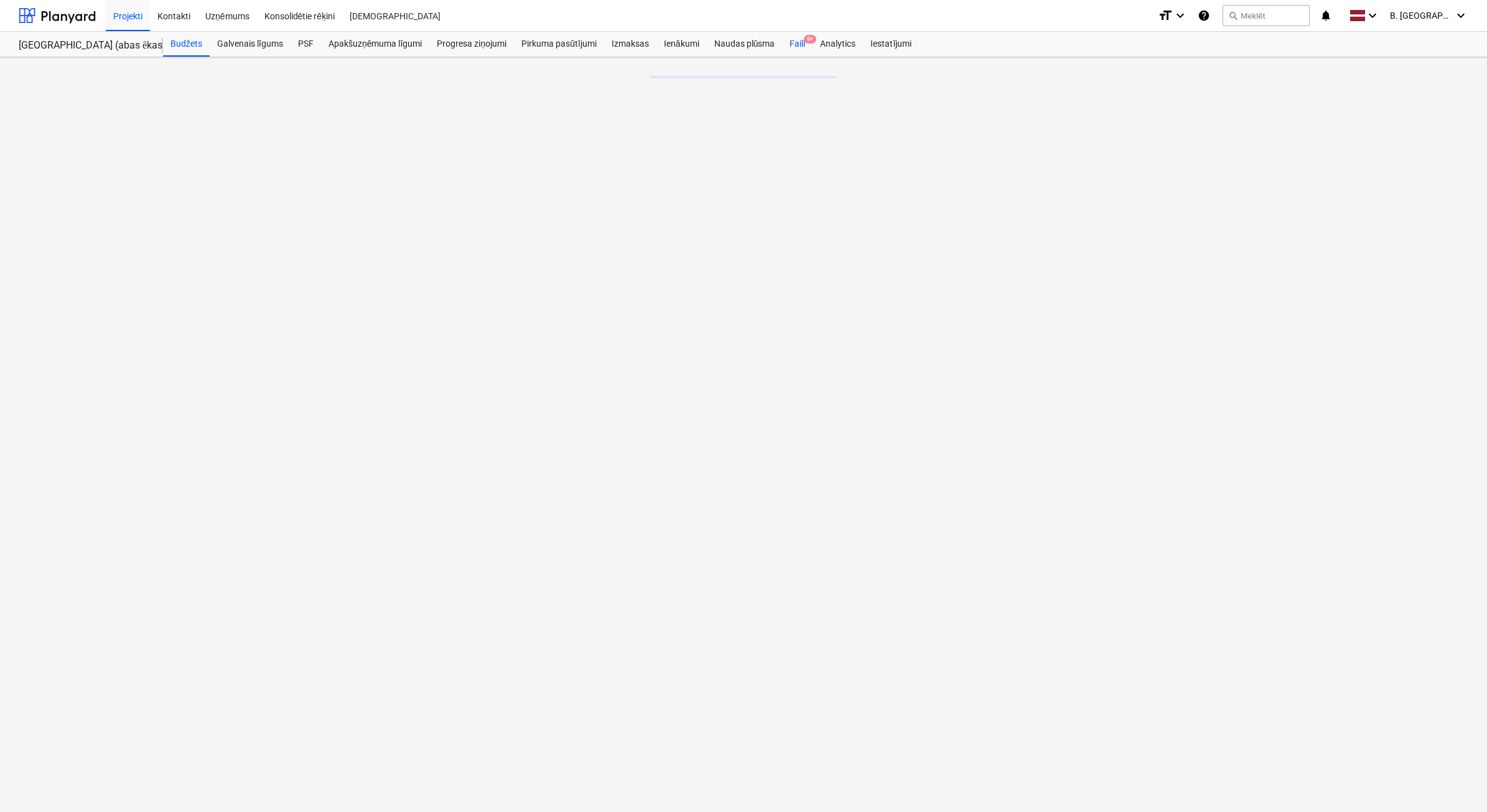
click at [800, 41] on div "Faili 9+" at bounding box center [797, 44] width 30 height 25
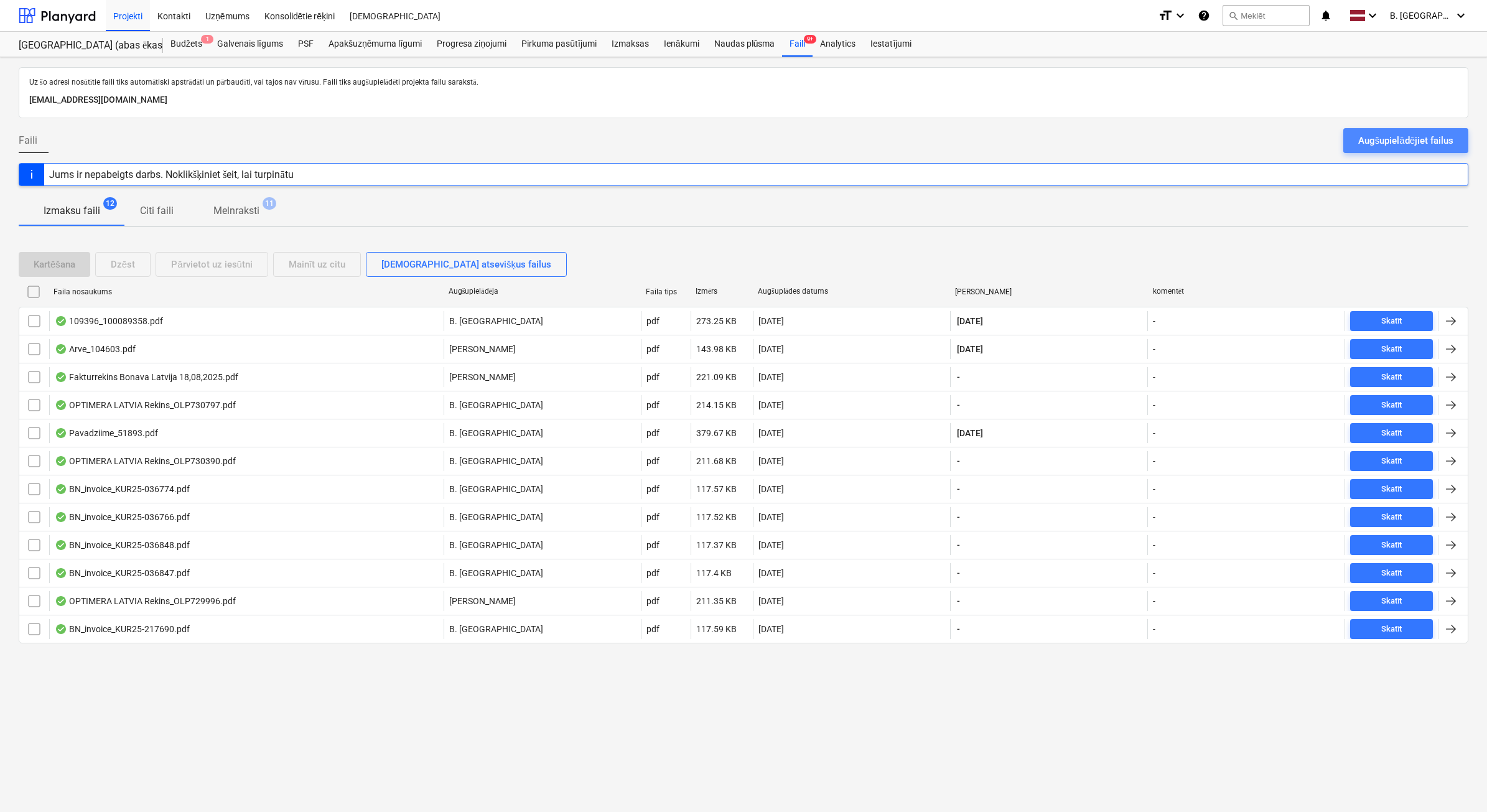
click at [1357, 138] on button "Augšupielādējiet failus" at bounding box center [1406, 140] width 125 height 25
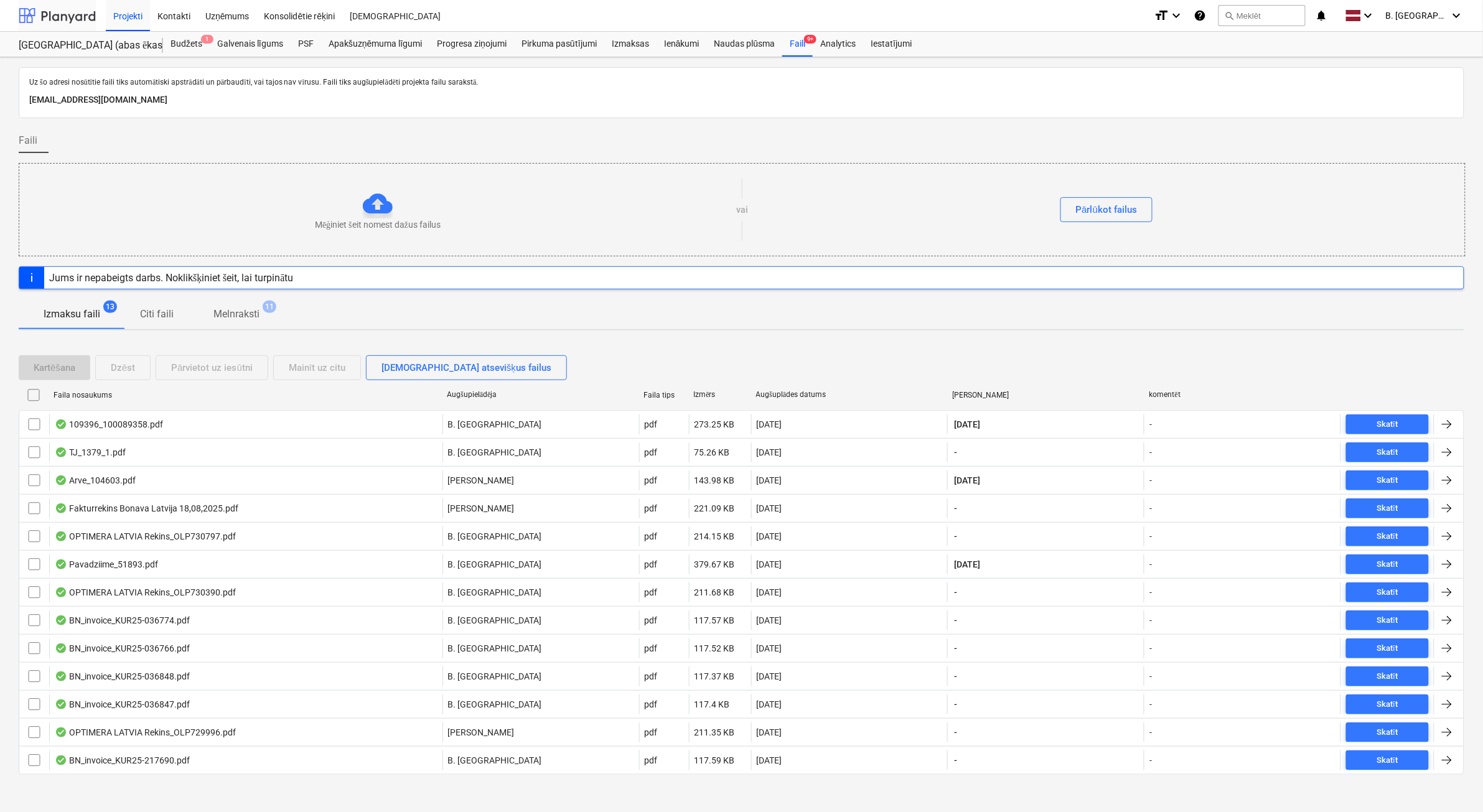
click at [61, 19] on div at bounding box center [57, 15] width 77 height 31
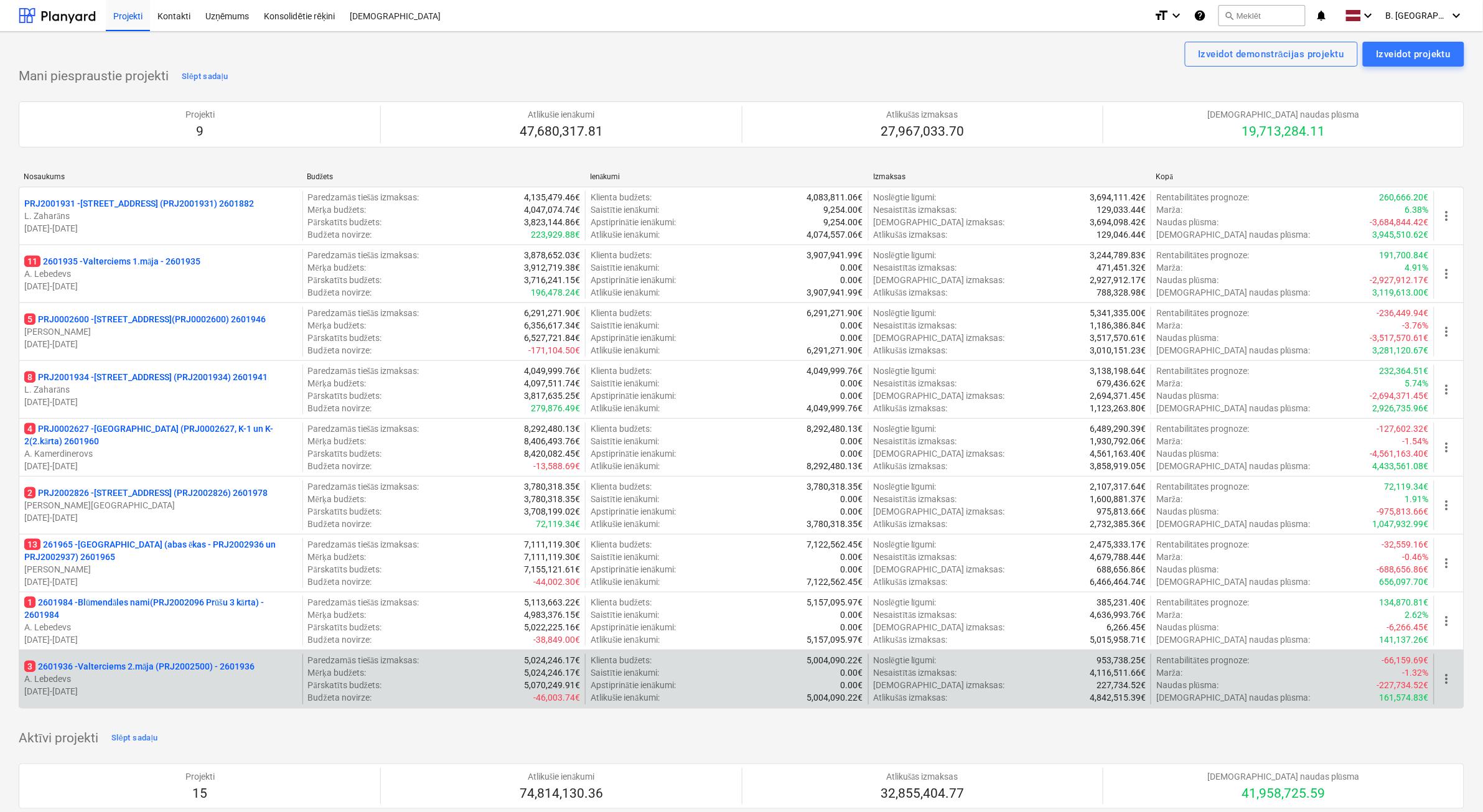
click at [153, 686] on p "16.06.2025 - 28.08.2026" at bounding box center [161, 691] width 273 height 13
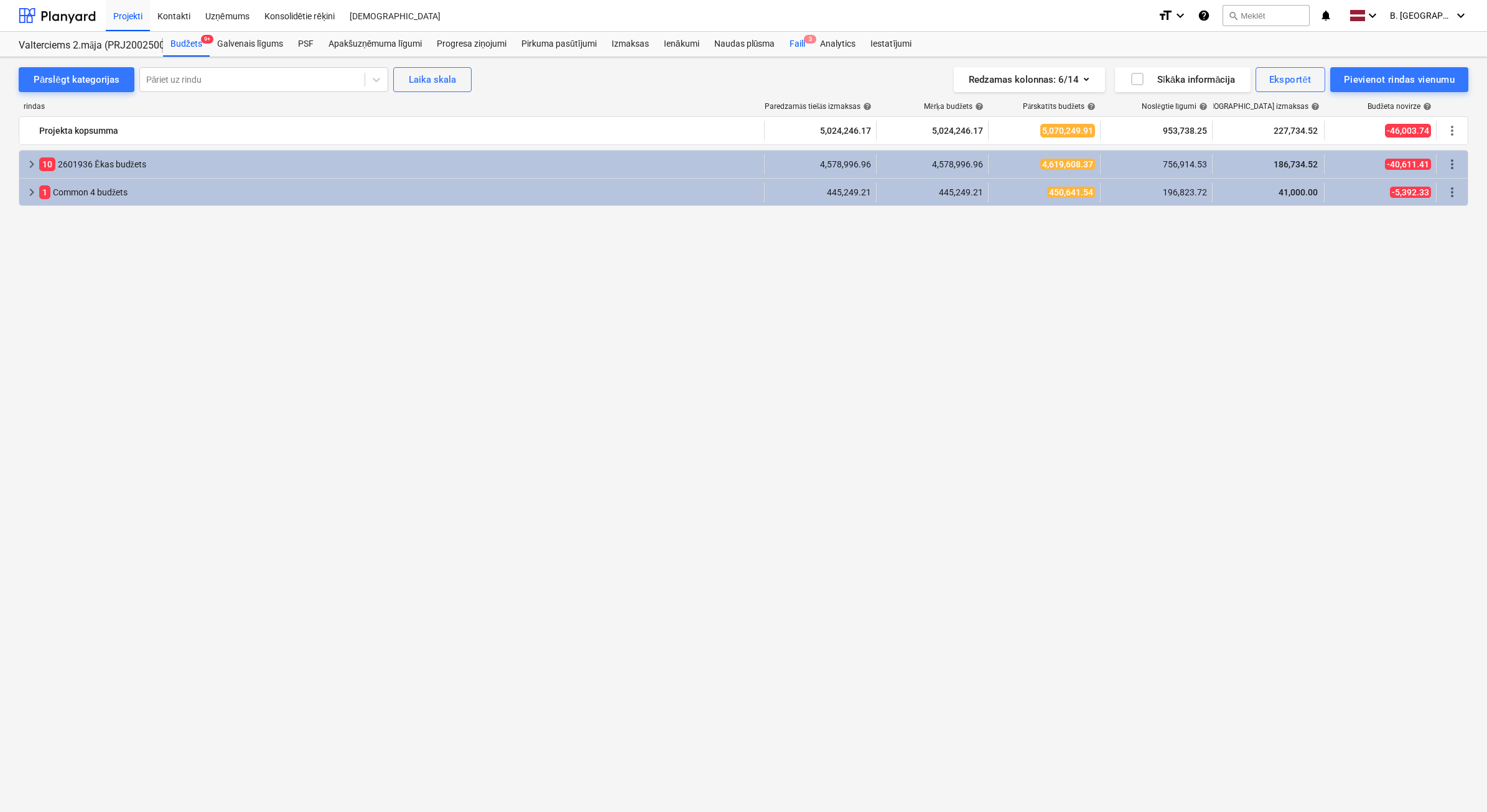
click at [799, 48] on div "Faili 3" at bounding box center [797, 44] width 30 height 25
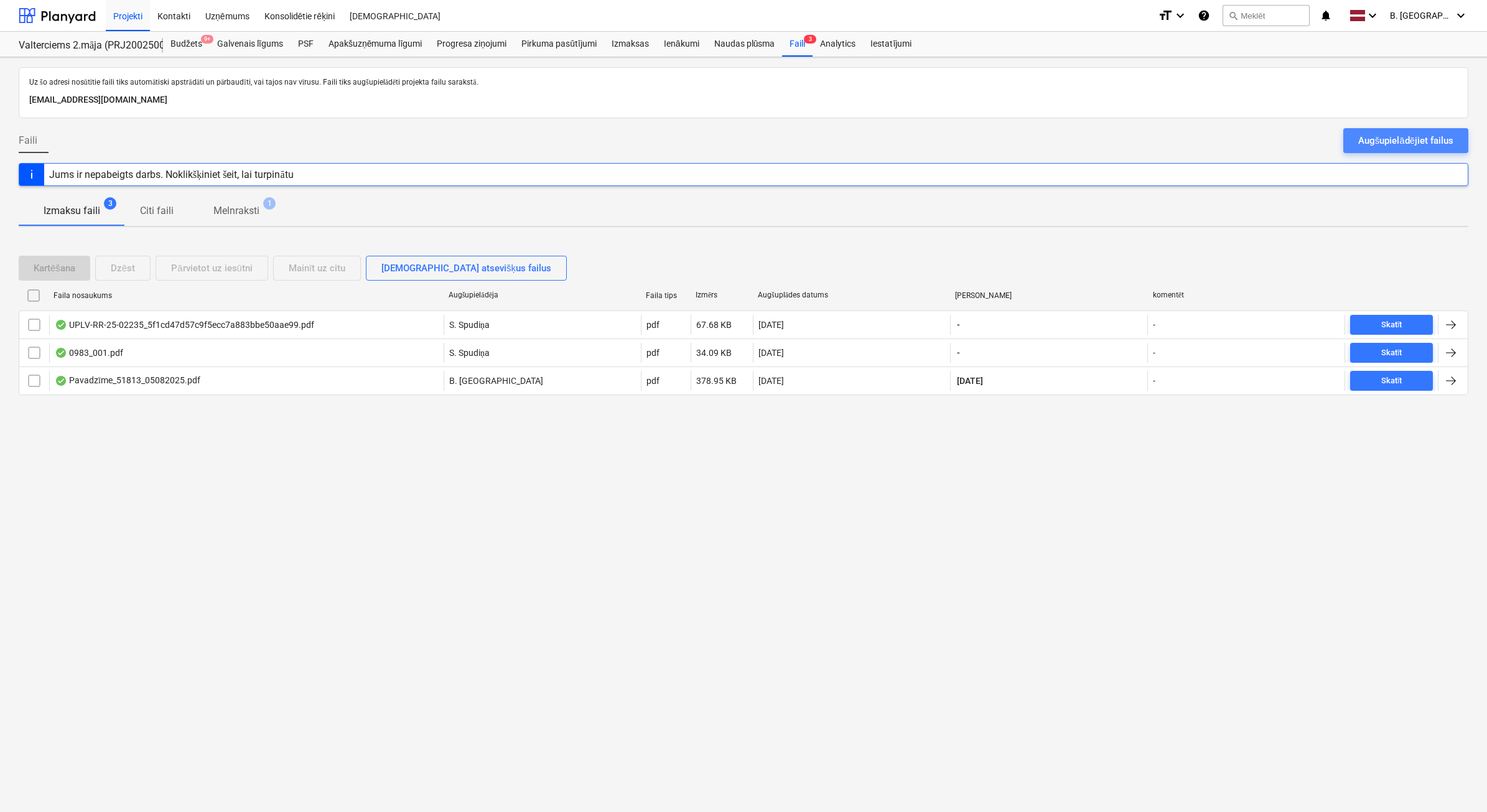
click at [1365, 138] on div "Augšupielādējiet failus" at bounding box center [1406, 140] width 95 height 16
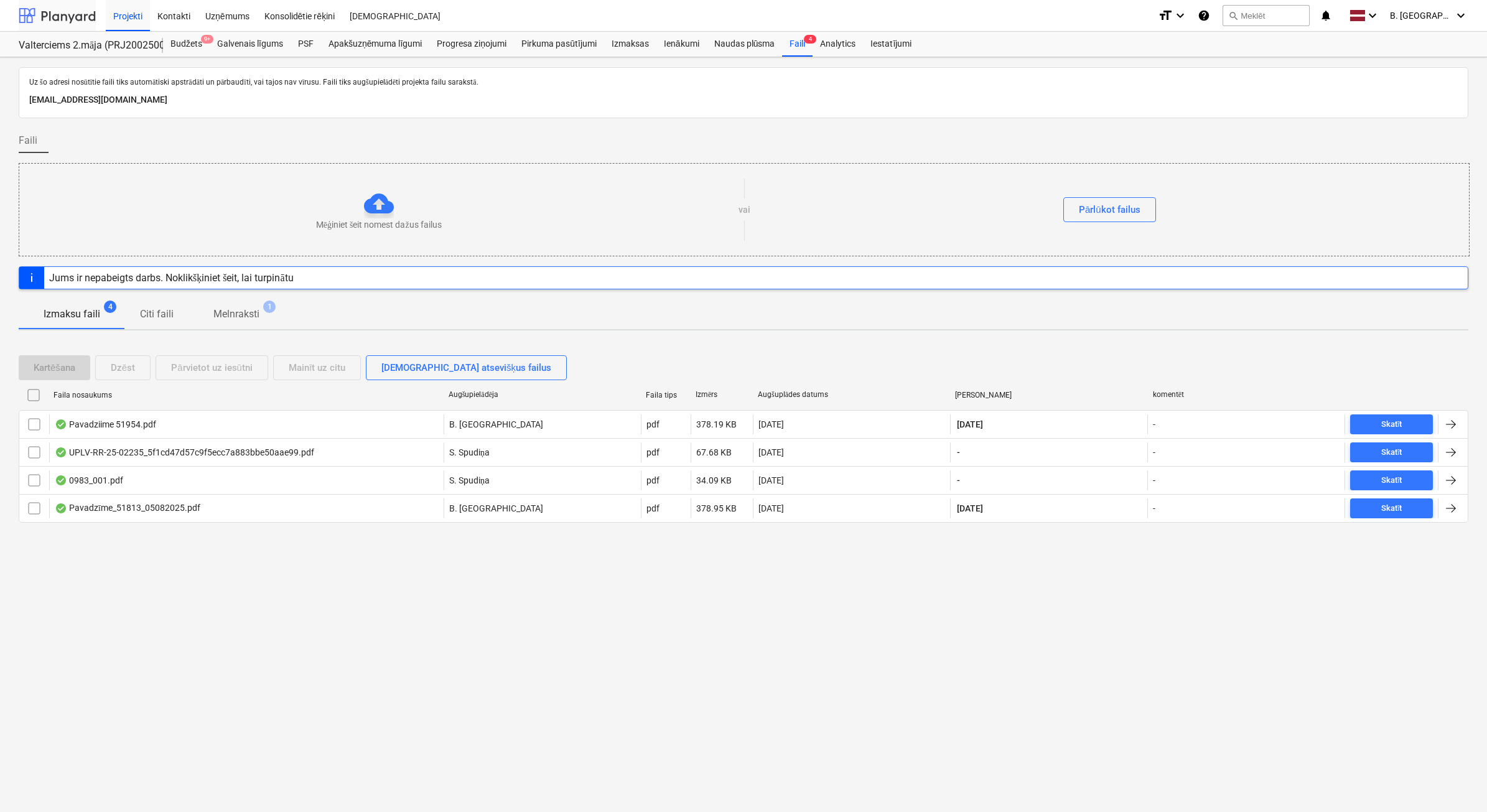
click at [44, 19] on div at bounding box center [57, 15] width 77 height 31
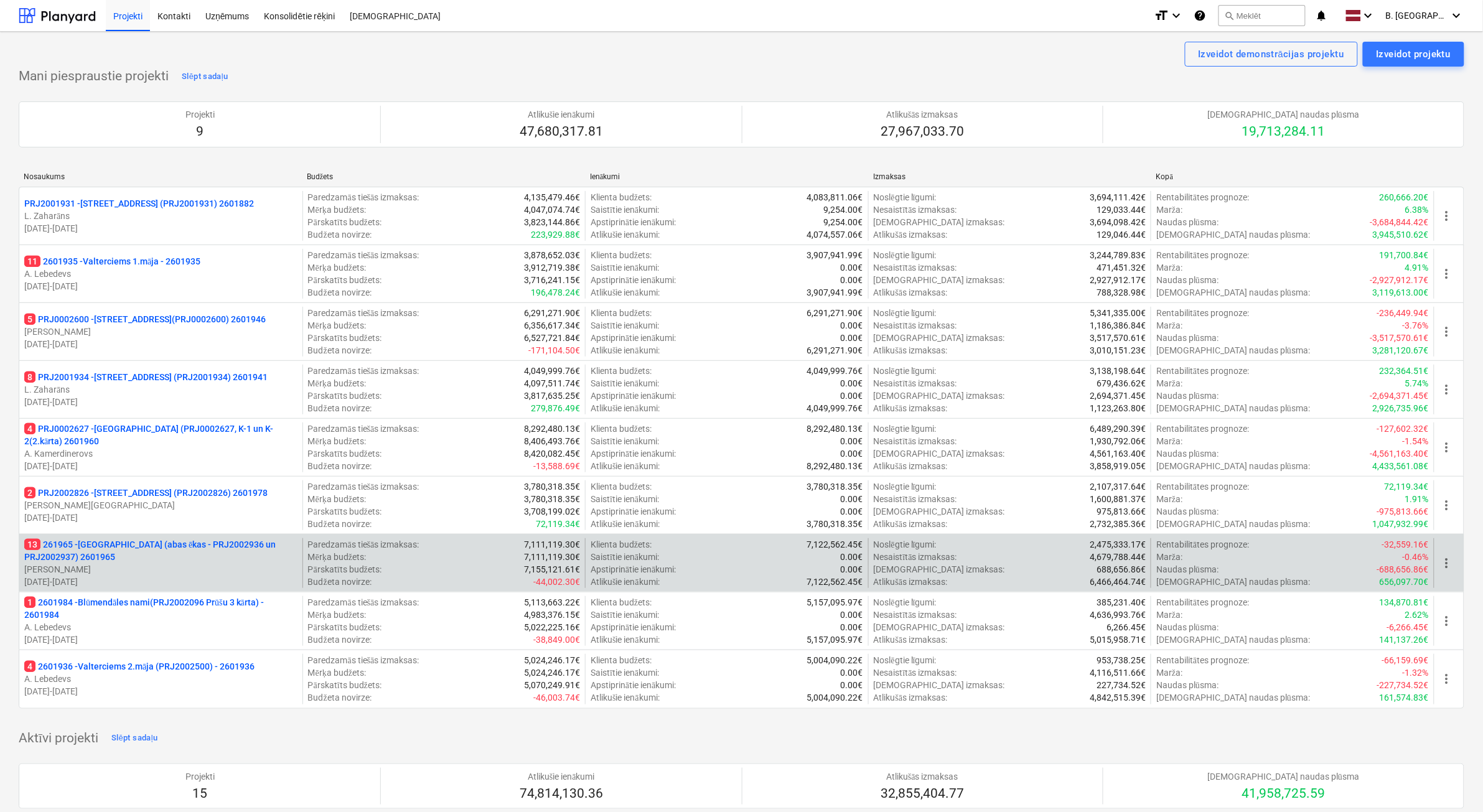
click at [200, 559] on p "13 261965 - Nīcgales iela (abas ēkas - PRJ2002936 un PRJ2002937) 2601965" at bounding box center [161, 551] width 273 height 25
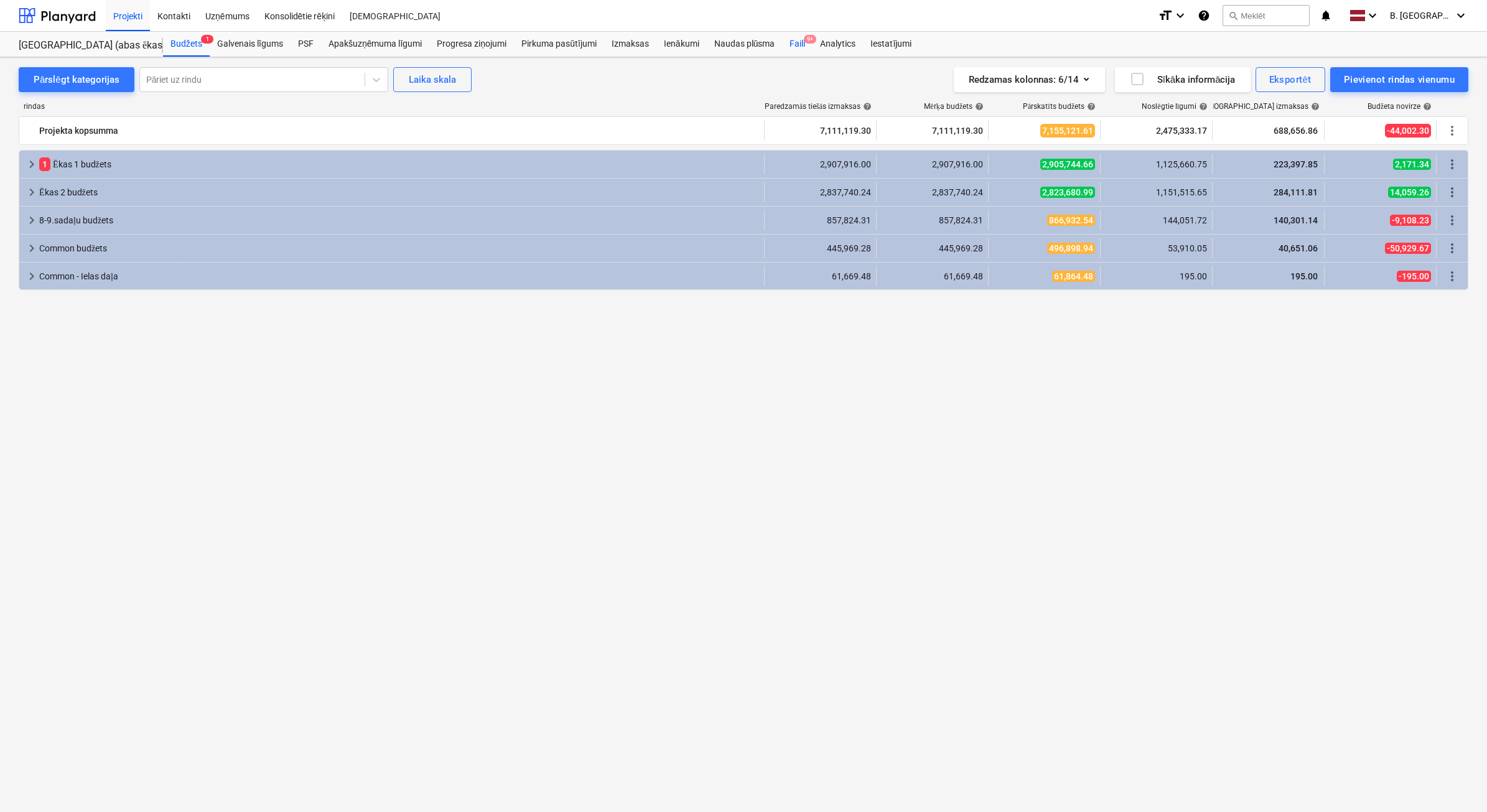
click at [803, 47] on div "Faili 9+" at bounding box center [797, 44] width 30 height 25
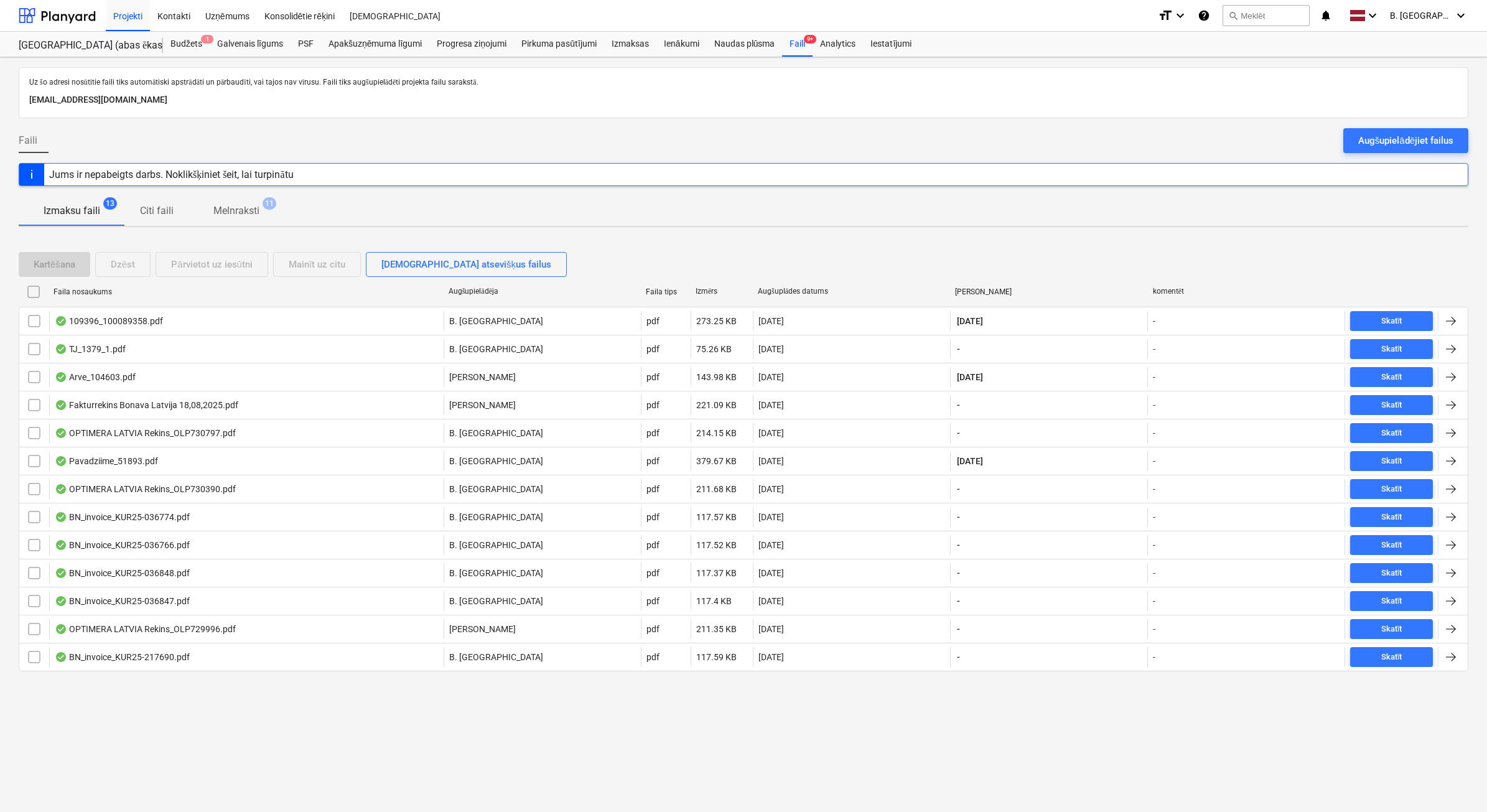
click at [1395, 147] on div "Augšupielādējiet failus" at bounding box center [1406, 140] width 95 height 16
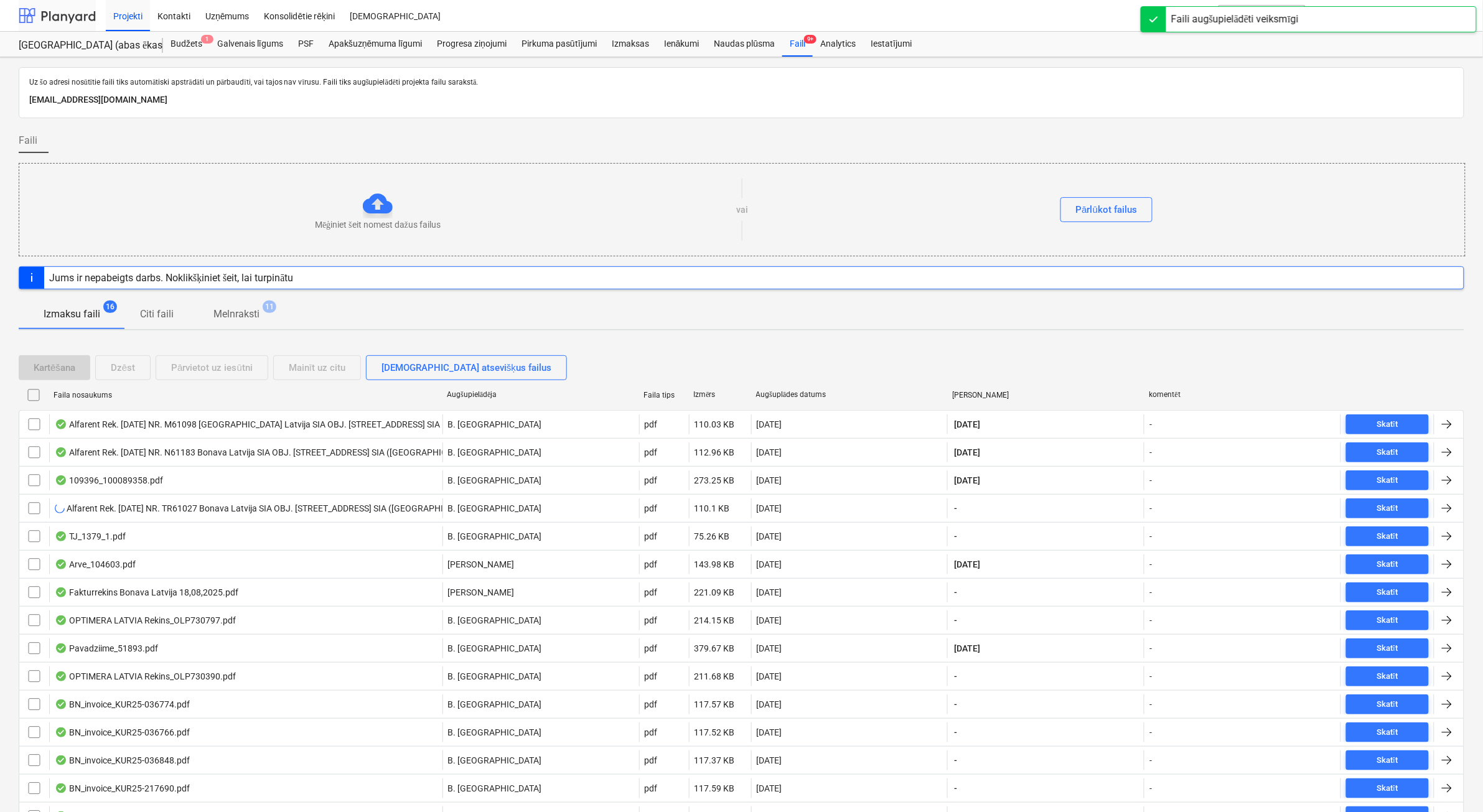
click at [79, 16] on div at bounding box center [57, 15] width 77 height 31
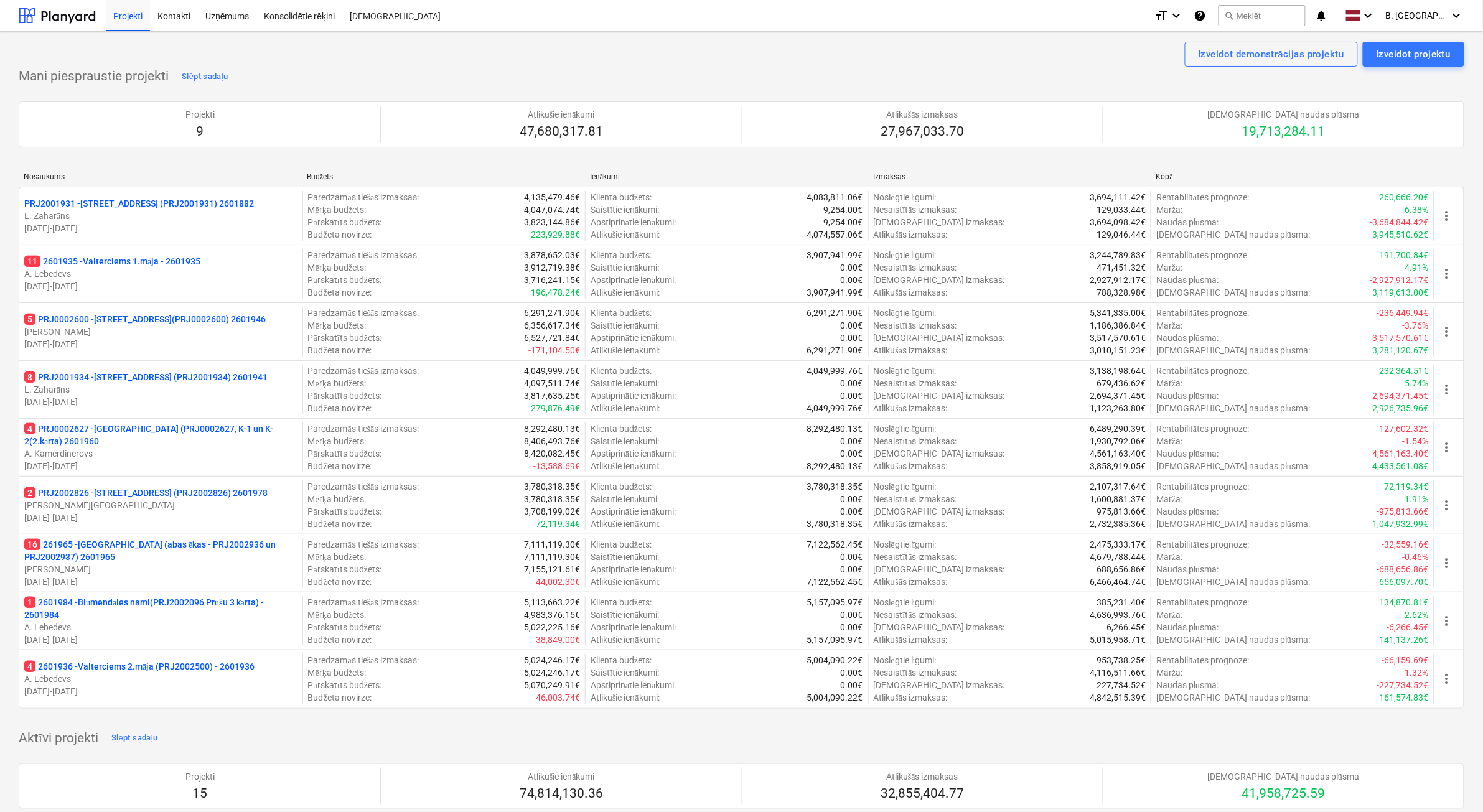
drag, startPoint x: 226, startPoint y: 516, endPoint x: 437, endPoint y: 296, distance: 304.8
click at [226, 515] on p "01.04.2025 - 31.03.2026" at bounding box center [161, 518] width 273 height 13
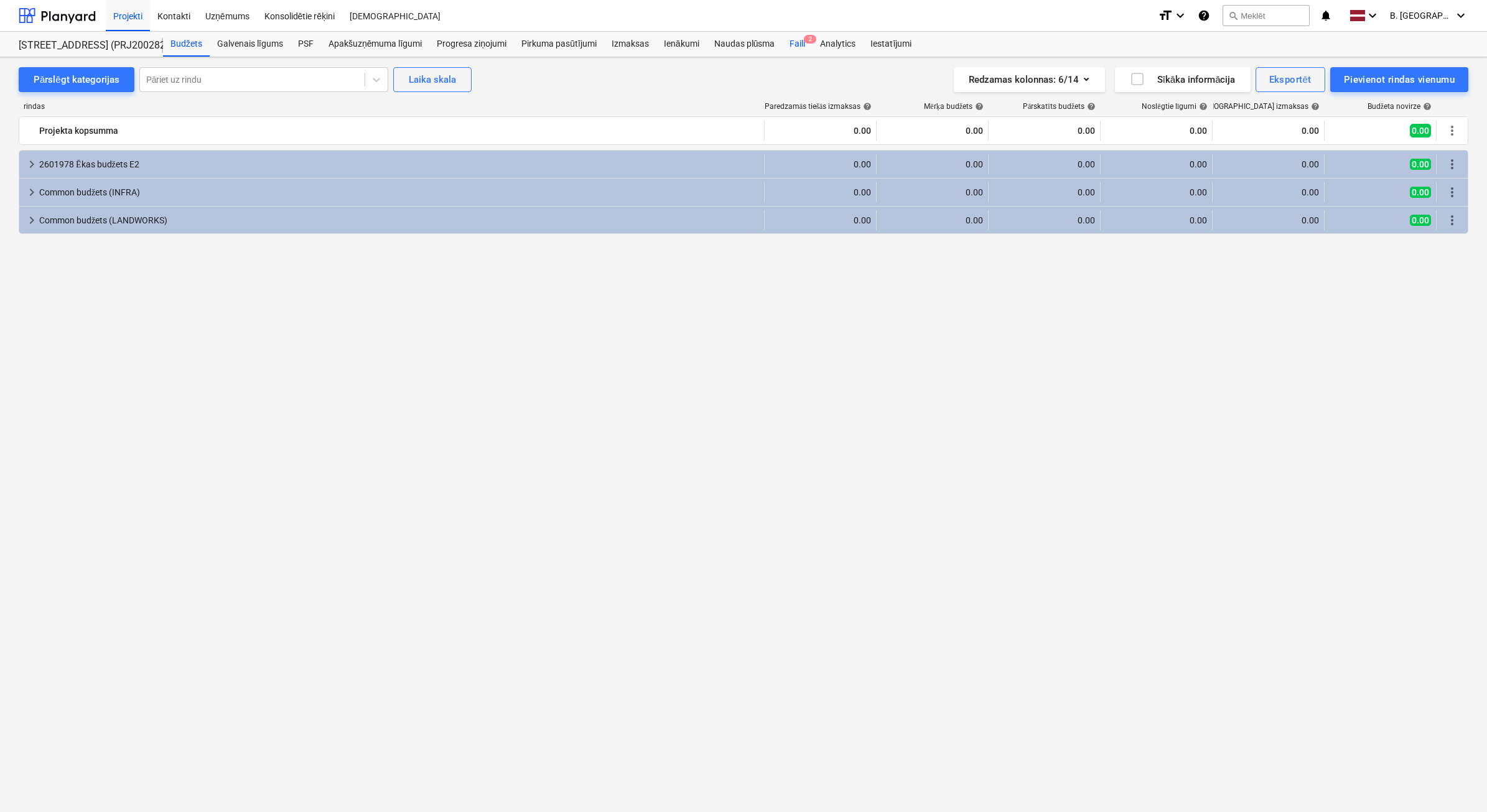
click at [805, 52] on div "Faili 2" at bounding box center [797, 44] width 30 height 25
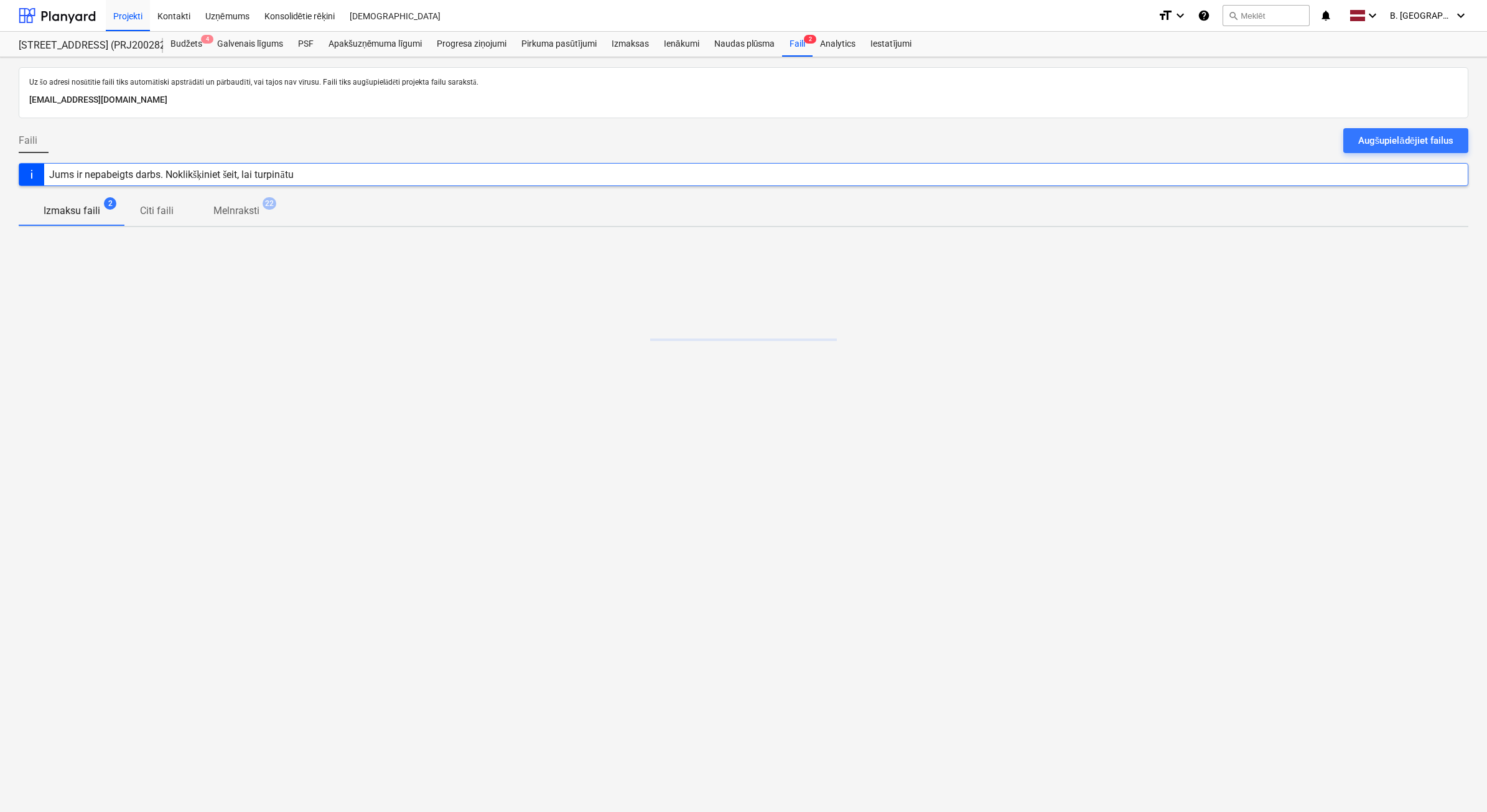
click at [1429, 126] on div at bounding box center [744, 123] width 1450 height 10
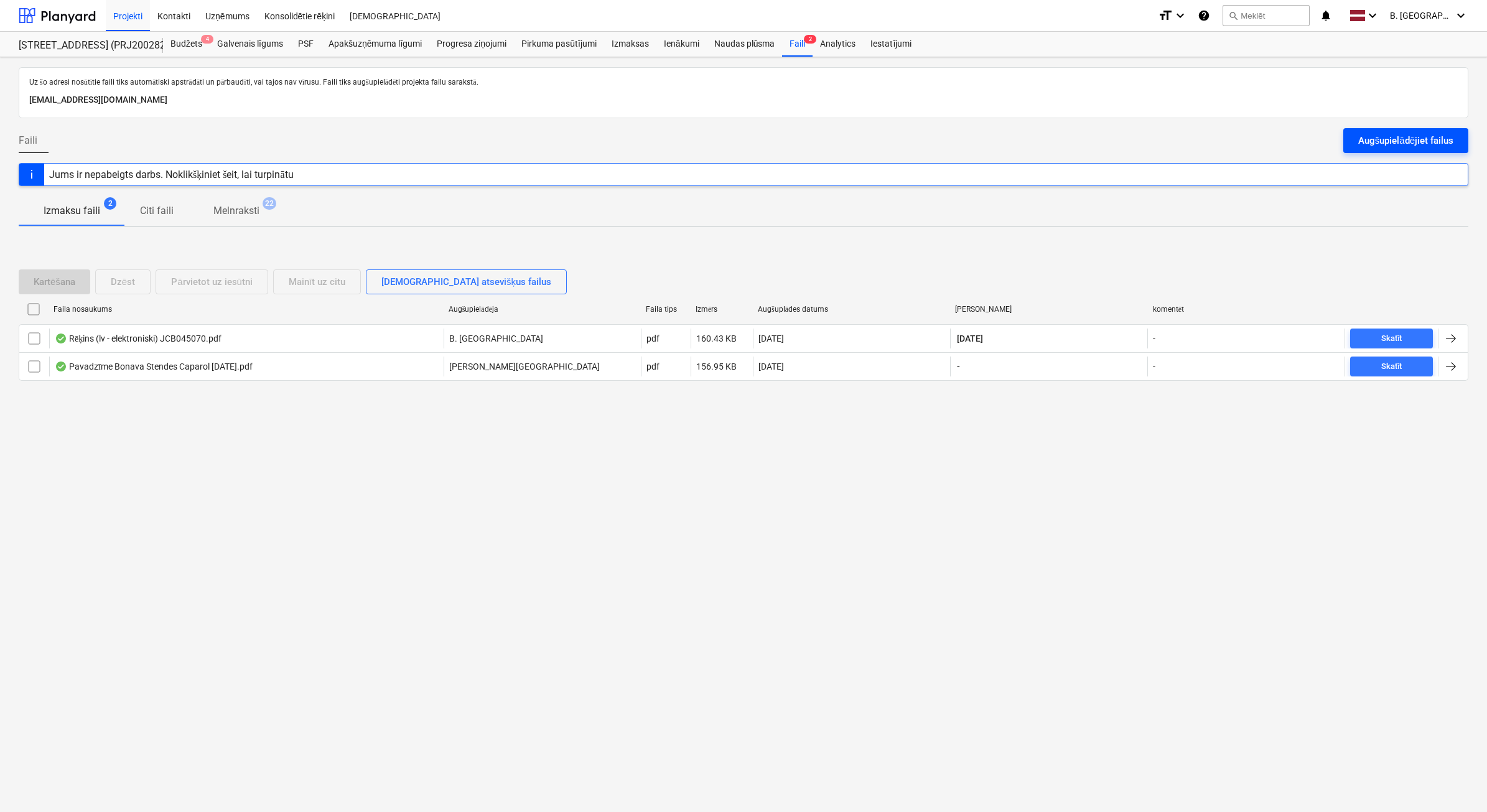
click at [1426, 138] on div "Augšupielādējiet failus" at bounding box center [1406, 140] width 95 height 16
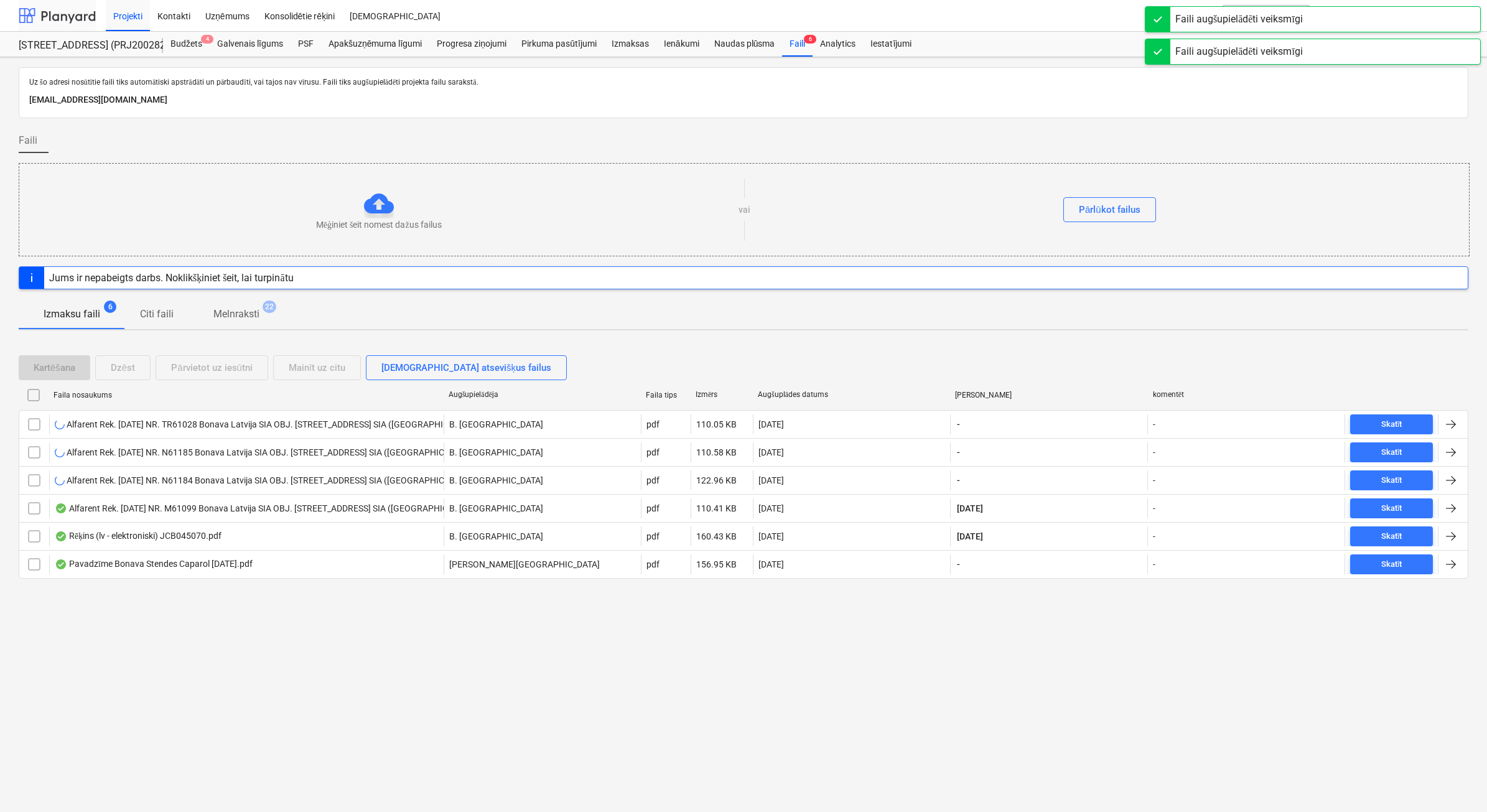
click at [71, 22] on div at bounding box center [57, 15] width 77 height 31
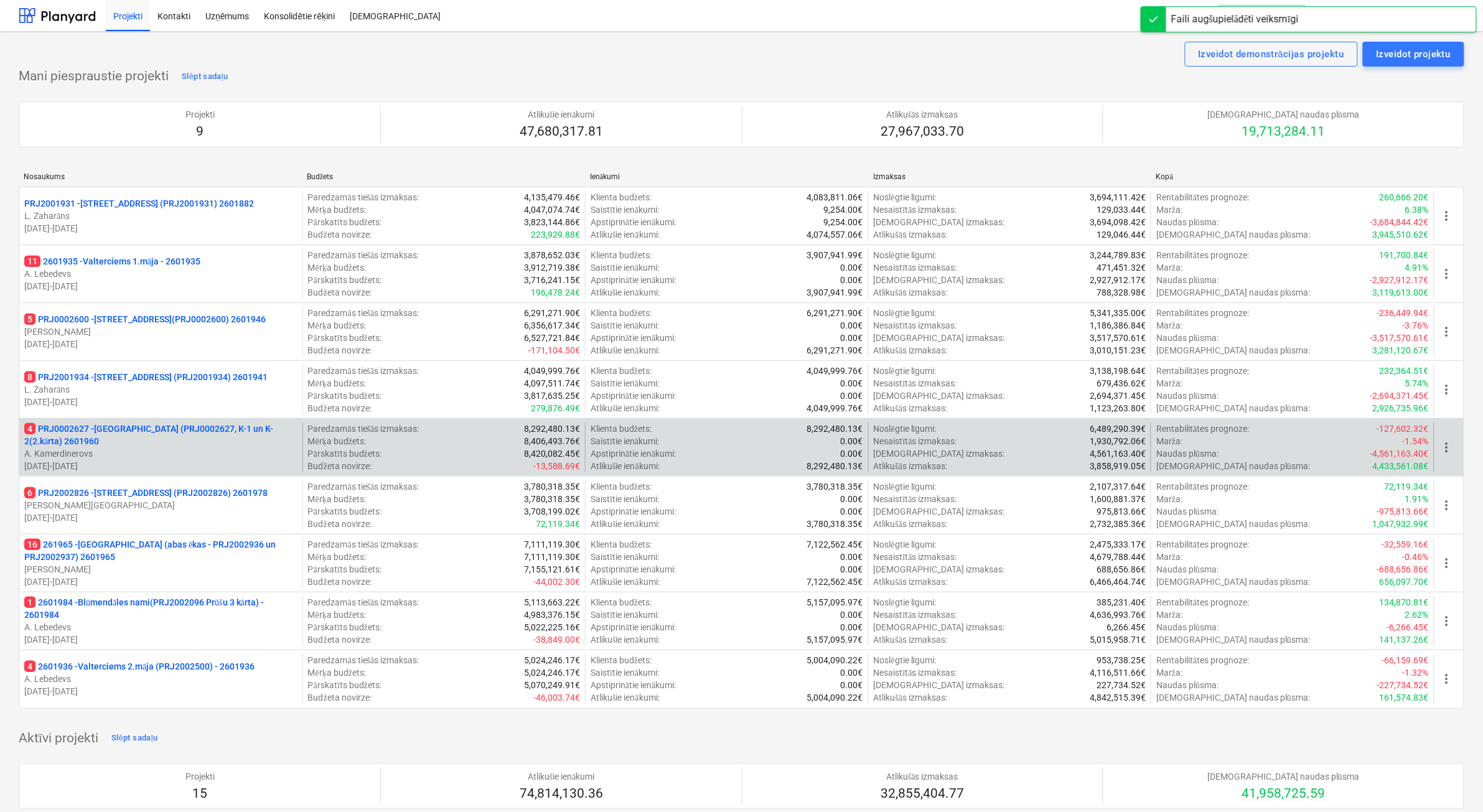
click at [173, 446] on p "4 PRJ0002627 - Tumes iela (PRJ0002627, K-1 un K-2(2.kārta) 2601960" at bounding box center [161, 434] width 273 height 25
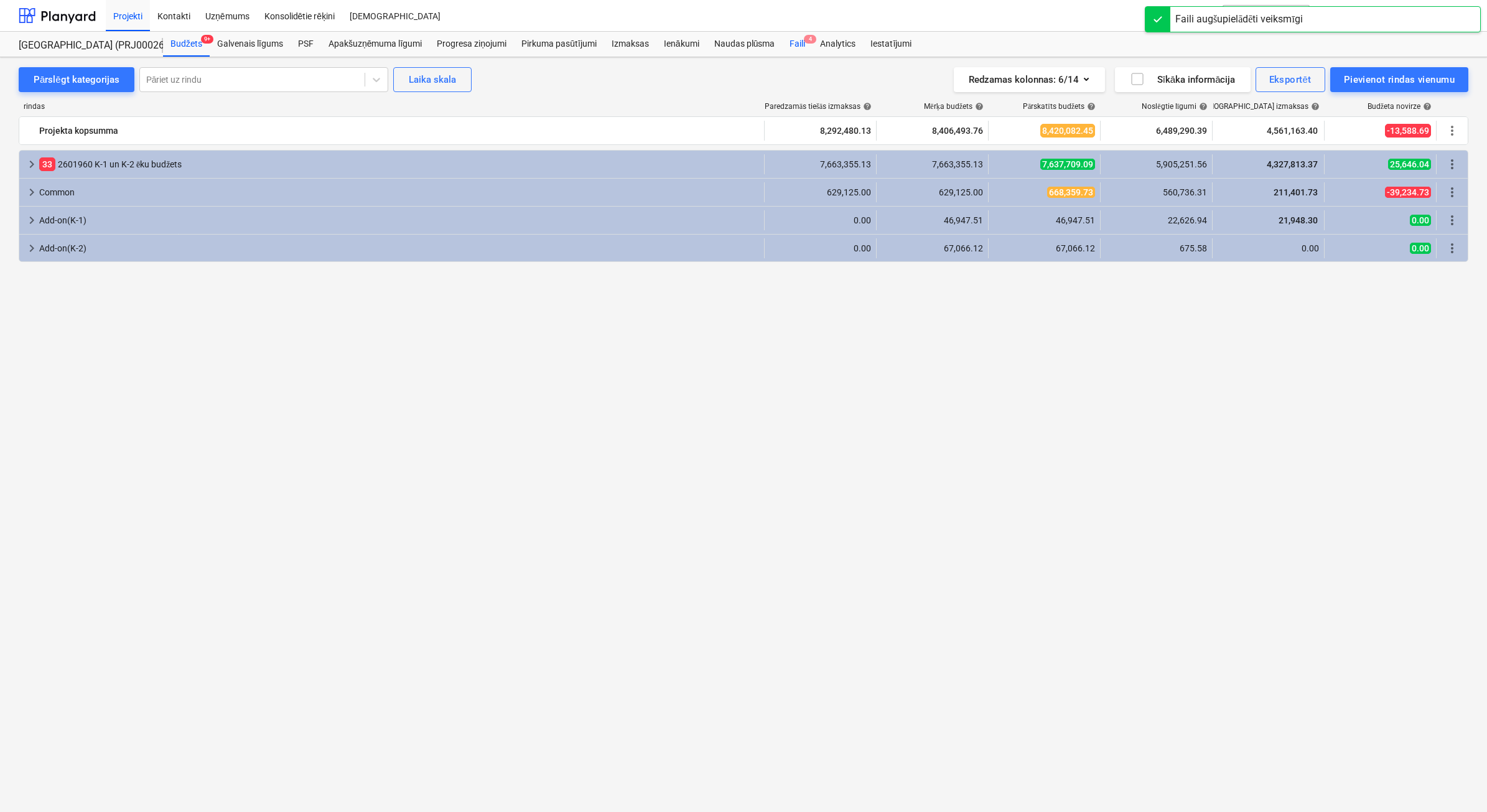
click at [792, 45] on div "Faili 4" at bounding box center [797, 44] width 30 height 25
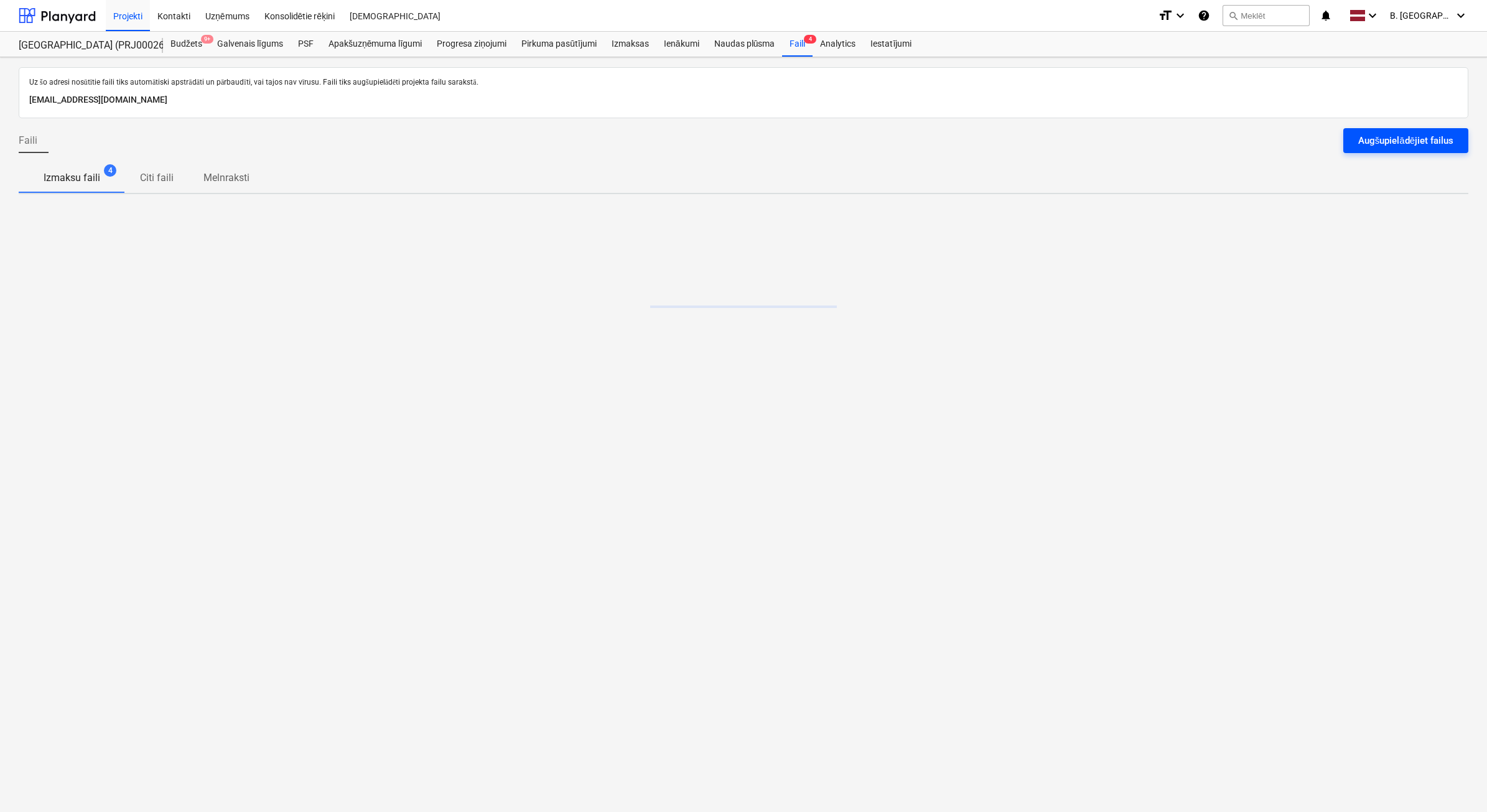
click at [1399, 138] on div "Augšupielādējiet failus" at bounding box center [1406, 140] width 95 height 16
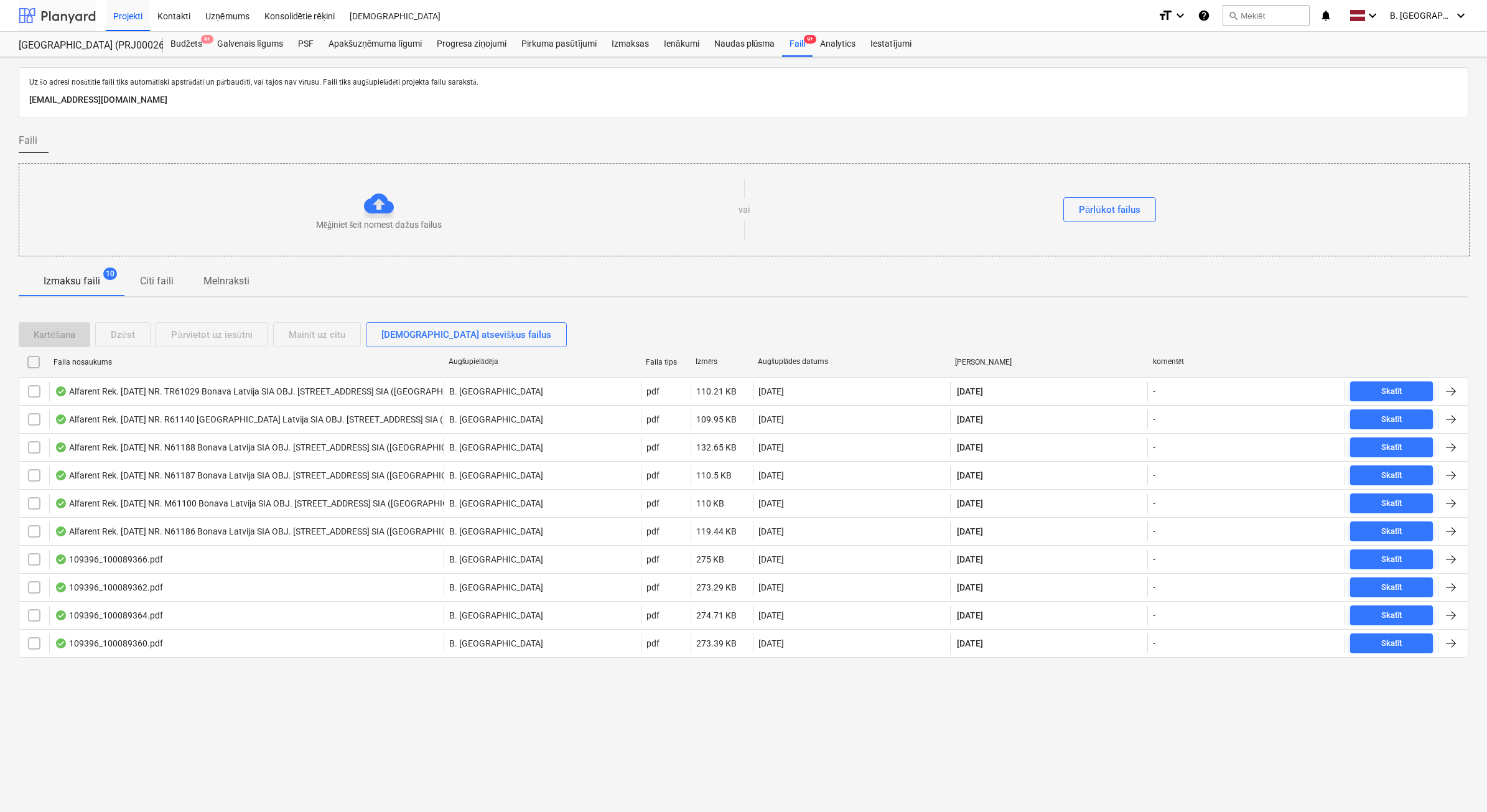
click at [53, 19] on div at bounding box center [57, 15] width 77 height 31
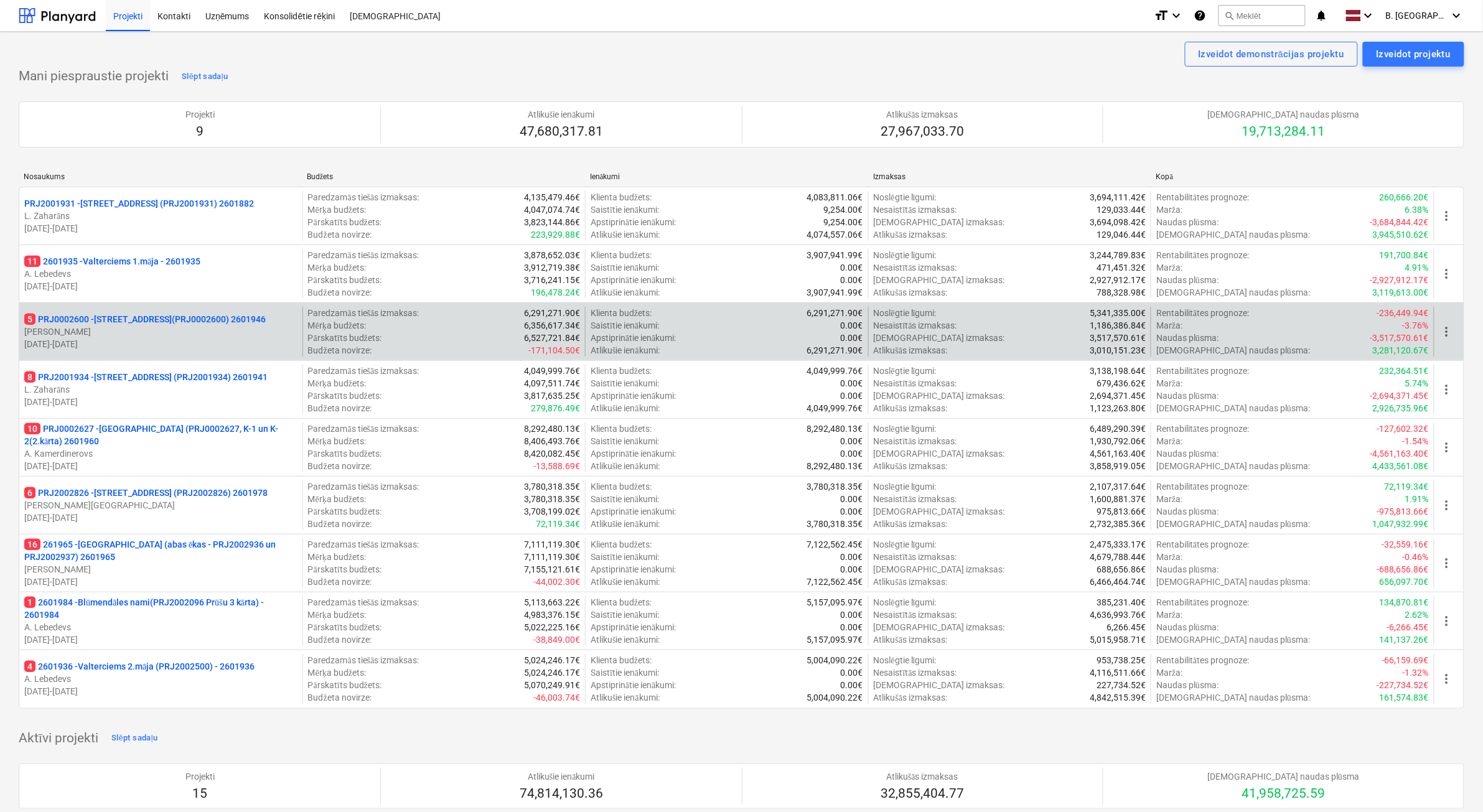
click at [147, 338] on p "[DATE] - [DATE]" at bounding box center [161, 344] width 273 height 13
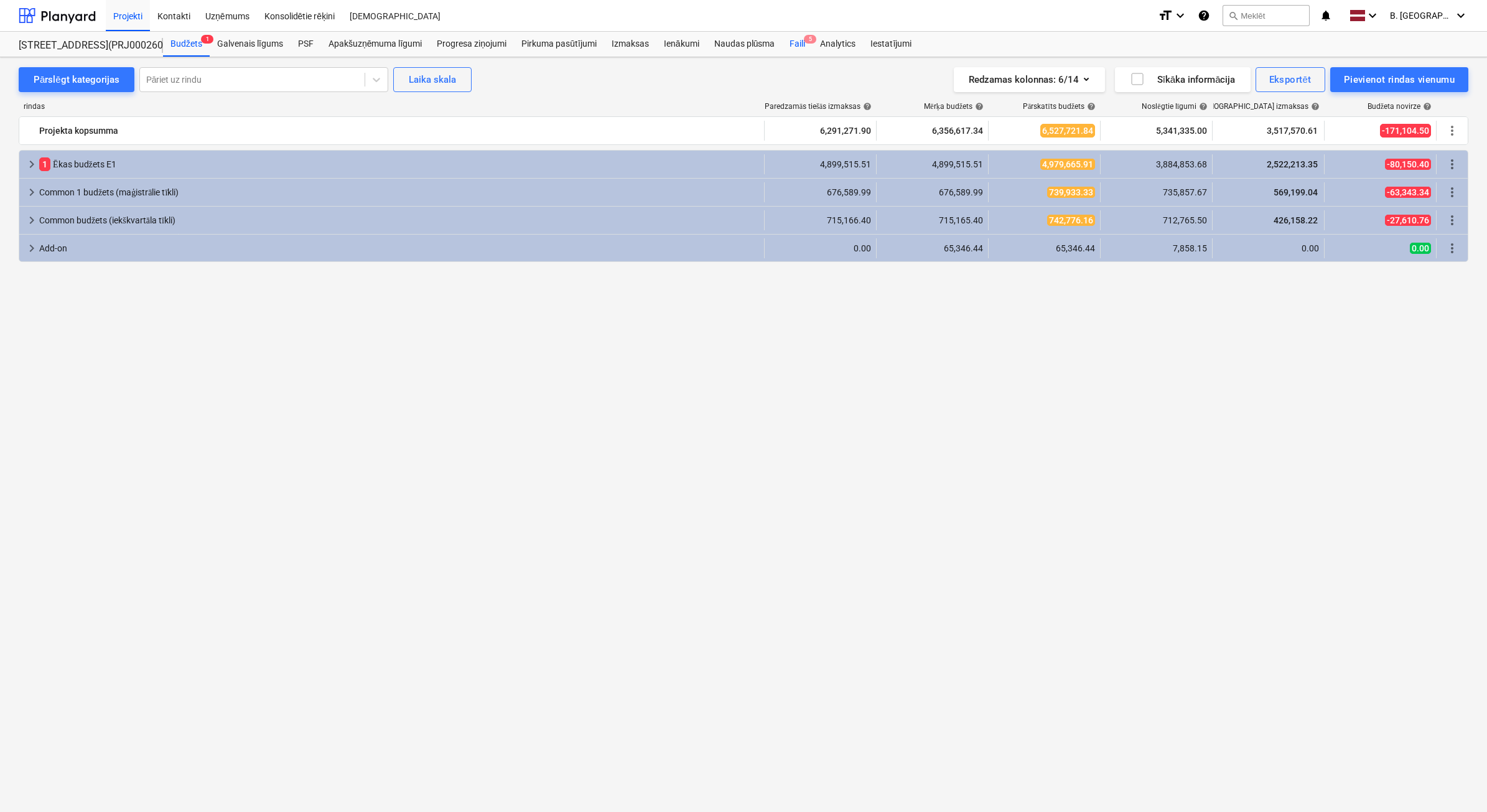
click at [799, 48] on div "Faili 5" at bounding box center [797, 44] width 30 height 25
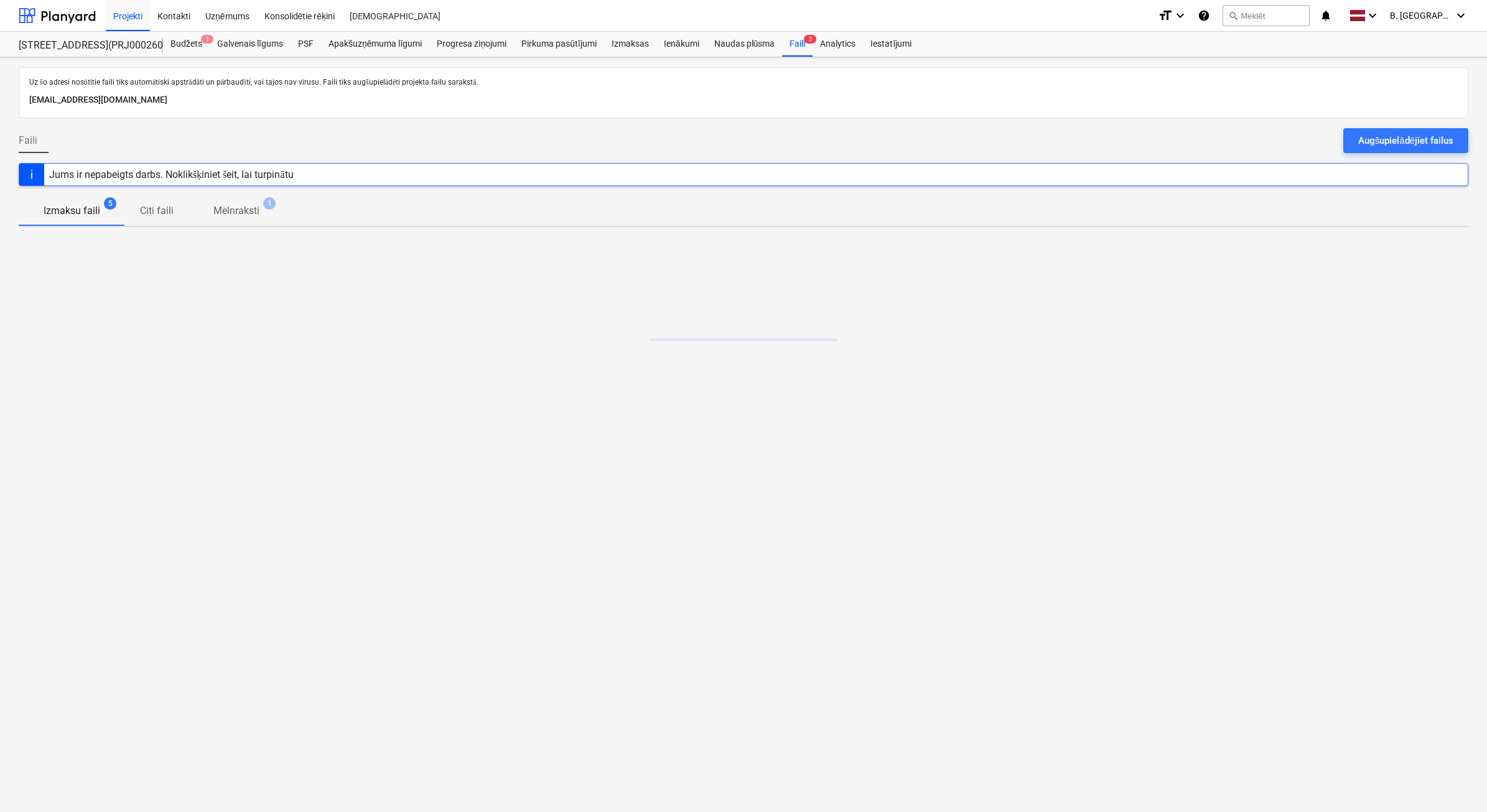
click at [1447, 126] on div at bounding box center [744, 123] width 1450 height 10
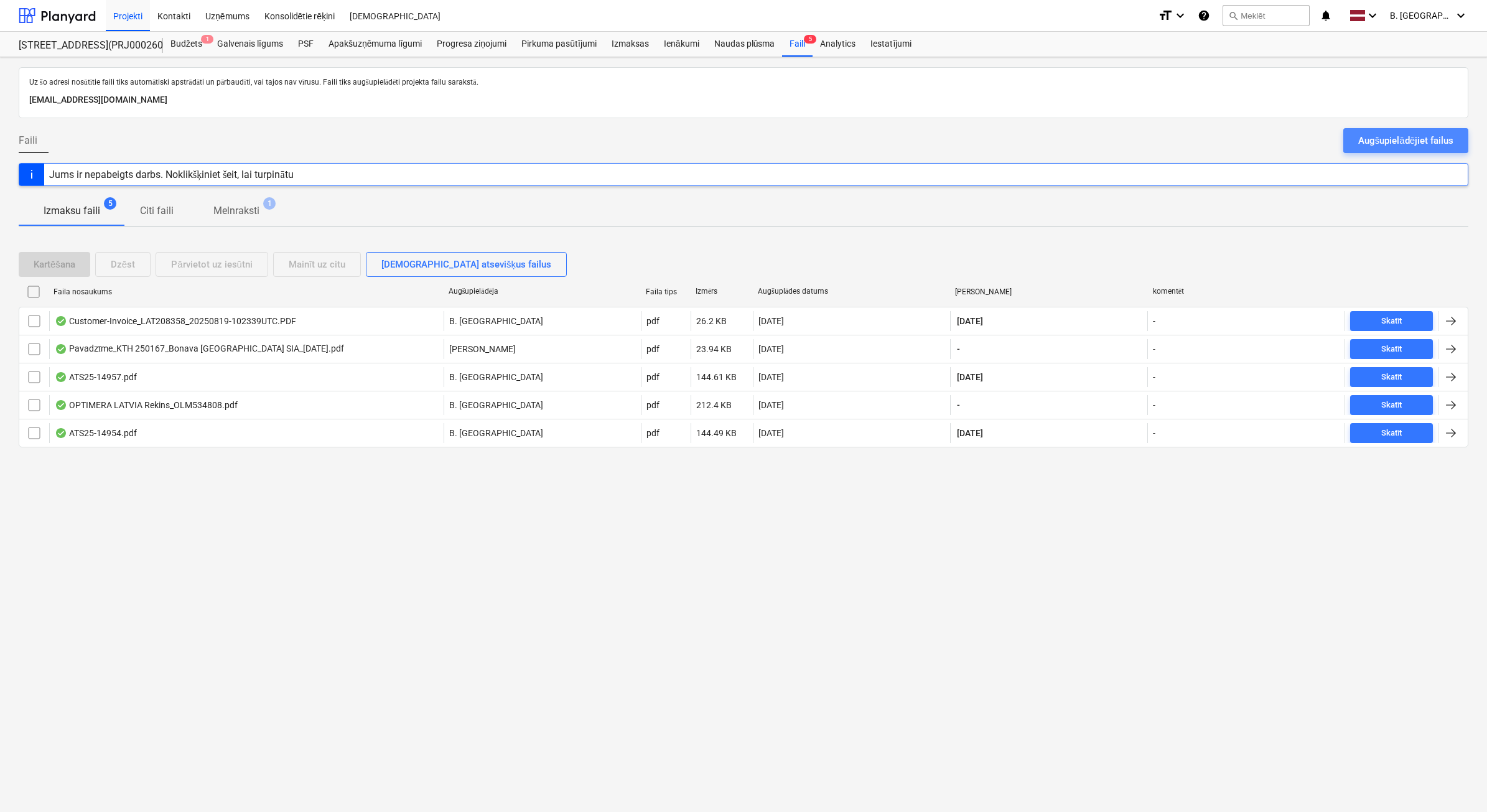
click at [1441, 141] on div "Augšupielādējiet failus" at bounding box center [1406, 140] width 95 height 16
